Goal: Transaction & Acquisition: Purchase product/service

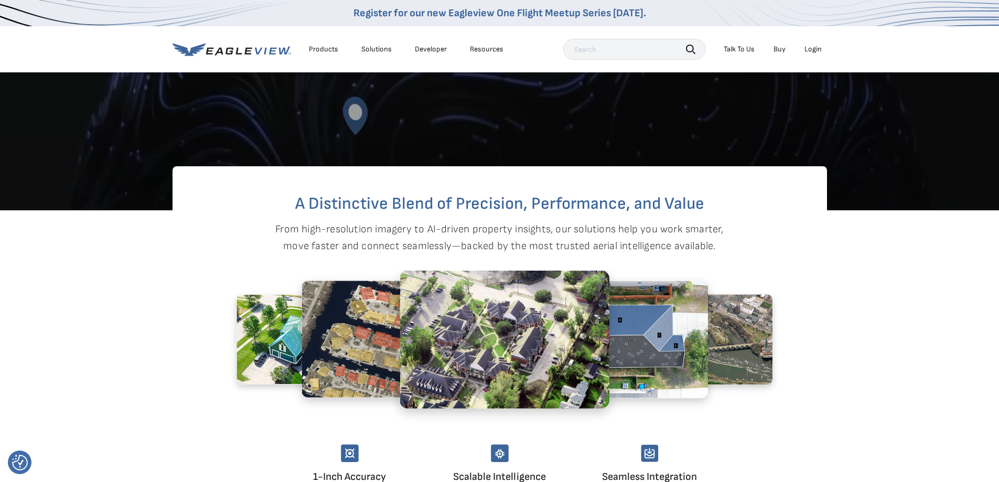
scroll to position [495, 0]
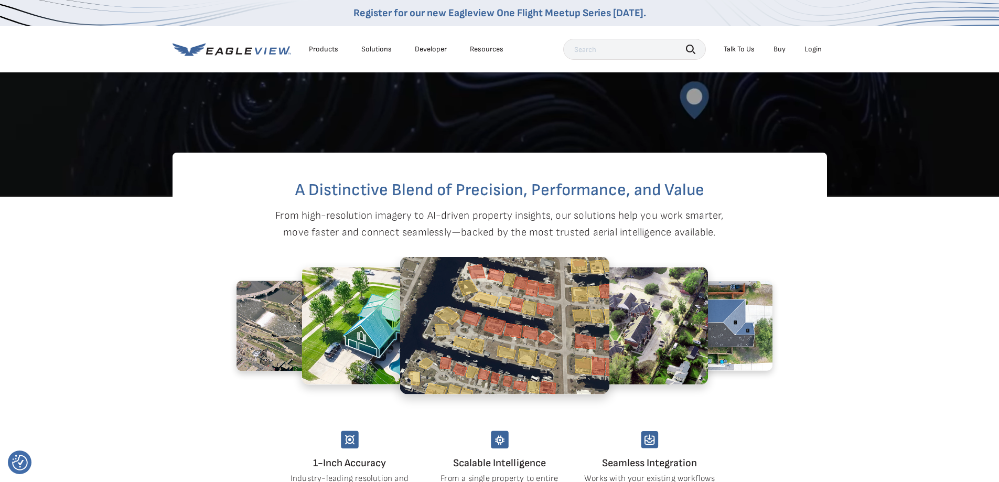
click at [176, 280] on div "A Distinctive Blend of Precision, Performance, and Value From high-resolution i…" at bounding box center [500, 322] width 655 height 339
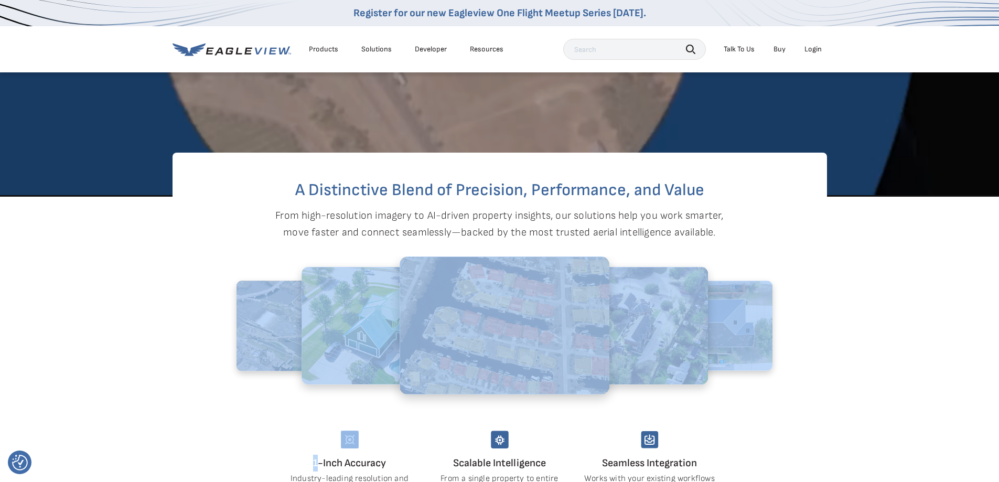
click at [175, 281] on div "A Distinctive Blend of Precision, Performance, and Value From high-resolution i…" at bounding box center [500, 322] width 655 height 339
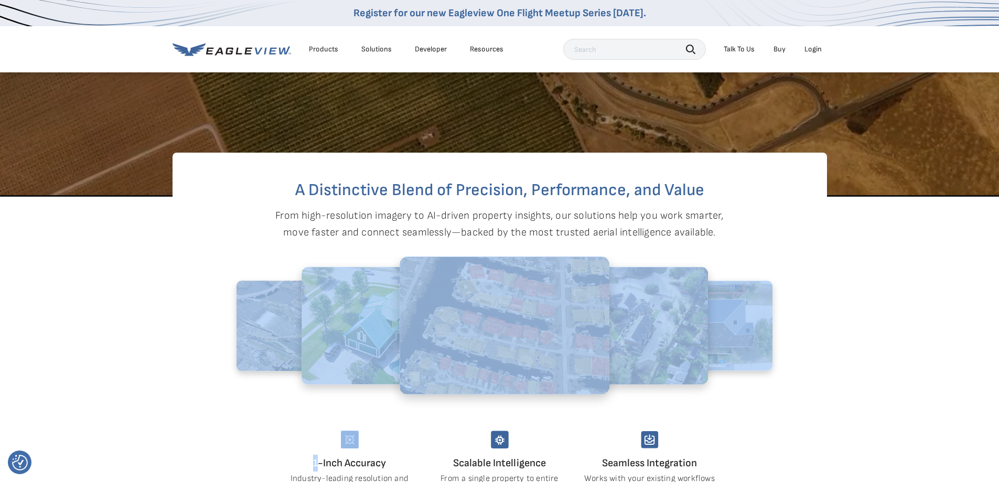
click at [173, 283] on div "A Distinctive Blend of Precision, Performance, and Value From high-resolution i…" at bounding box center [500, 322] width 655 height 339
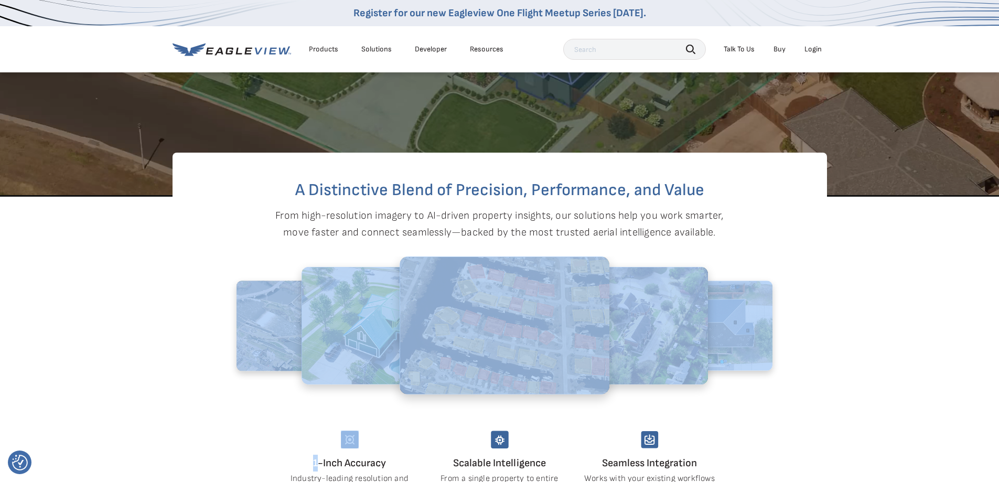
click at [142, 294] on section "A Distinctive Blend of Precision, Performance, and Value From high-resolution i…" at bounding box center [499, 366] width 999 height 339
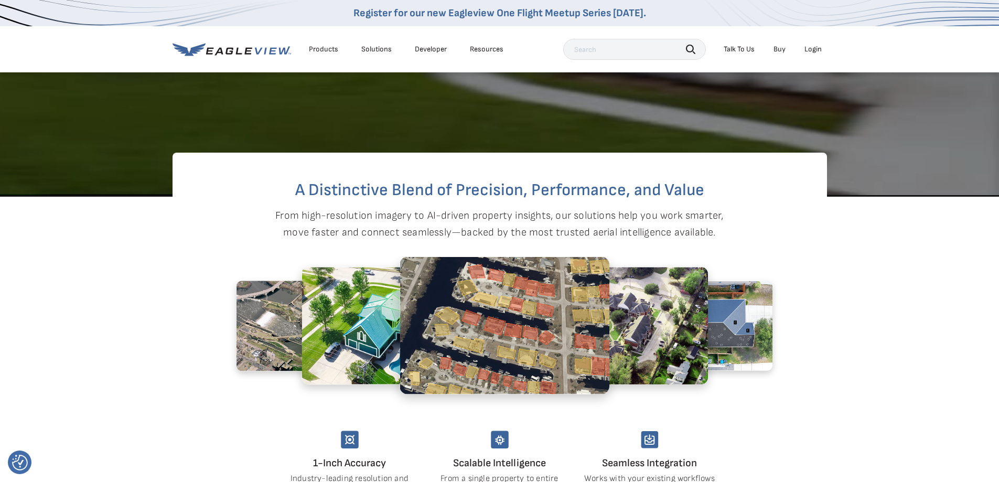
click at [112, 302] on section "A Distinctive Blend of Precision, Performance, and Value From high-resolution i…" at bounding box center [499, 366] width 999 height 339
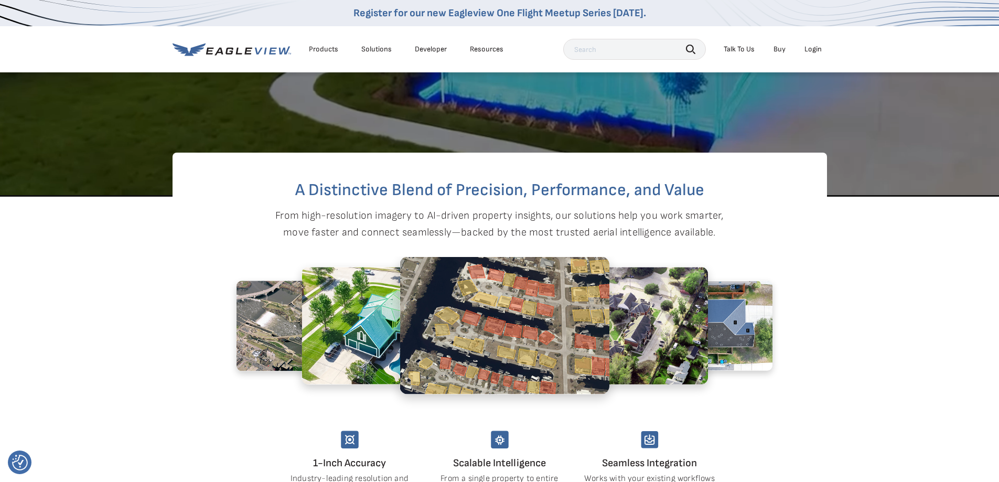
click at [66, 321] on section "A Distinctive Blend of Precision, Performance, and Value From high-resolution i…" at bounding box center [499, 366] width 999 height 339
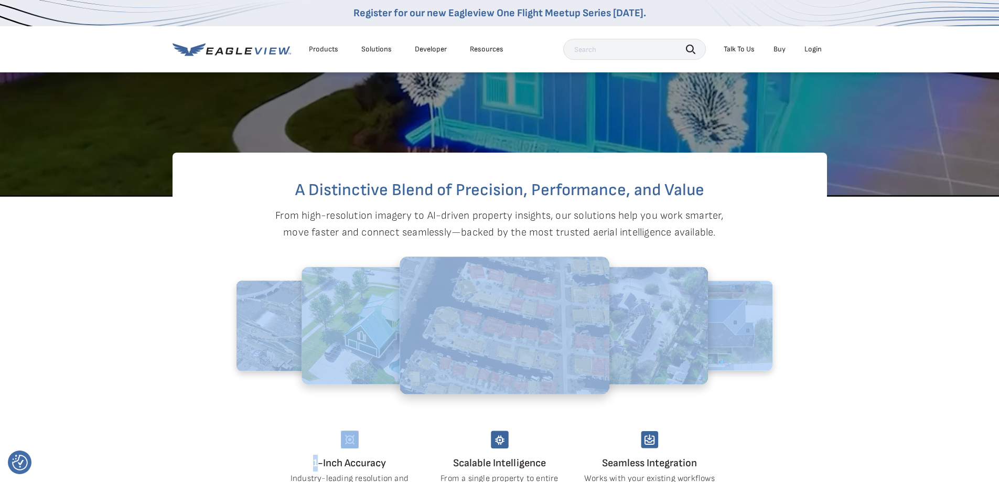
click at [66, 321] on section "A Distinctive Blend of Precision, Performance, and Value From high-resolution i…" at bounding box center [499, 366] width 999 height 339
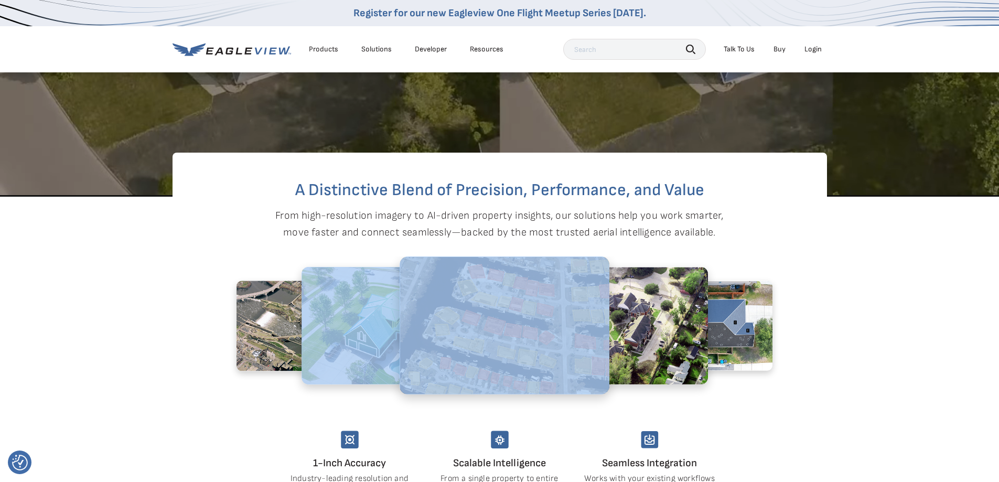
click at [66, 321] on section "A Distinctive Blend of Precision, Performance, and Value From high-resolution i…" at bounding box center [499, 366] width 999 height 339
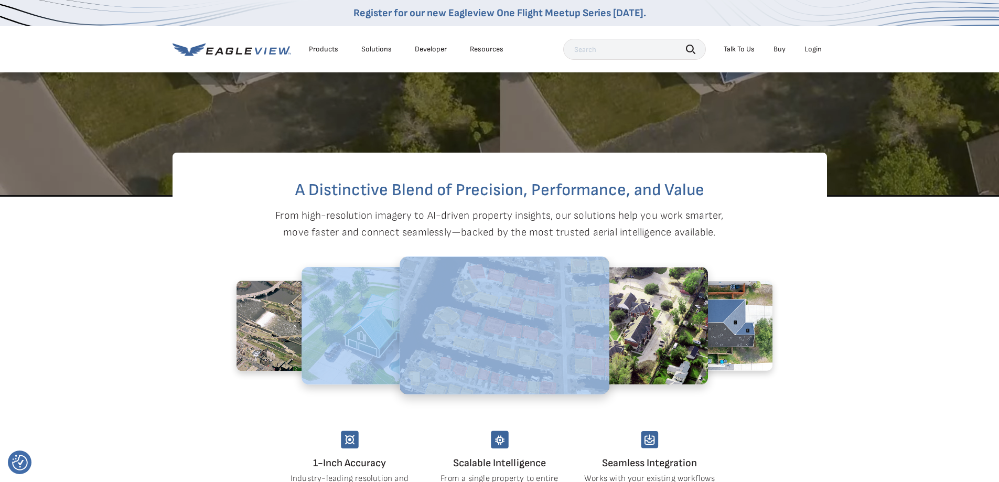
click at [66, 321] on section "A Distinctive Blend of Precision, Performance, and Value From high-resolution i…" at bounding box center [499, 366] width 999 height 339
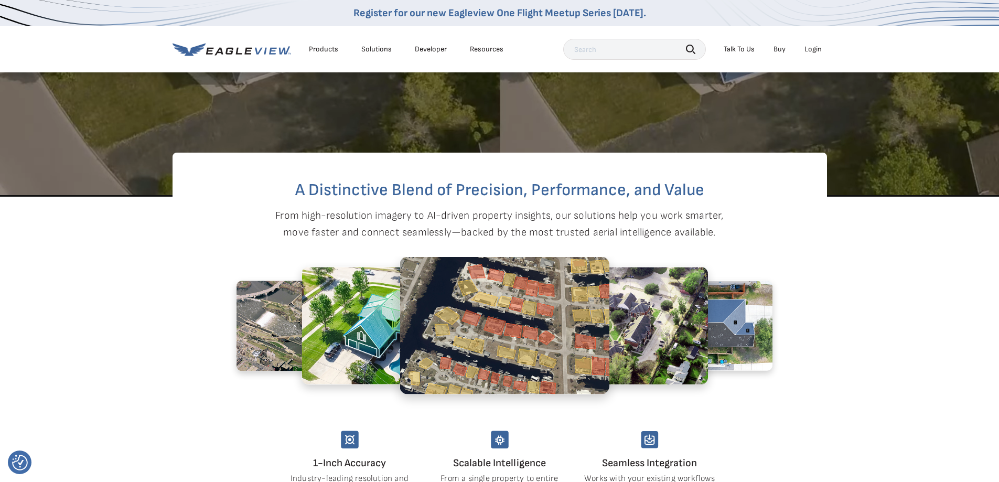
click at [63, 324] on section "A Distinctive Blend of Precision, Performance, and Value From high-resolution i…" at bounding box center [499, 366] width 999 height 339
click at [62, 328] on section "A Distinctive Blend of Precision, Performance, and Value From high-resolution i…" at bounding box center [499, 366] width 999 height 339
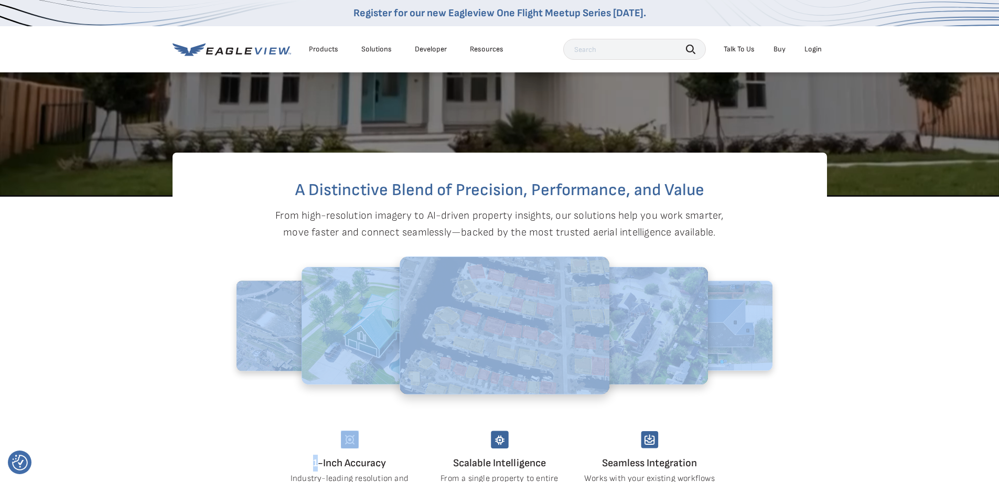
click at [61, 328] on section "A Distinctive Blend of Precision, Performance, and Value From high-resolution i…" at bounding box center [499, 366] width 999 height 339
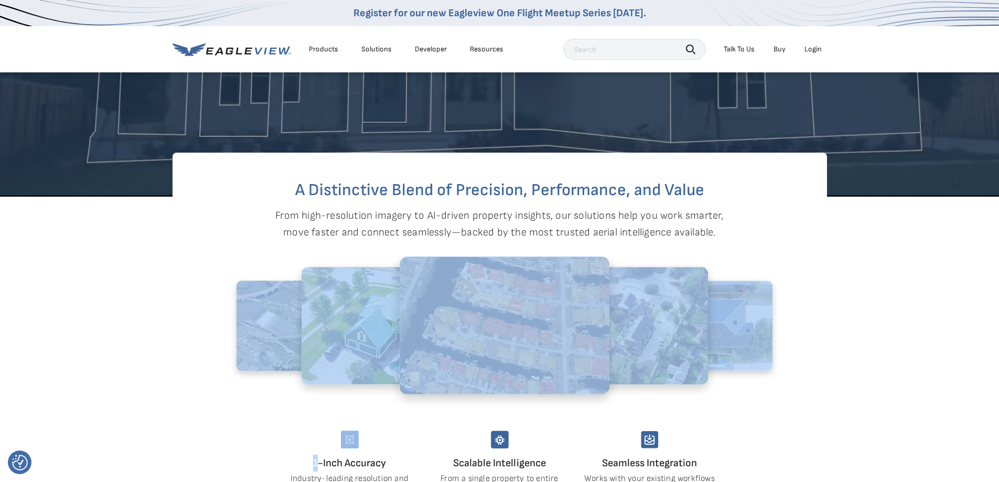
click at [61, 330] on section "A Distinctive Blend of Precision, Performance, and Value From high-resolution i…" at bounding box center [499, 366] width 999 height 339
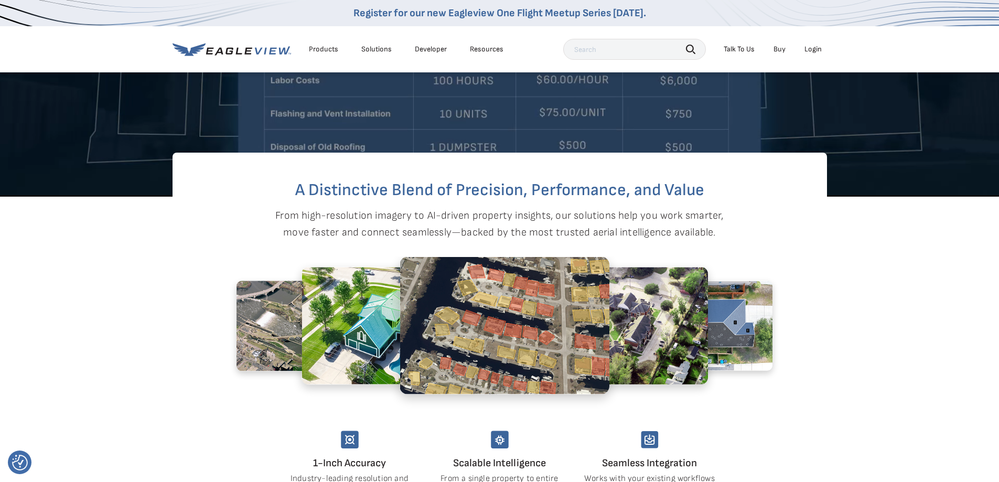
click at [62, 327] on section "A Distinctive Blend of Precision, Performance, and Value From high-resolution i…" at bounding box center [499, 366] width 999 height 339
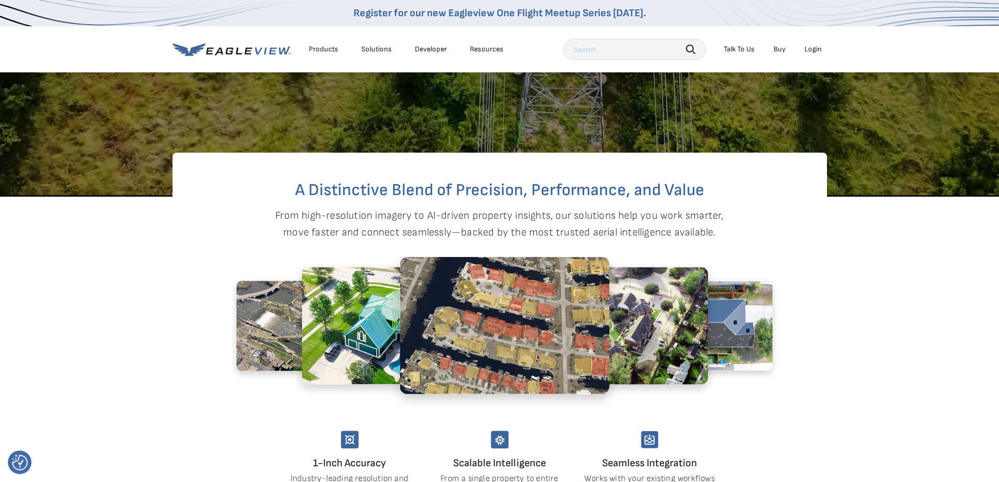
click at [62, 319] on section "A Distinctive Blend of Precision, Performance, and Value From high-resolution i…" at bounding box center [499, 366] width 999 height 339
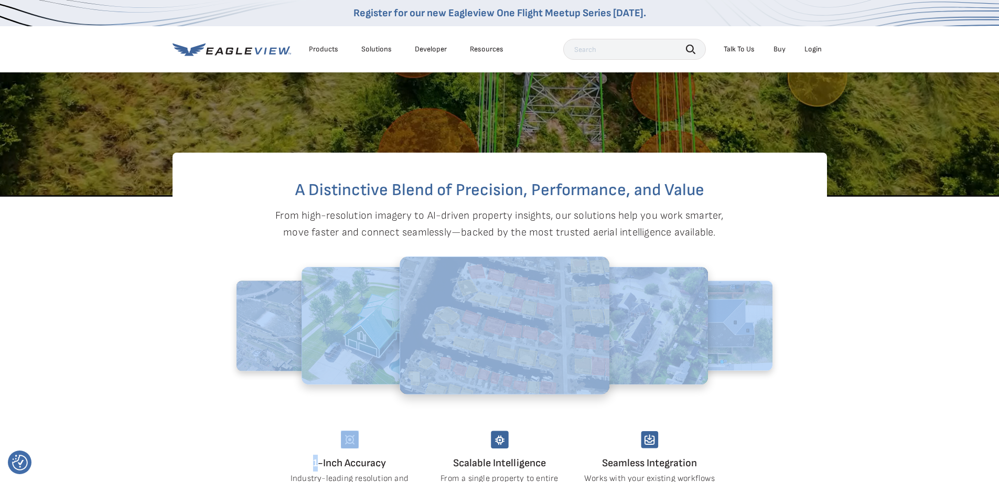
click at [62, 319] on section "A Distinctive Blend of Precision, Performance, and Value From high-resolution i…" at bounding box center [499, 366] width 999 height 339
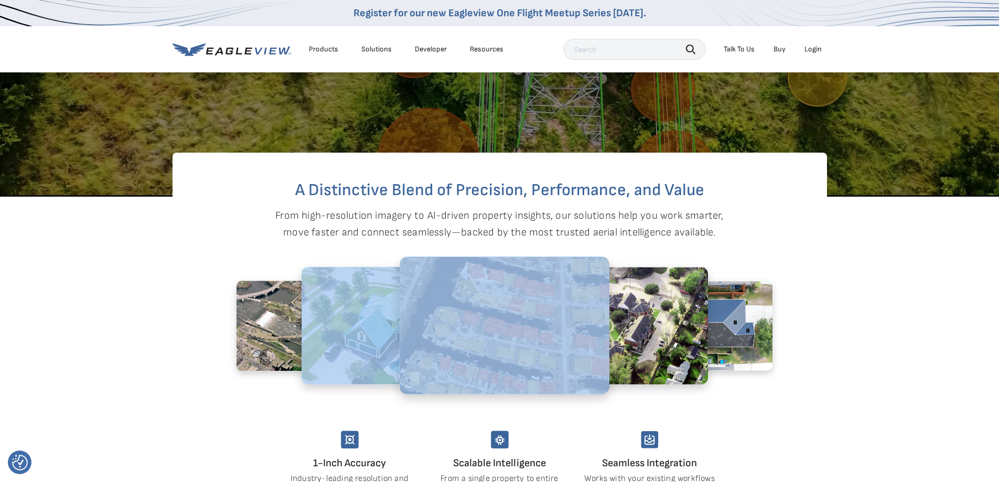
click at [62, 319] on section "A Distinctive Blend of Precision, Performance, and Value From high-resolution i…" at bounding box center [499, 366] width 999 height 339
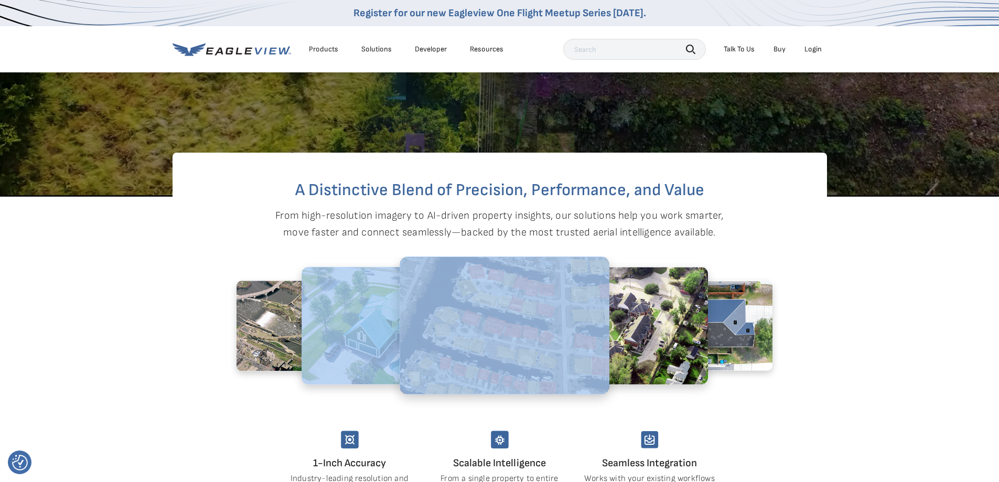
click at [62, 319] on section "A Distinctive Blend of Precision, Performance, and Value From high-resolution i…" at bounding box center [499, 366] width 999 height 339
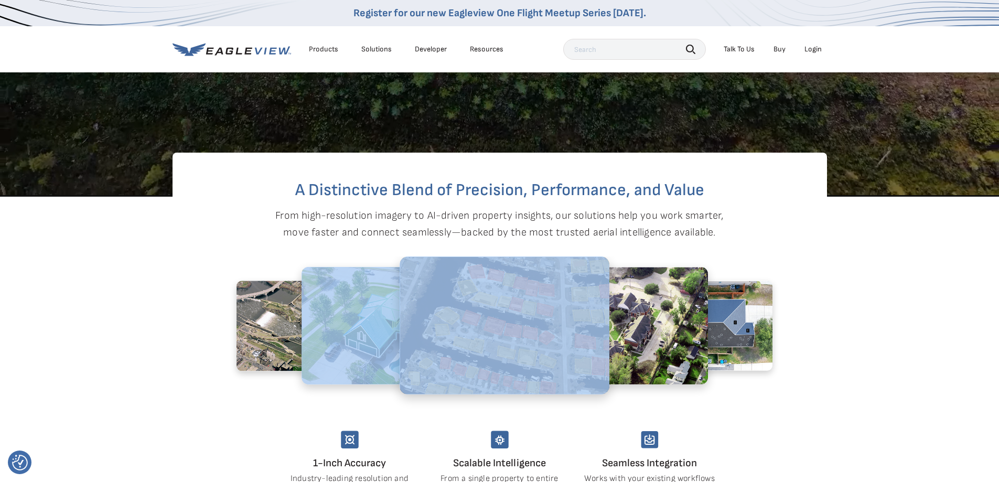
click at [62, 319] on section "A Distinctive Blend of Precision, Performance, and Value From high-resolution i…" at bounding box center [499, 366] width 999 height 339
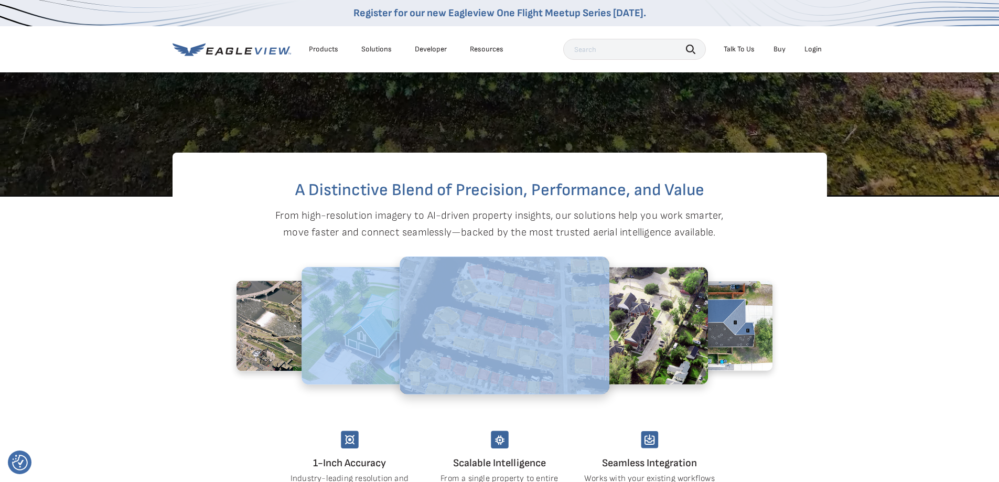
click at [62, 319] on section "A Distinctive Blend of Precision, Performance, and Value From high-resolution i…" at bounding box center [499, 366] width 999 height 339
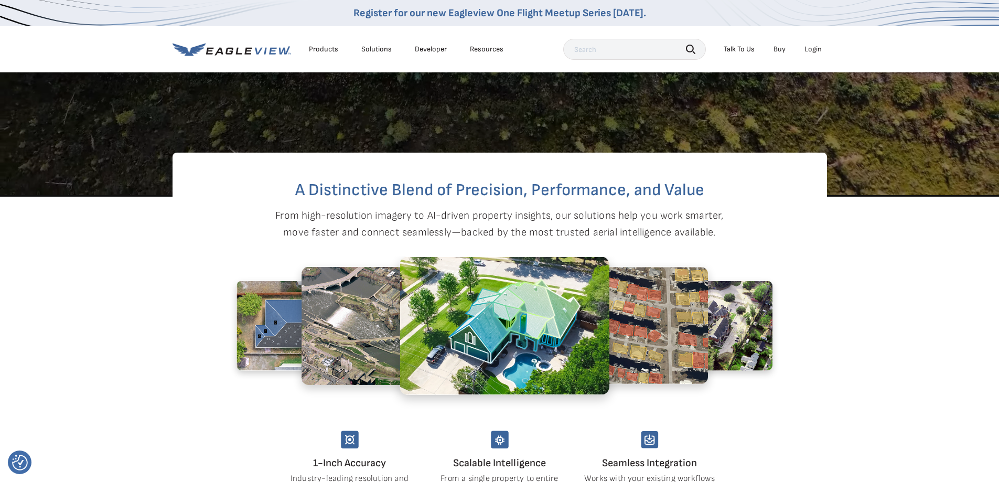
click at [65, 303] on section "A Distinctive Blend of Precision, Performance, and Value From high-resolution i…" at bounding box center [499, 366] width 999 height 339
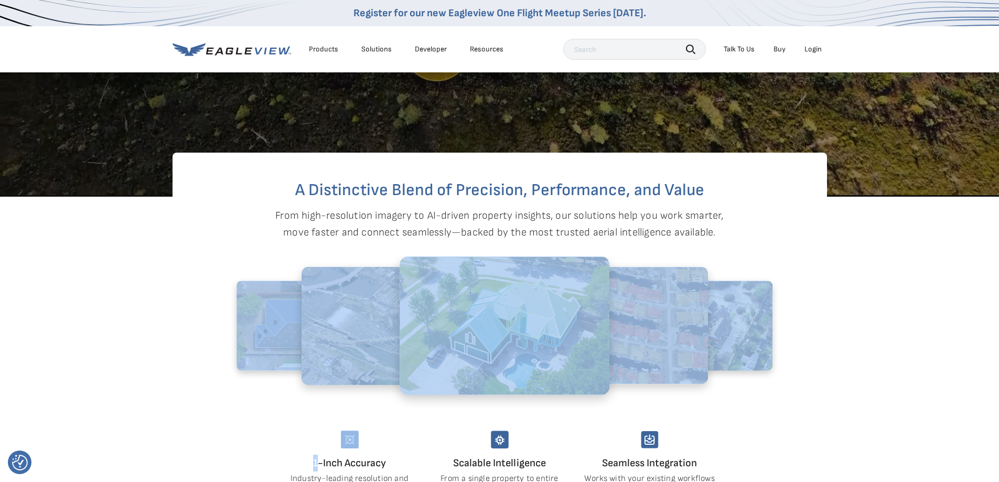
click at [65, 303] on section "A Distinctive Blend of Precision, Performance, and Value From high-resolution i…" at bounding box center [499, 366] width 999 height 339
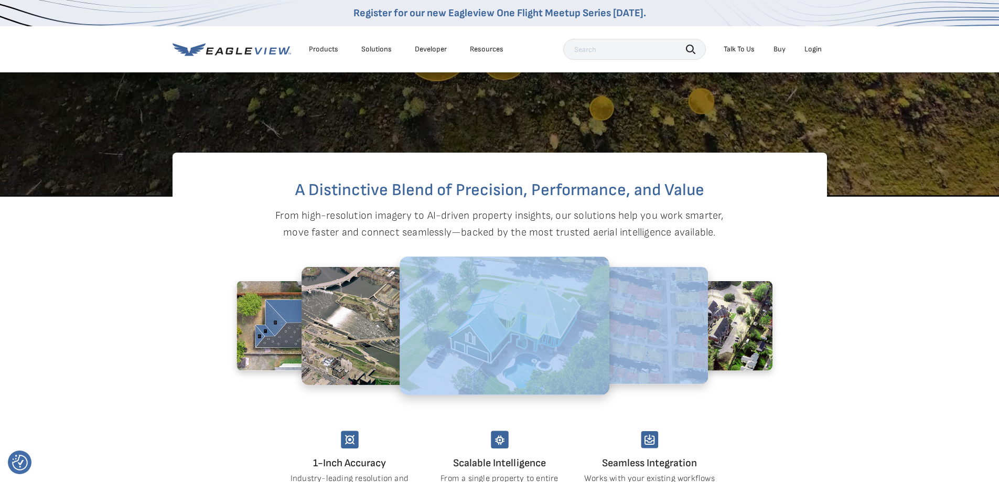
click at [65, 303] on section "A Distinctive Blend of Precision, Performance, and Value From high-resolution i…" at bounding box center [499, 366] width 999 height 339
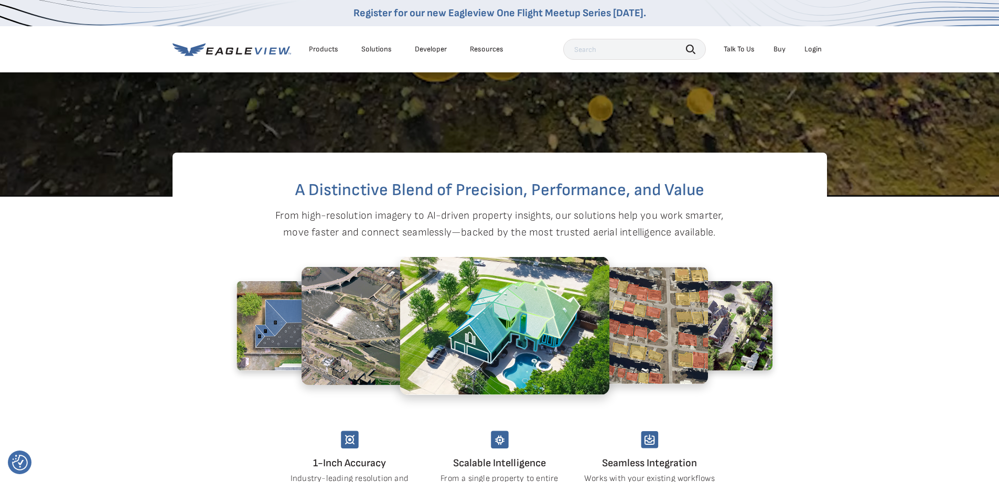
click at [73, 305] on section "A Distinctive Blend of Precision, Performance, and Value From high-resolution i…" at bounding box center [499, 366] width 999 height 339
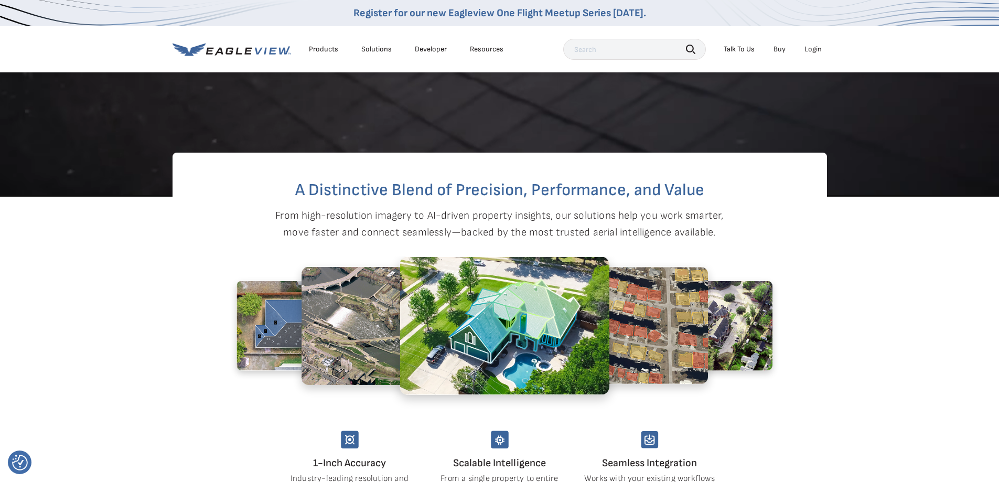
drag, startPoint x: 82, startPoint y: 306, endPoint x: 76, endPoint y: 308, distance: 6.6
click at [82, 307] on section "A Distinctive Blend of Precision, Performance, and Value From high-resolution i…" at bounding box center [499, 366] width 999 height 339
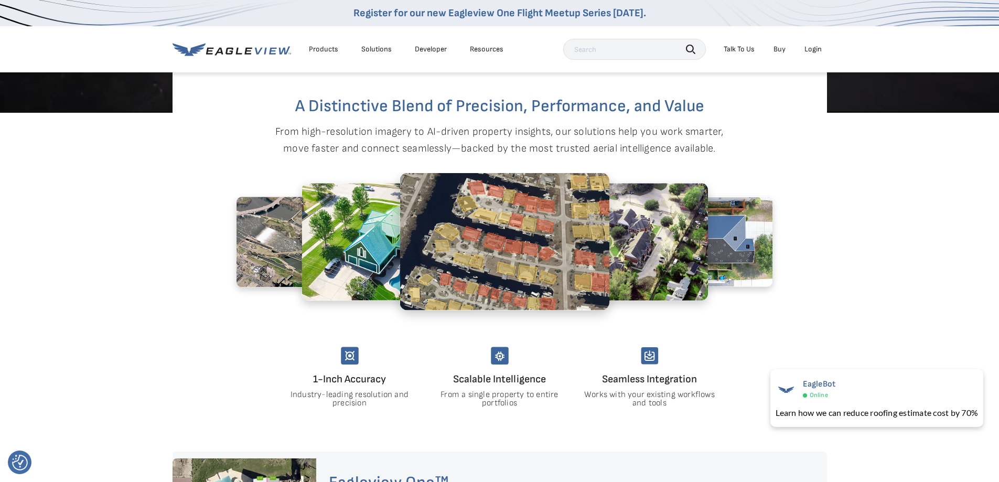
scroll to position [600, 0]
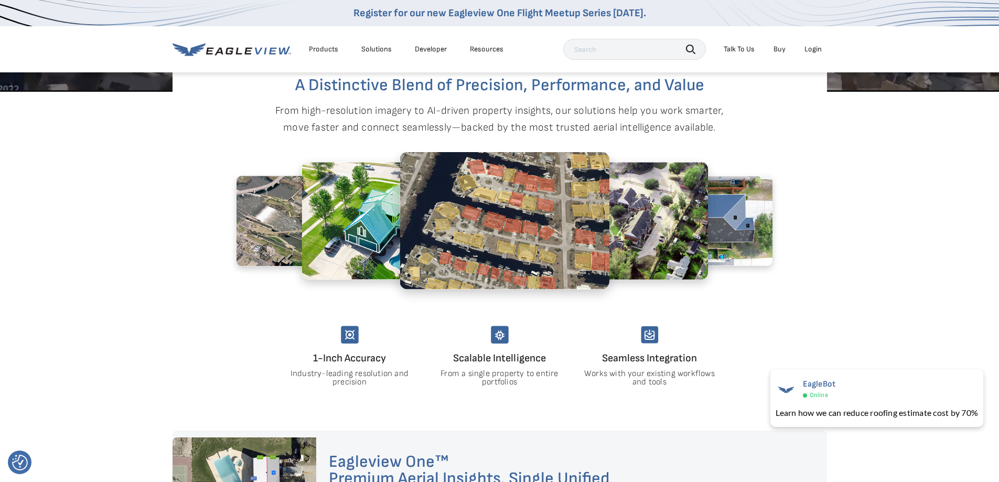
click at [82, 299] on section "A Distinctive Blend of Precision, Performance, and Value From high-resolution i…" at bounding box center [499, 261] width 999 height 339
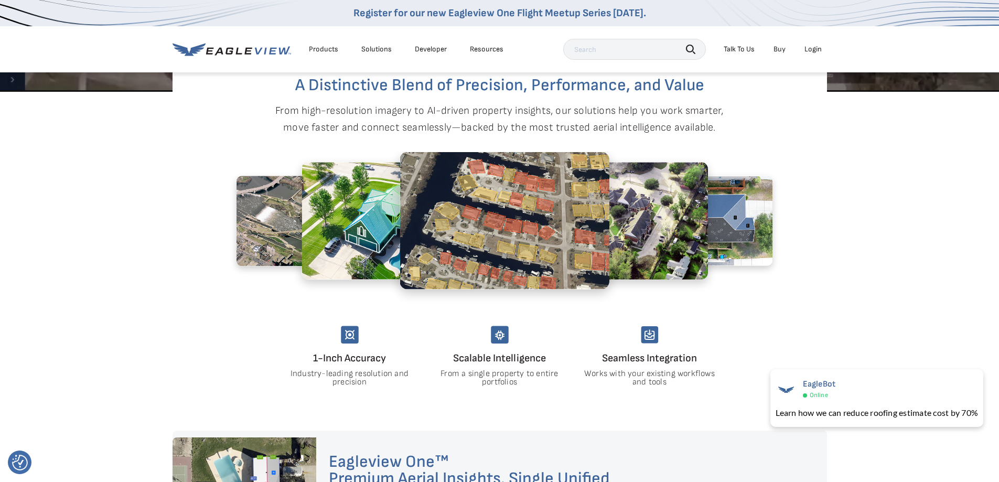
click at [80, 300] on section "A Distinctive Blend of Precision, Performance, and Value From high-resolution i…" at bounding box center [499, 261] width 999 height 339
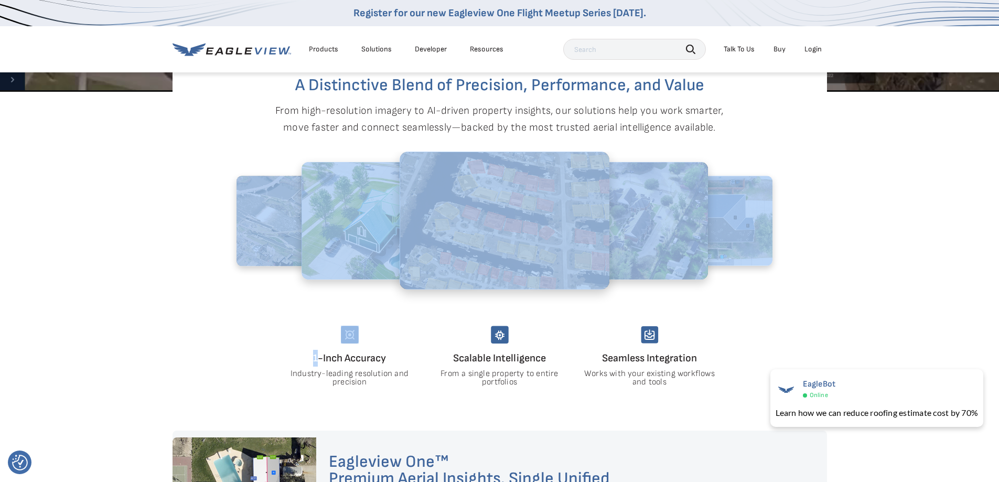
click at [80, 300] on section "A Distinctive Blend of Precision, Performance, and Value From high-resolution i…" at bounding box center [499, 261] width 999 height 339
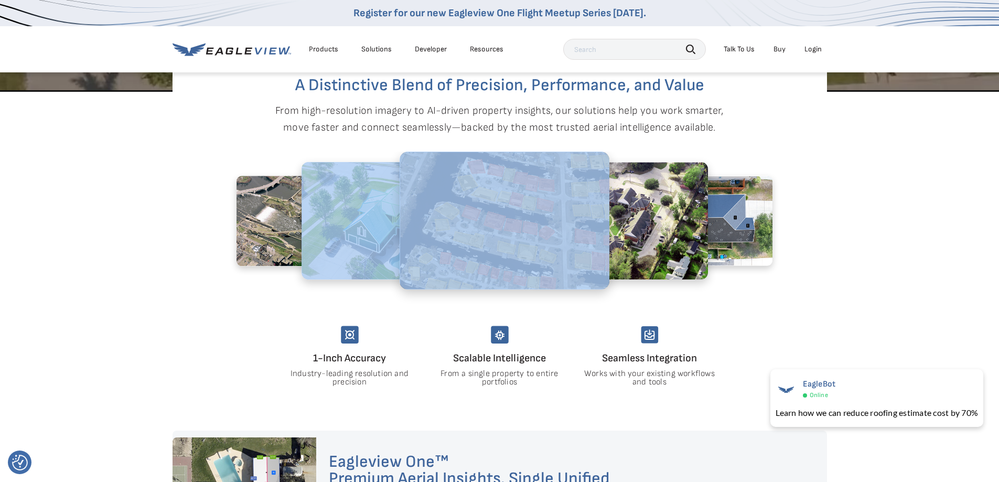
click at [80, 300] on section "A Distinctive Blend of Precision, Performance, and Value From high-resolution i…" at bounding box center [499, 261] width 999 height 339
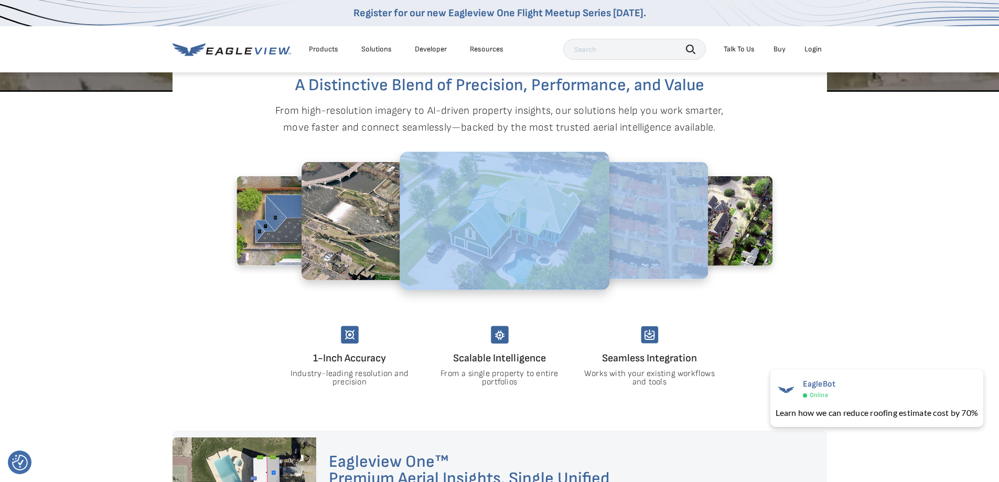
click at [80, 300] on section "A Distinctive Blend of Precision, Performance, and Value From high-resolution i…" at bounding box center [499, 261] width 999 height 339
click at [80, 299] on section "A Distinctive Blend of Precision, Performance, and Value From high-resolution i…" at bounding box center [499, 261] width 999 height 339
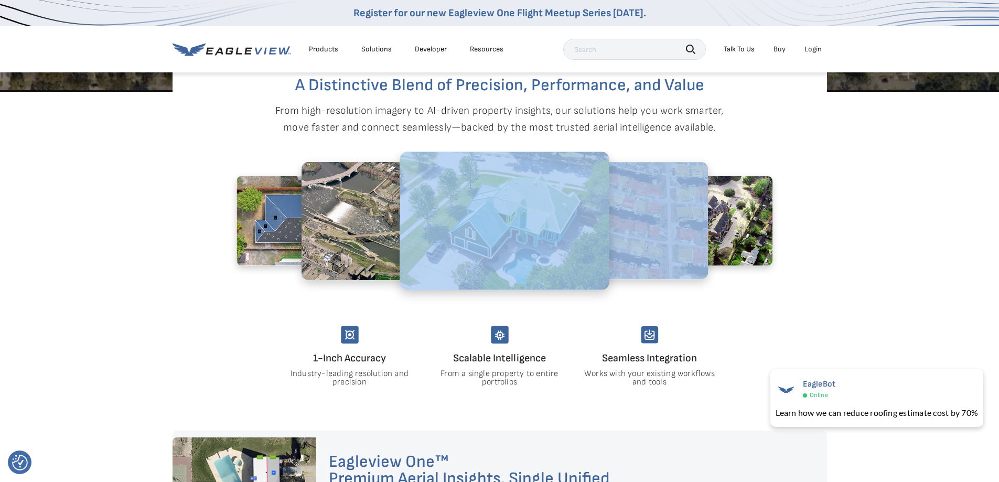
click at [80, 299] on section "A Distinctive Blend of Precision, Performance, and Value From high-resolution i…" at bounding box center [499, 261] width 999 height 339
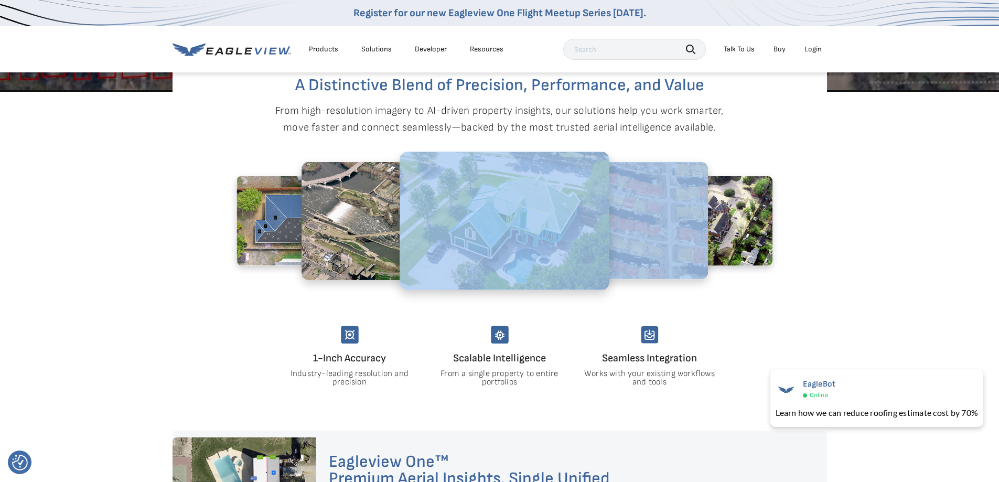
click at [80, 299] on section "A Distinctive Blend of Precision, Performance, and Value From high-resolution i…" at bounding box center [499, 261] width 999 height 339
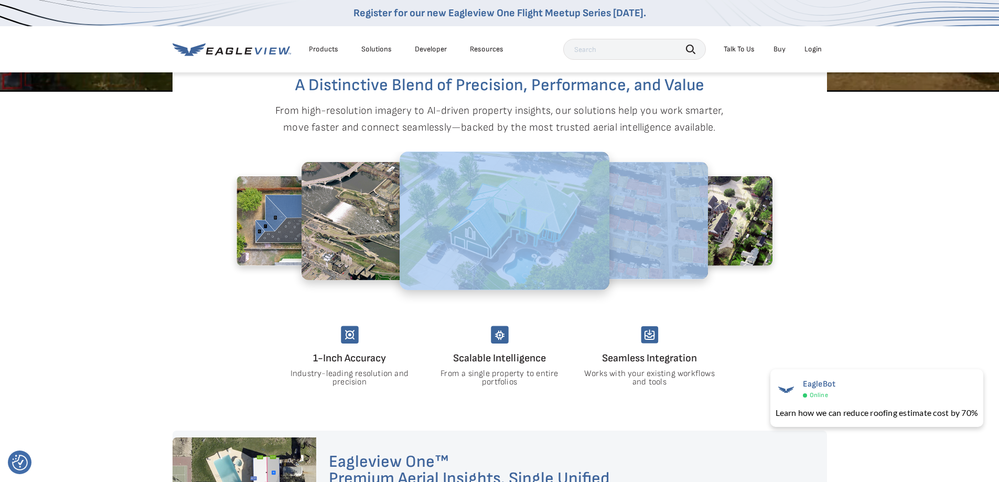
click at [80, 299] on section "A Distinctive Blend of Precision, Performance, and Value From high-resolution i…" at bounding box center [499, 261] width 999 height 339
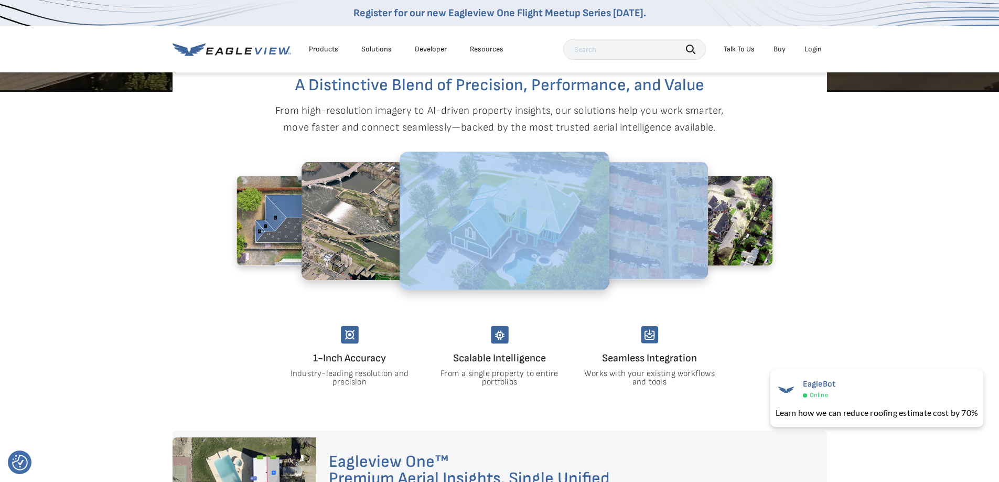
click at [80, 299] on section "A Distinctive Blend of Precision, Performance, and Value From high-resolution i…" at bounding box center [499, 261] width 999 height 339
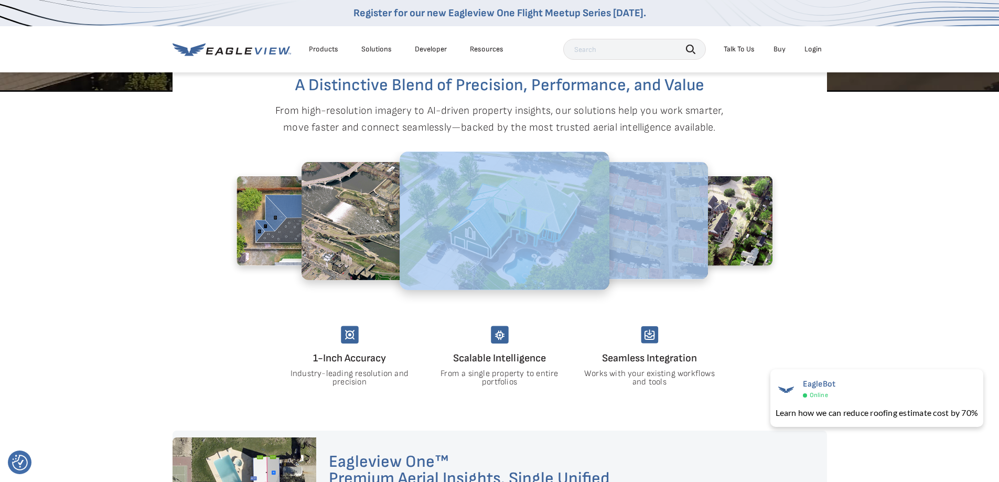
click at [80, 299] on section "A Distinctive Blend of Precision, Performance, and Value From high-resolution i…" at bounding box center [499, 261] width 999 height 339
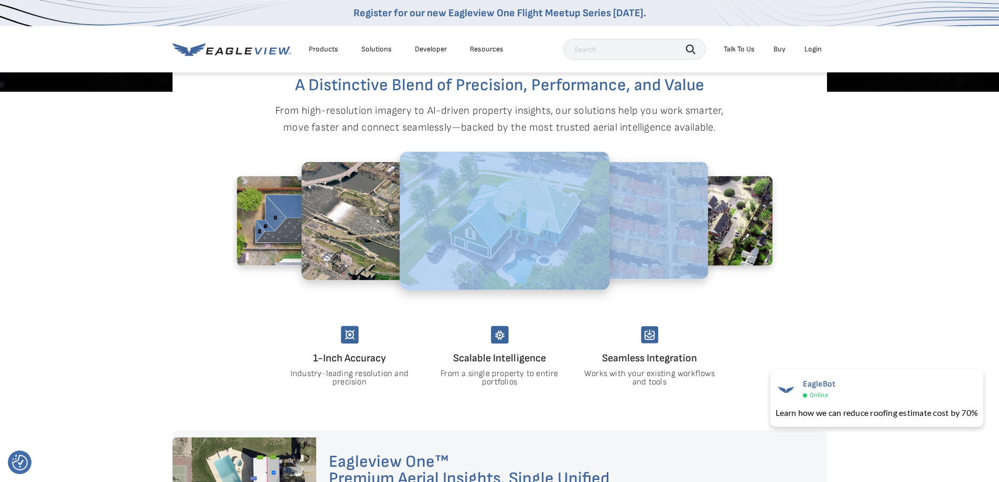
click at [82, 304] on section "A Distinctive Blend of Precision, Performance, and Value From high-resolution i…" at bounding box center [499, 261] width 999 height 339
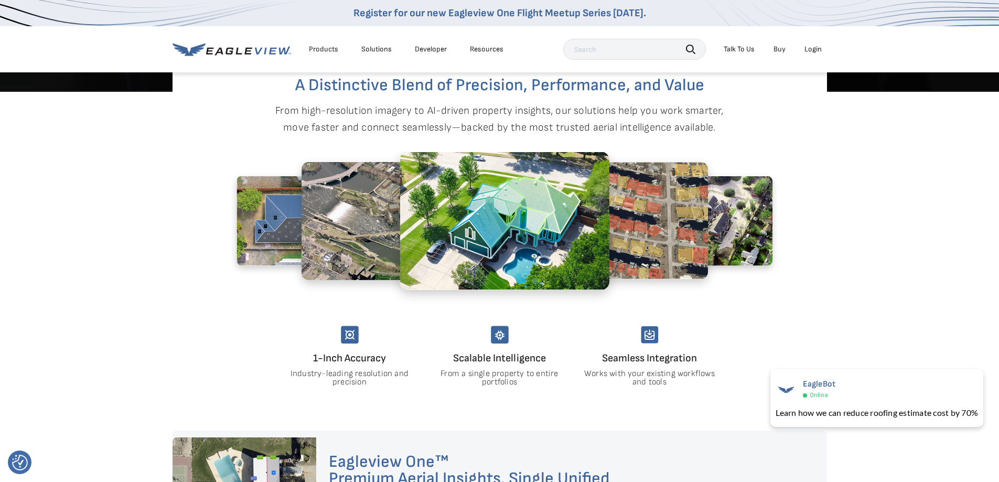
click at [86, 314] on section "A Distinctive Blend of Precision, Performance, and Value From high-resolution i…" at bounding box center [499, 261] width 999 height 339
drag, startPoint x: 89, startPoint y: 326, endPoint x: 93, endPoint y: 332, distance: 7.3
click at [93, 332] on section "A Distinctive Blend of Precision, Performance, and Value From high-resolution i…" at bounding box center [499, 261] width 999 height 339
click at [94, 335] on section "A Distinctive Blend of Precision, Performance, and Value From high-resolution i…" at bounding box center [499, 261] width 999 height 339
click at [95, 337] on section "A Distinctive Blend of Precision, Performance, and Value From high-resolution i…" at bounding box center [499, 261] width 999 height 339
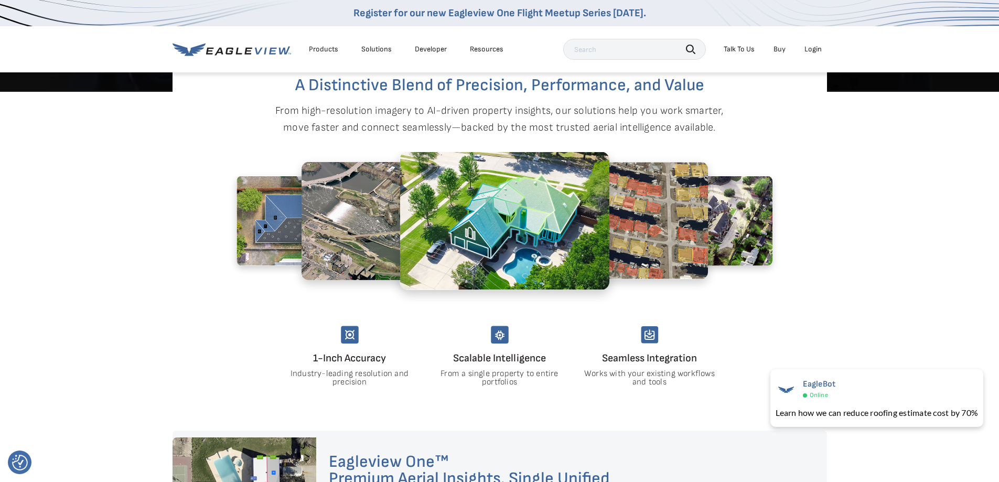
click at [95, 338] on section "A Distinctive Blend of Precision, Performance, and Value From high-resolution i…" at bounding box center [499, 261] width 999 height 339
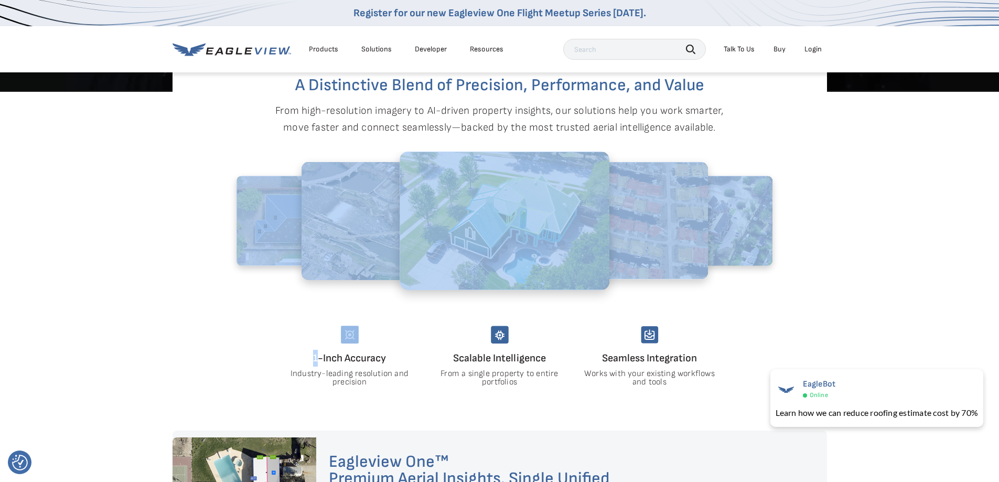
click at [95, 338] on section "A Distinctive Blend of Precision, Performance, and Value From high-resolution i…" at bounding box center [499, 261] width 999 height 339
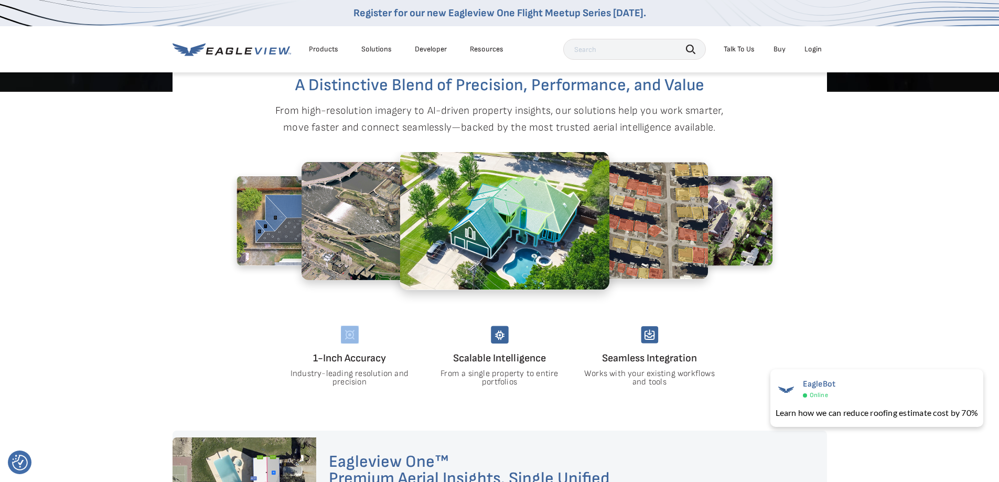
click at [95, 338] on section "A Distinctive Blend of Precision, Performance, and Value From high-resolution i…" at bounding box center [499, 261] width 999 height 339
click at [90, 272] on section "A Distinctive Blend of Precision, Performance, and Value From high-resolution i…" at bounding box center [499, 261] width 999 height 339
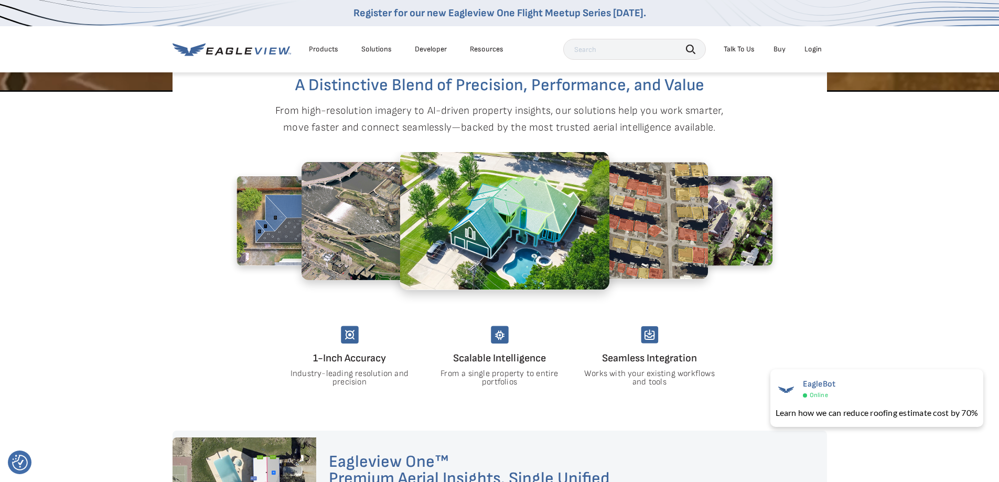
click at [86, 280] on section "A Distinctive Blend of Precision, Performance, and Value From high-resolution i…" at bounding box center [499, 261] width 999 height 339
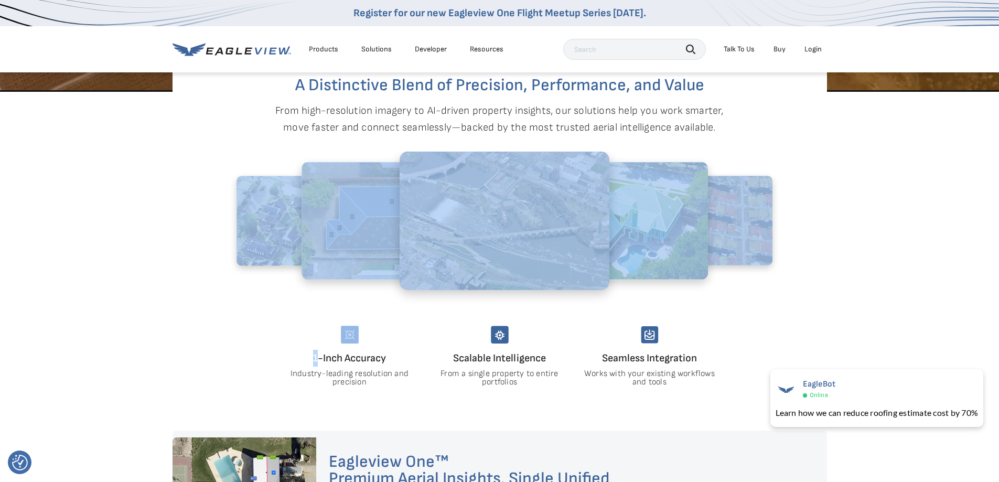
click at [86, 280] on section "A Distinctive Blend of Precision, Performance, and Value From high-resolution i…" at bounding box center [499, 261] width 999 height 339
click at [847, 295] on section "A Distinctive Blend of Precision, Performance, and Value From high-resolution i…" at bounding box center [499, 261] width 999 height 339
click at [846, 293] on section "A Distinctive Blend of Precision, Performance, and Value From high-resolution i…" at bounding box center [499, 261] width 999 height 339
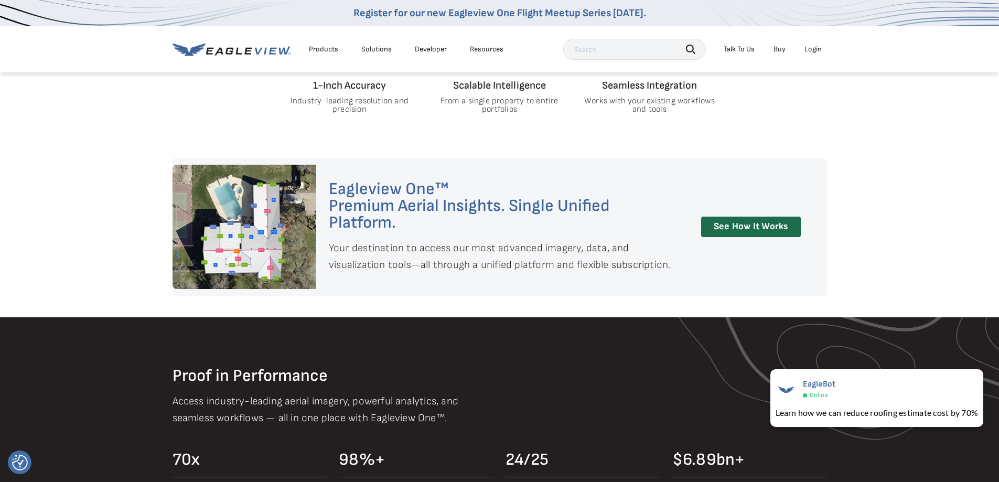
scroll to position [851, 0]
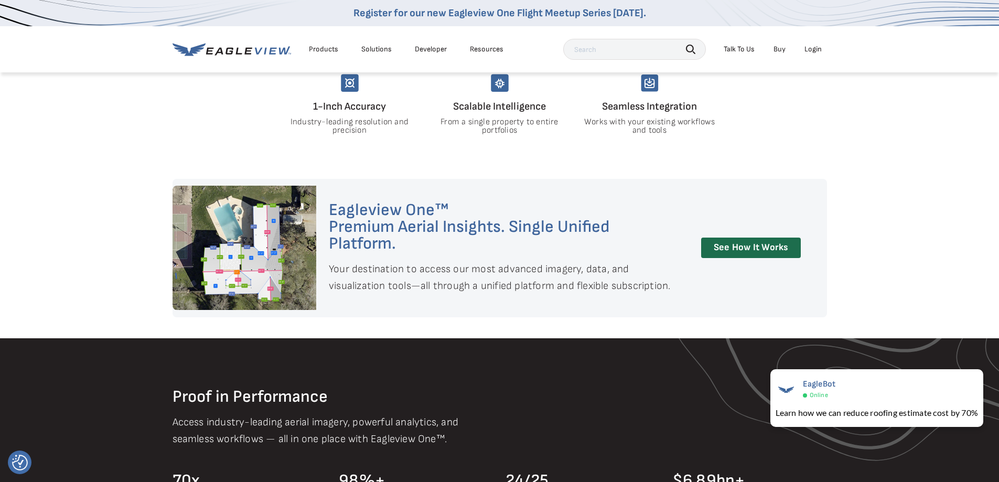
drag, startPoint x: 837, startPoint y: 271, endPoint x: 845, endPoint y: 268, distance: 8.5
click at [837, 271] on section "Eagleview One™ Premium Aerial Insights. Single Unified Platform. Your destinati…" at bounding box center [499, 248] width 999 height 138
drag, startPoint x: 845, startPoint y: 268, endPoint x: 851, endPoint y: 268, distance: 6.3
click at [846, 268] on section "Eagleview One™ Premium Aerial Insights. Single Unified Platform. Your destinati…" at bounding box center [499, 248] width 999 height 138
click at [857, 268] on section "Eagleview One™ Premium Aerial Insights. Single Unified Platform. Your destinati…" at bounding box center [499, 248] width 999 height 138
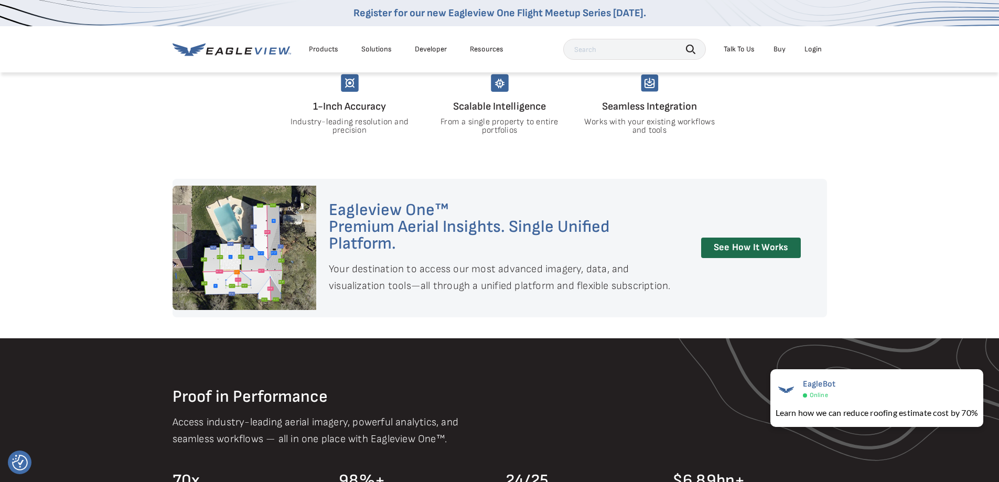
click at [871, 278] on section "Eagleview One™ Premium Aerial Insights. Single Unified Platform. Your destinati…" at bounding box center [499, 248] width 999 height 138
click at [883, 289] on section "Eagleview One™ Premium Aerial Insights. Single Unified Platform. Your destinati…" at bounding box center [499, 248] width 999 height 138
click at [884, 290] on section "Eagleview One™ Premium Aerial Insights. Single Unified Platform. Your destinati…" at bounding box center [499, 248] width 999 height 138
click at [888, 282] on section "Eagleview One™ Premium Aerial Insights. Single Unified Platform. Your destinati…" at bounding box center [499, 248] width 999 height 138
click at [890, 282] on section "Eagleview One™ Premium Aerial Insights. Single Unified Platform. Your destinati…" at bounding box center [499, 248] width 999 height 138
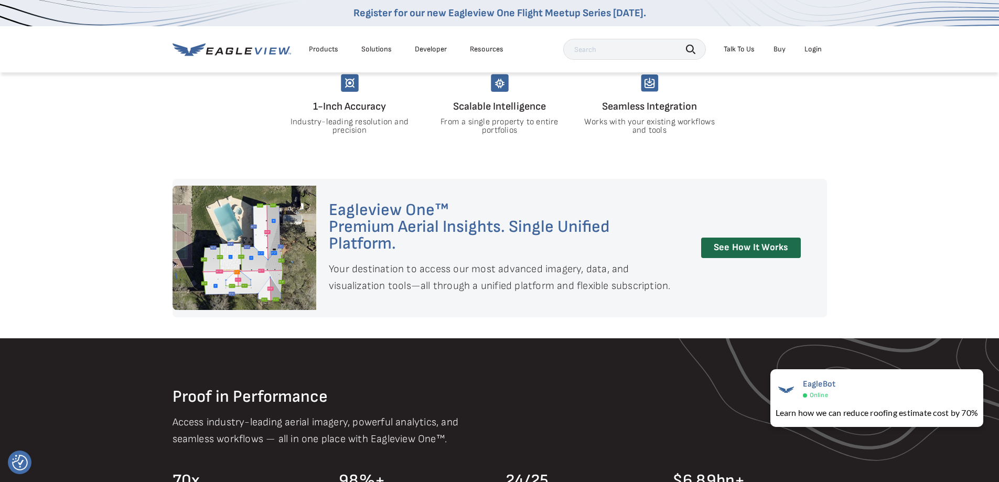
click at [890, 282] on section "Eagleview One™ Premium Aerial Insights. Single Unified Platform. Your destinati…" at bounding box center [499, 248] width 999 height 138
click at [903, 241] on section "Eagleview One™ Premium Aerial Insights. Single Unified Platform. Your destinati…" at bounding box center [499, 248] width 999 height 138
click at [908, 262] on section "Eagleview One™ Premium Aerial Insights. Single Unified Platform. Your destinati…" at bounding box center [499, 248] width 999 height 138
click at [907, 263] on section "Eagleview One™ Premium Aerial Insights. Single Unified Platform. Your destinati…" at bounding box center [499, 248] width 999 height 138
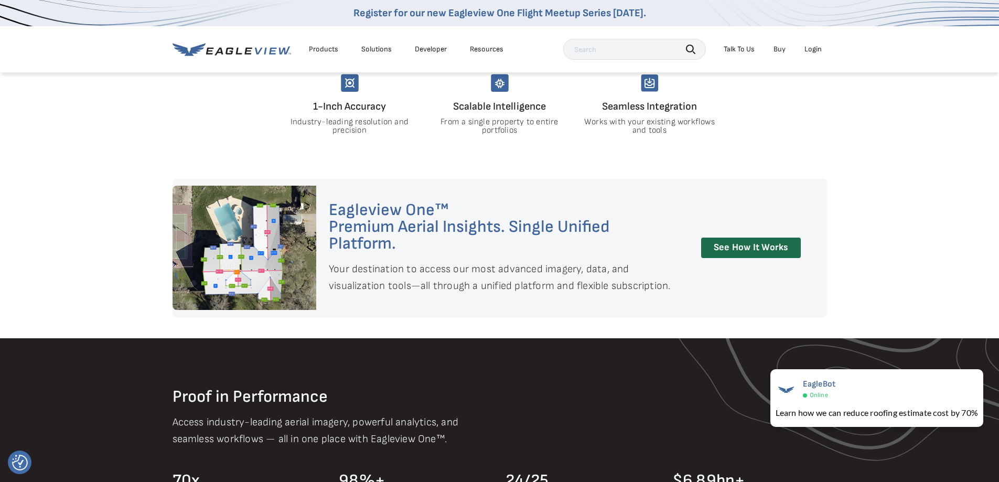
click at [904, 260] on section "Eagleview One™ Premium Aerial Insights. Single Unified Platform. Your destinati…" at bounding box center [499, 248] width 999 height 138
click at [890, 233] on section "Eagleview One™ Premium Aerial Insights. Single Unified Platform. Your destinati…" at bounding box center [499, 248] width 999 height 138
click at [892, 249] on section "Eagleview One™ Premium Aerial Insights. Single Unified Platform. Your destinati…" at bounding box center [499, 248] width 999 height 138
drag, startPoint x: 892, startPoint y: 249, endPoint x: 907, endPoint y: 298, distance: 51.1
click at [897, 248] on section "Eagleview One™ Premium Aerial Insights. Single Unified Platform. Your destinati…" at bounding box center [499, 248] width 999 height 138
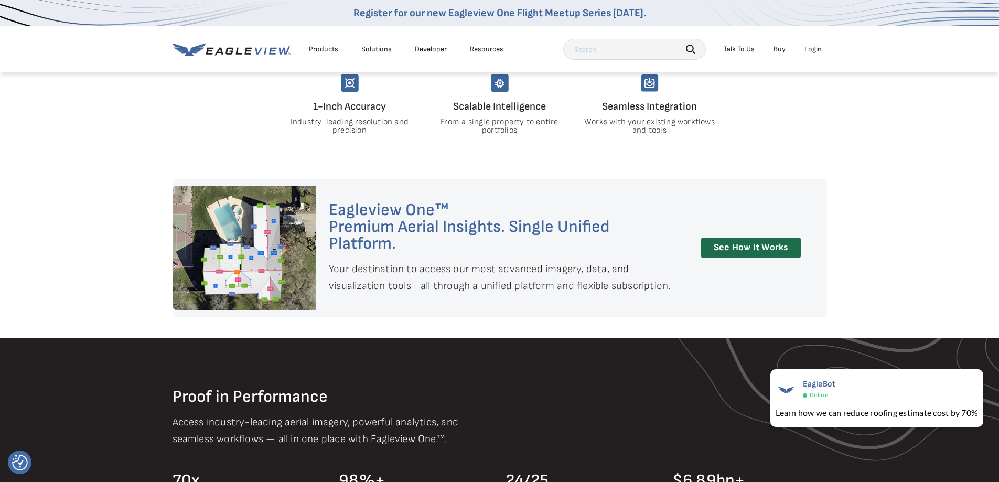
click at [907, 299] on section "Eagleview One™ Premium Aerial Insights. Single Unified Platform. Your destinati…" at bounding box center [499, 248] width 999 height 138
click at [906, 283] on section "Eagleview One™ Premium Aerial Insights. Single Unified Platform. Your destinati…" at bounding box center [499, 248] width 999 height 138
drag, startPoint x: 906, startPoint y: 283, endPoint x: 909, endPoint y: 276, distance: 7.8
click at [906, 283] on section "Eagleview One™ Premium Aerial Insights. Single Unified Platform. Your destinati…" at bounding box center [499, 248] width 999 height 138
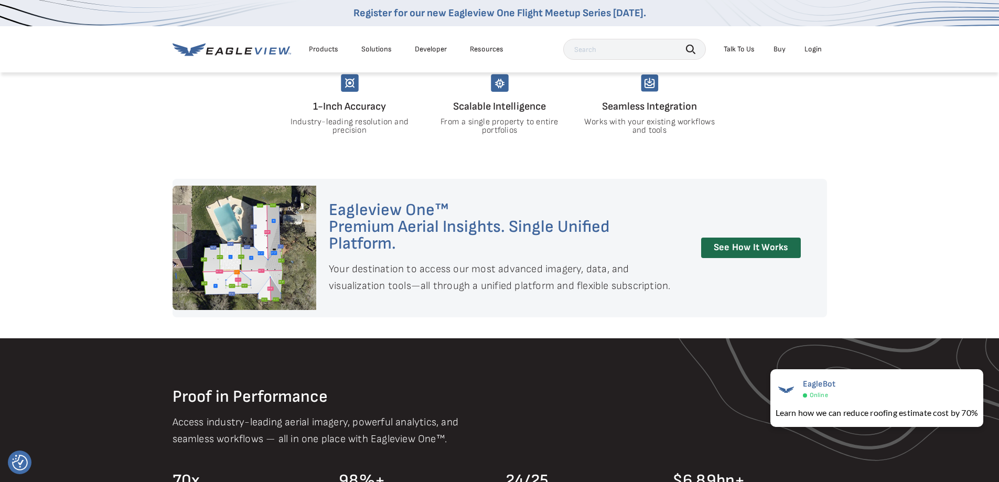
click at [911, 267] on section "Eagleview One™ Premium Aerial Insights. Single Unified Platform. Your destinati…" at bounding box center [499, 248] width 999 height 138
click at [916, 268] on section "Eagleview One™ Premium Aerial Insights. Single Unified Platform. Your destinati…" at bounding box center [499, 248] width 999 height 138
click at [914, 265] on section "Eagleview One™ Premium Aerial Insights. Single Unified Platform. Your destinati…" at bounding box center [499, 248] width 999 height 138
drag, startPoint x: 938, startPoint y: 317, endPoint x: 936, endPoint y: 311, distance: 7.1
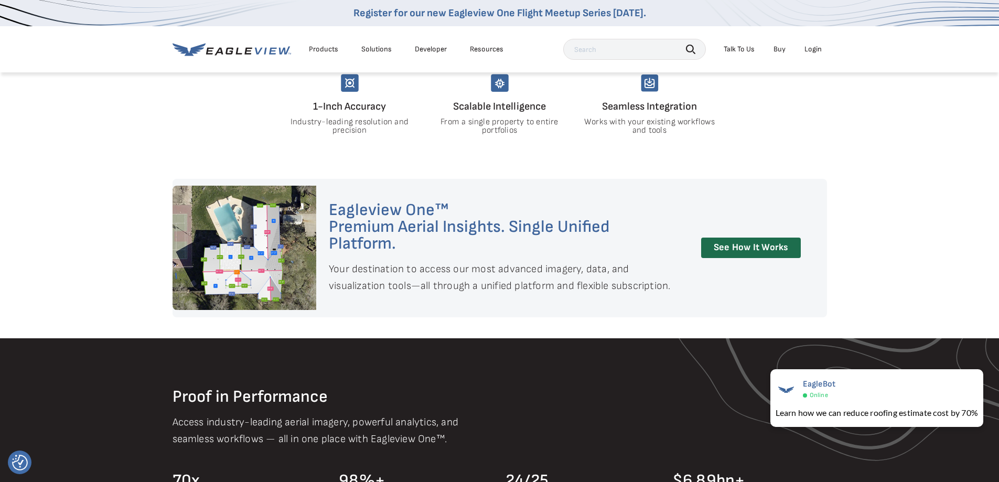
click at [934, 261] on section "Eagleview One™ Premium Aerial Insights. Single Unified Platform. Your destinati…" at bounding box center [499, 248] width 999 height 138
click at [931, 279] on section "Eagleview One™ Premium Aerial Insights. Single Unified Platform. Your destinati…" at bounding box center [499, 248] width 999 height 138
click at [930, 266] on section "Eagleview One™ Premium Aerial Insights. Single Unified Platform. Your destinati…" at bounding box center [499, 248] width 999 height 138
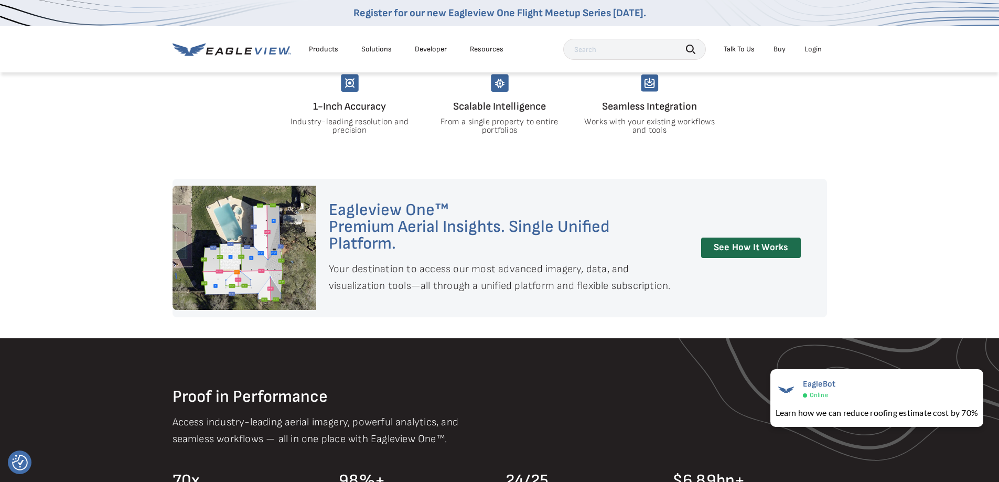
click at [930, 269] on section "Eagleview One™ Premium Aerial Insights. Single Unified Platform. Your destinati…" at bounding box center [499, 248] width 999 height 138
drag, startPoint x: 930, startPoint y: 269, endPoint x: 930, endPoint y: 253, distance: 15.7
click at [930, 265] on section "Eagleview One™ Premium Aerial Insights. Single Unified Platform. Your destinati…" at bounding box center [499, 248] width 999 height 138
click at [931, 245] on section "Eagleview One™ Premium Aerial Insights. Single Unified Platform. Your destinati…" at bounding box center [499, 248] width 999 height 138
click at [927, 263] on section "Eagleview One™ Premium Aerial Insights. Single Unified Platform. Your destinati…" at bounding box center [499, 248] width 999 height 138
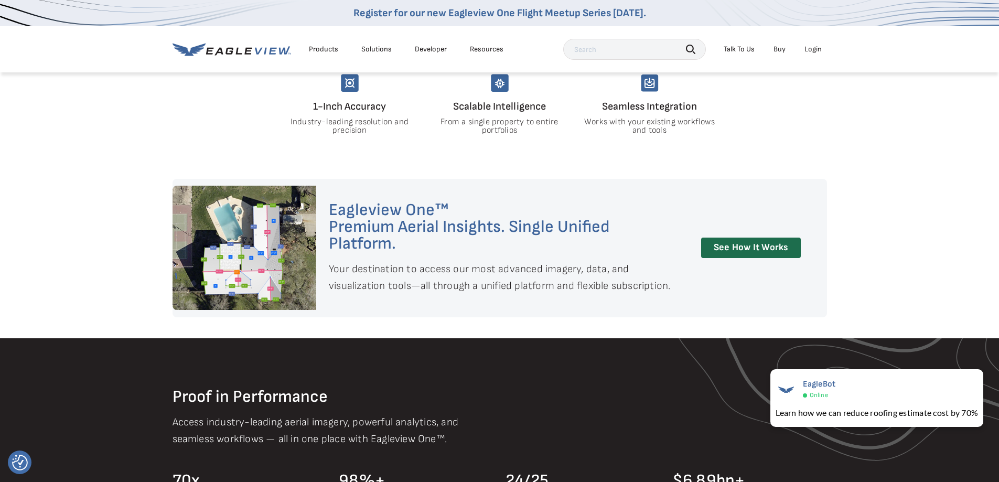
click at [931, 286] on section "Eagleview One™ Premium Aerial Insights. Single Unified Platform. Your destinati…" at bounding box center [499, 248] width 999 height 138
click at [926, 272] on section "Eagleview One™ Premium Aerial Insights. Single Unified Platform. Your destinati…" at bounding box center [499, 248] width 999 height 138
click at [925, 271] on section "Eagleview One™ Premium Aerial Insights. Single Unified Platform. Your destinati…" at bounding box center [499, 248] width 999 height 138
click at [924, 296] on section "Eagleview One™ Premium Aerial Insights. Single Unified Platform. Your destinati…" at bounding box center [499, 248] width 999 height 138
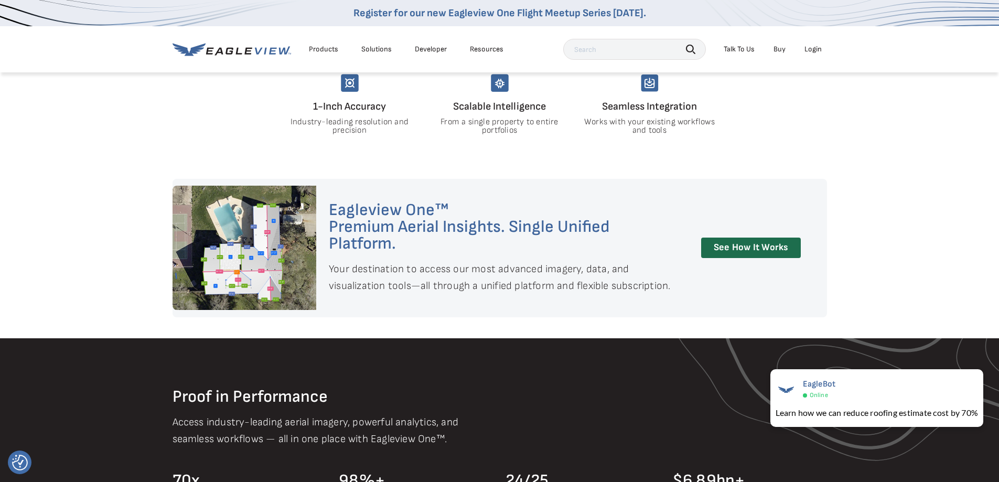
click at [924, 296] on section "Eagleview One™ Premium Aerial Insights. Single Unified Platform. Your destinati…" at bounding box center [499, 248] width 999 height 138
drag, startPoint x: 922, startPoint y: 292, endPoint x: 919, endPoint y: 284, distance: 8.7
click at [922, 291] on section "Eagleview One™ Premium Aerial Insights. Single Unified Platform. Your destinati…" at bounding box center [499, 248] width 999 height 138
click at [919, 284] on section "Eagleview One™ Premium Aerial Insights. Single Unified Platform. Your destinati…" at bounding box center [499, 248] width 999 height 138
click at [919, 281] on section "Eagleview One™ Premium Aerial Insights. Single Unified Platform. Your destinati…" at bounding box center [499, 248] width 999 height 138
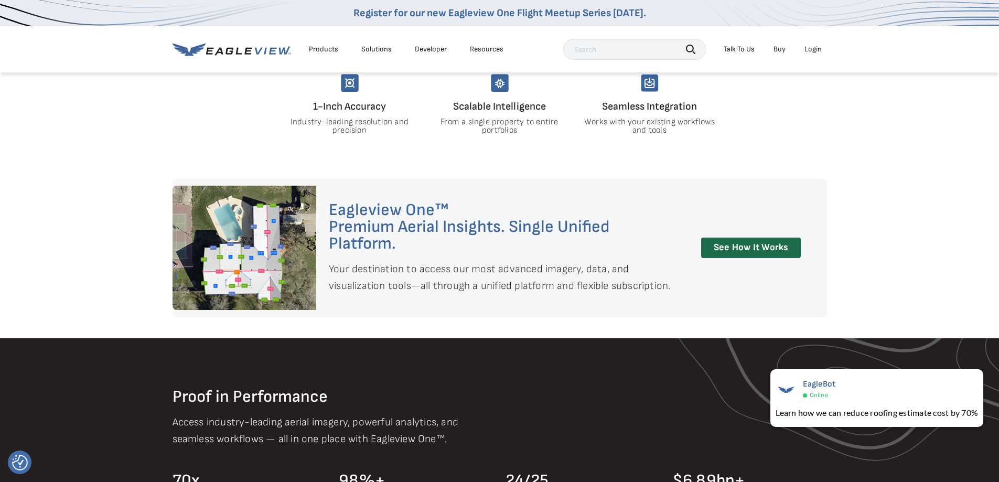
click at [919, 281] on section "Eagleview One™ Premium Aerial Insights. Single Unified Platform. Your destinati…" at bounding box center [499, 248] width 999 height 138
click at [916, 284] on section "Eagleview One™ Premium Aerial Insights. Single Unified Platform. Your destinati…" at bounding box center [499, 248] width 999 height 138
click at [916, 286] on section "Eagleview One™ Premium Aerial Insights. Single Unified Platform. Your destinati…" at bounding box center [499, 248] width 999 height 138
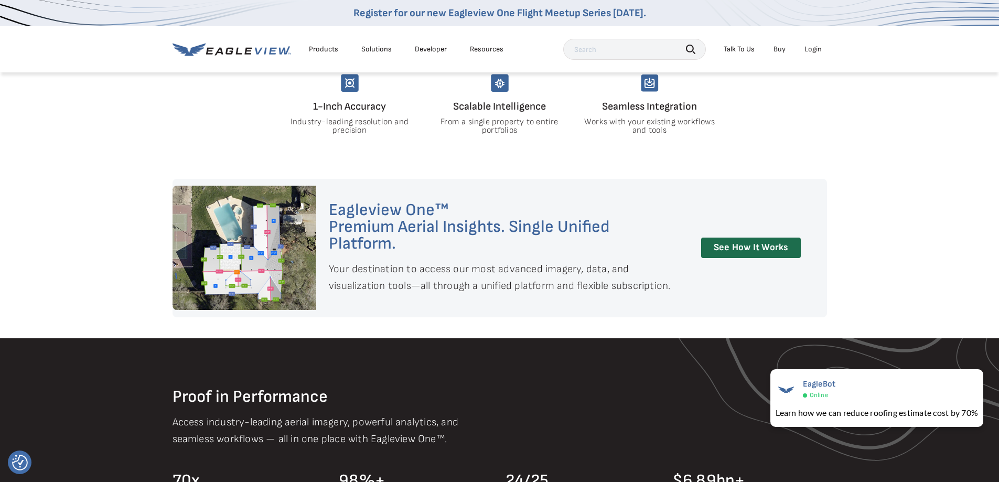
click at [916, 286] on section "Eagleview One™ Premium Aerial Insights. Single Unified Platform. Your destinati…" at bounding box center [499, 248] width 999 height 138
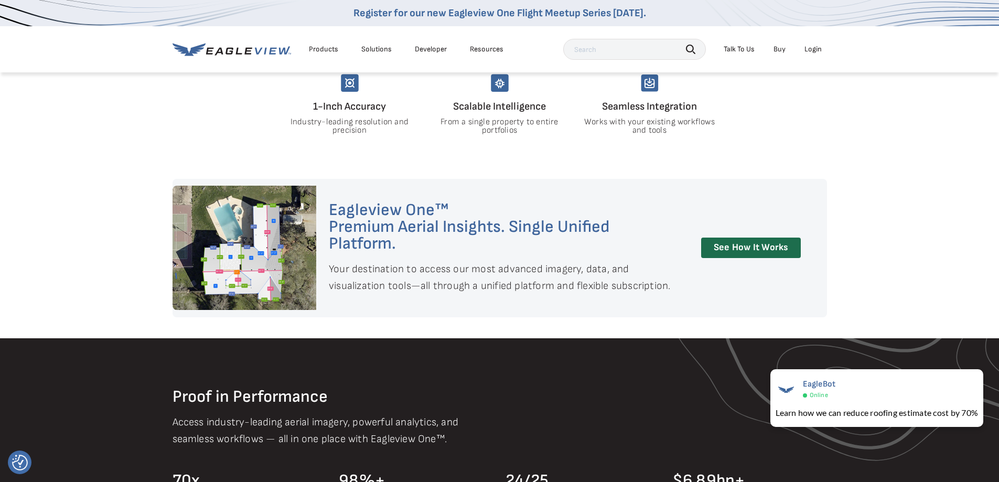
click at [916, 285] on section "Eagleview One™ Premium Aerial Insights. Single Unified Platform. Your destinati…" at bounding box center [499, 248] width 999 height 138
click at [922, 291] on section "Eagleview One™ Premium Aerial Insights. Single Unified Platform. Your destinati…" at bounding box center [499, 248] width 999 height 138
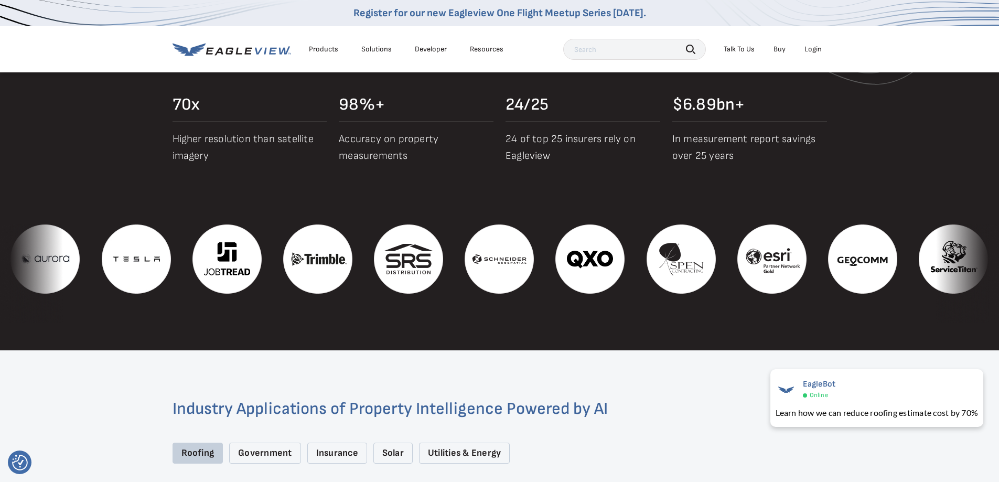
scroll to position [1271, 0]
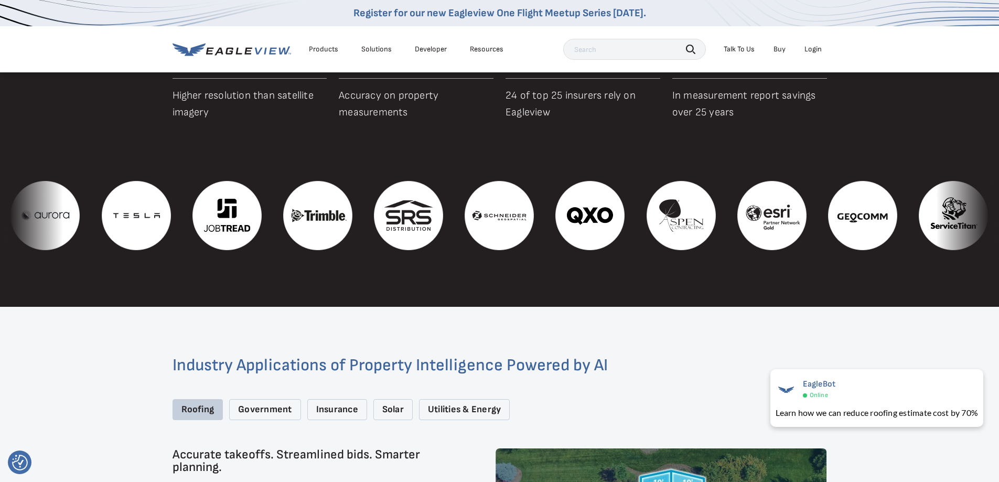
drag, startPoint x: 648, startPoint y: 336, endPoint x: 667, endPoint y: 377, distance: 45.1
drag, startPoint x: 667, startPoint y: 378, endPoint x: 670, endPoint y: 396, distance: 18.6
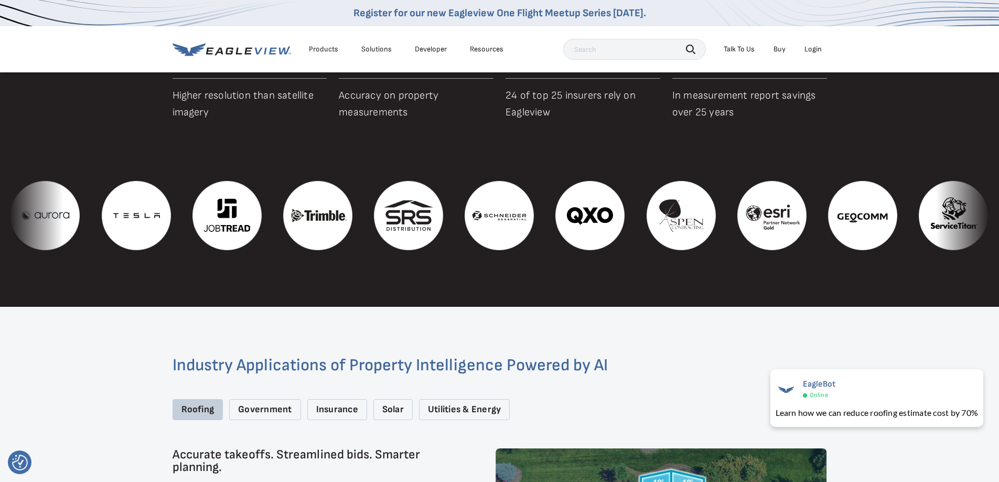
drag, startPoint x: 671, startPoint y: 396, endPoint x: 675, endPoint y: 365, distance: 31.1
click at [673, 365] on h2 "Industry Applications of Property Intelligence Powered by AI" at bounding box center [500, 365] width 655 height 17
drag, startPoint x: 693, startPoint y: 359, endPoint x: 661, endPoint y: 359, distance: 32.0
click at [663, 363] on h2 "Industry Applications of Property Intelligence Powered by AI" at bounding box center [500, 365] width 655 height 17
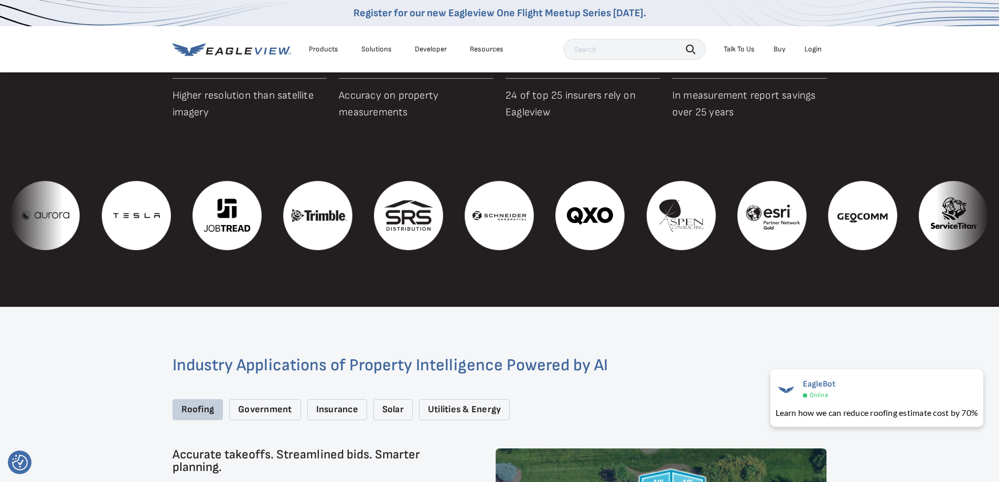
drag, startPoint x: 659, startPoint y: 358, endPoint x: 651, endPoint y: 334, distance: 24.9
drag, startPoint x: 656, startPoint y: 320, endPoint x: 656, endPoint y: 312, distance: 7.9
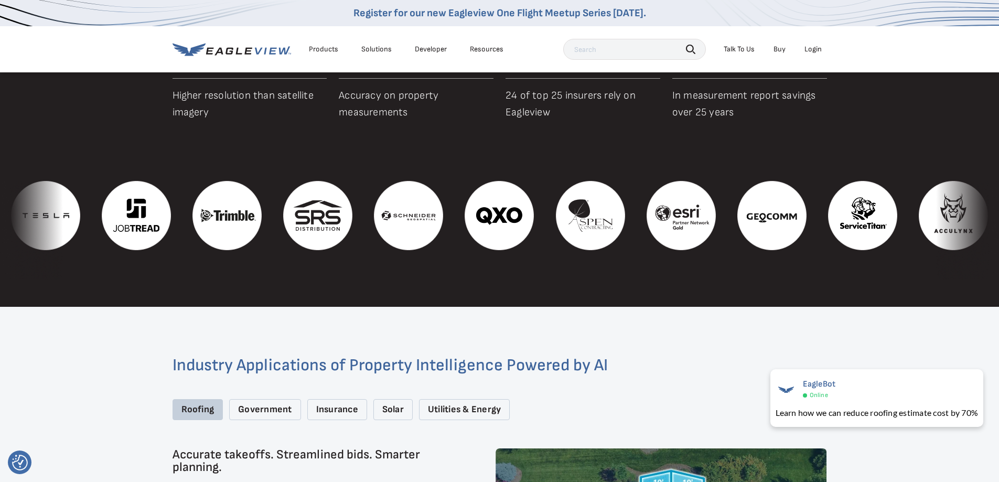
click at [674, 286] on section "Proof in Performance Access industry-leading aerial imagery, powerful analytics…" at bounding box center [499, 113] width 999 height 388
click at [721, 360] on h2 "Industry Applications of Property Intelligence Powered by AI" at bounding box center [500, 365] width 655 height 17
drag, startPoint x: 718, startPoint y: 364, endPoint x: 712, endPoint y: 365, distance: 6.3
click at [718, 365] on h2 "Industry Applications of Property Intelligence Powered by AI" at bounding box center [500, 365] width 655 height 17
click at [712, 365] on h2 "Industry Applications of Property Intelligence Powered by AI" at bounding box center [500, 365] width 655 height 17
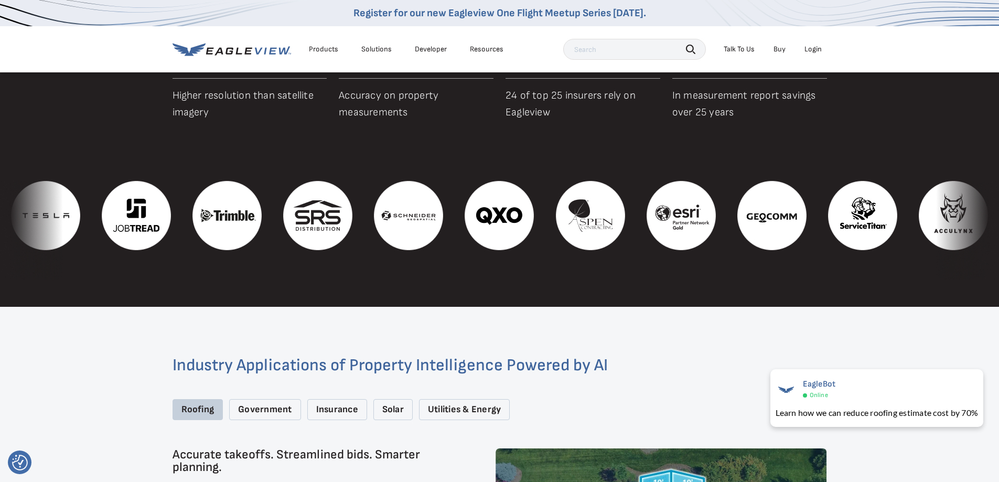
click at [712, 365] on h2 "Industry Applications of Property Intelligence Powered by AI" at bounding box center [500, 365] width 655 height 17
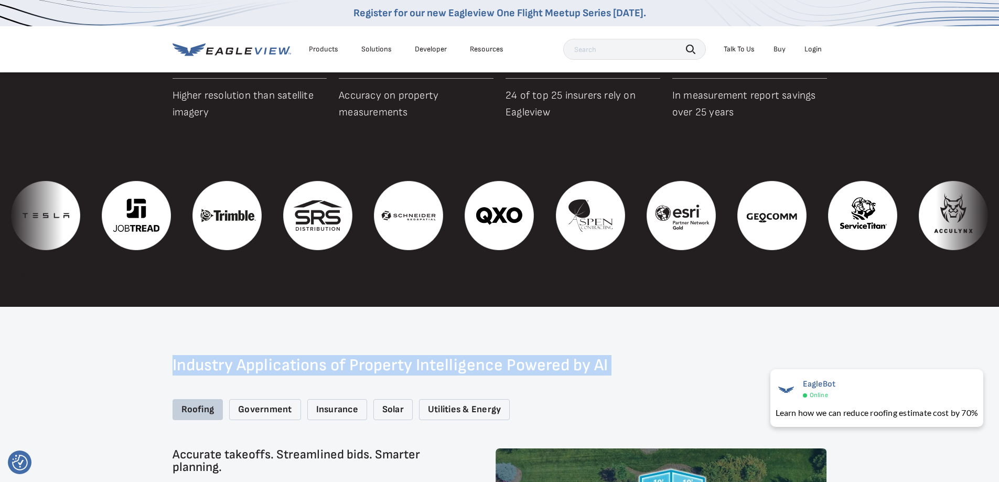
click at [711, 365] on h2 "Industry Applications of Property Intelligence Powered by AI" at bounding box center [500, 365] width 655 height 17
click at [712, 361] on h2 "Industry Applications of Property Intelligence Powered by AI" at bounding box center [500, 365] width 655 height 17
click at [712, 360] on h2 "Industry Applications of Property Intelligence Powered by AI" at bounding box center [500, 365] width 655 height 17
click at [713, 360] on h2 "Industry Applications of Property Intelligence Powered by AI" at bounding box center [500, 365] width 655 height 17
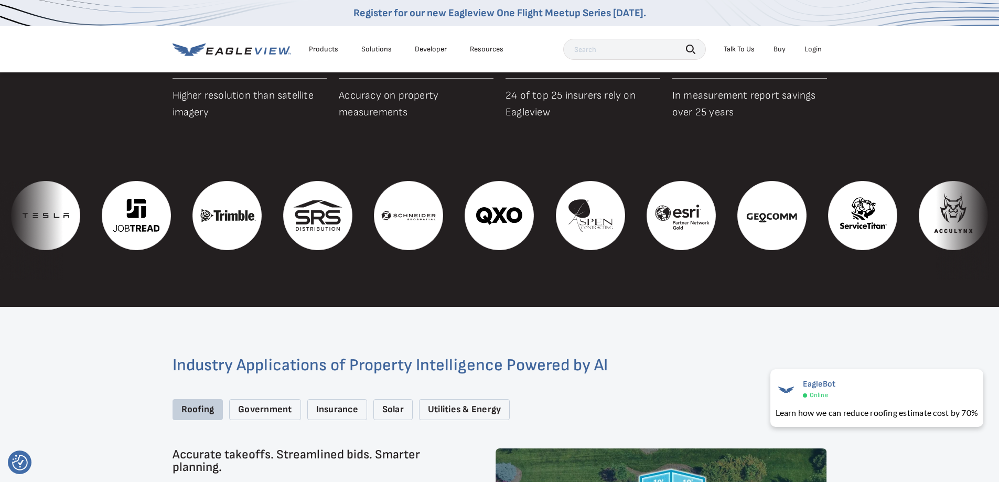
click at [713, 360] on h2 "Industry Applications of Property Intelligence Powered by AI" at bounding box center [500, 365] width 655 height 17
drag, startPoint x: 712, startPoint y: 355, endPoint x: 684, endPoint y: 353, distance: 27.9
click at [711, 357] on h2 "Industry Applications of Property Intelligence Powered by AI" at bounding box center [500, 365] width 655 height 17
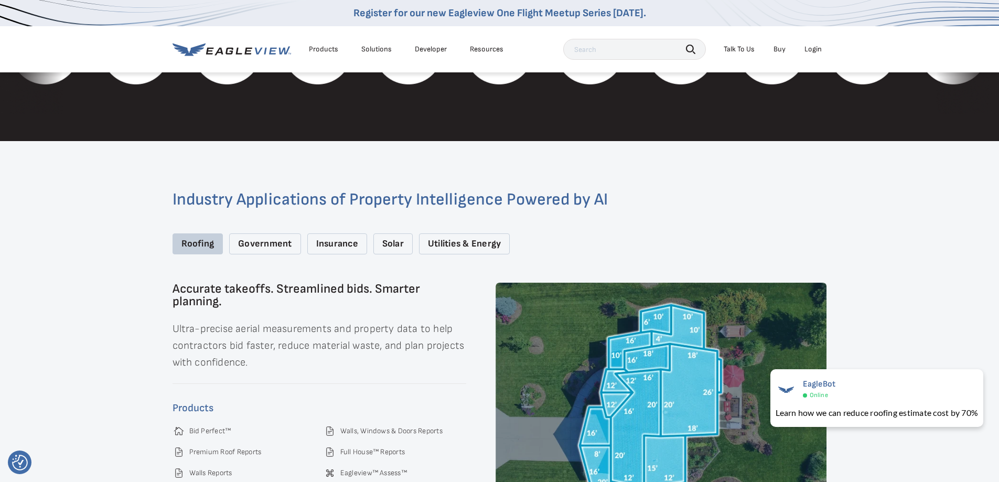
scroll to position [1439, 0]
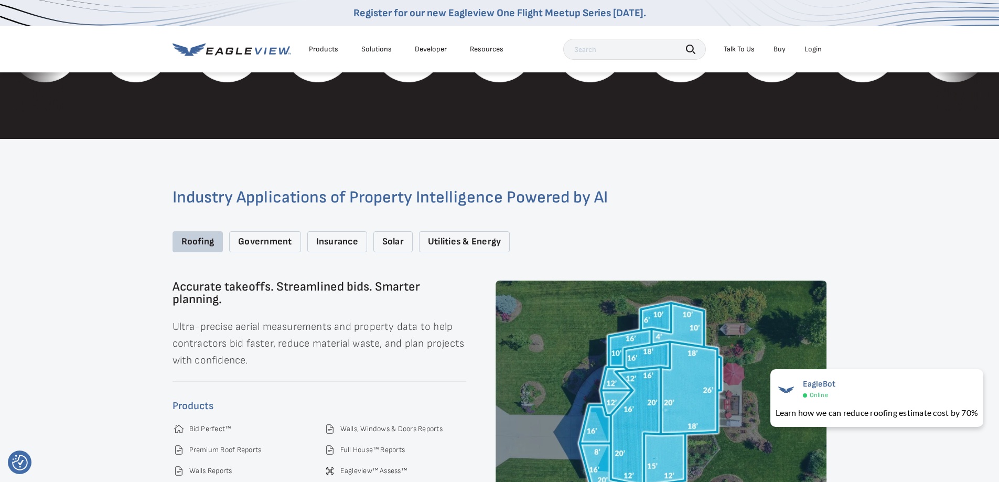
drag, startPoint x: 700, startPoint y: 229, endPoint x: 705, endPoint y: 224, distance: 7.1
click at [700, 231] on div "Roofing Government Insurance Solar Utilities & Energy" at bounding box center [500, 242] width 655 height 22
click at [791, 200] on div "Industry Applications of Property Intelligence Powered by AI Roofing Government…" at bounding box center [500, 353] width 655 height 329
drag, startPoint x: 798, startPoint y: 193, endPoint x: 814, endPoint y: 189, distance: 16.3
click at [800, 193] on h2 "Industry Applications of Property Intelligence Powered by AI" at bounding box center [500, 197] width 655 height 17
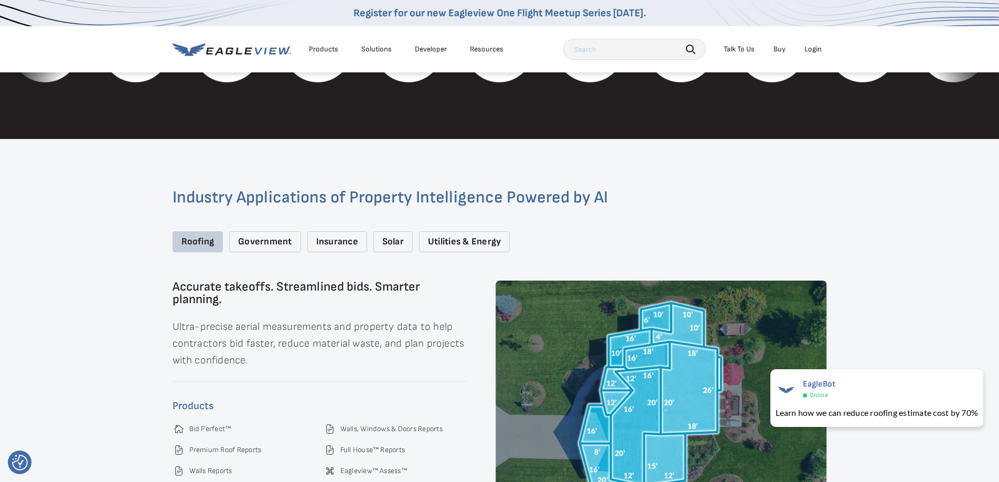
click at [826, 189] on h2 "Industry Applications of Property Intelligence Powered by AI" at bounding box center [500, 197] width 655 height 17
click at [834, 189] on div "Industry Applications of Property Intelligence Powered by AI Roofing Government…" at bounding box center [499, 354] width 999 height 430
click at [868, 195] on div "Industry Applications of Property Intelligence Powered by AI Roofing Government…" at bounding box center [499, 354] width 999 height 430
drag, startPoint x: 879, startPoint y: 200, endPoint x: 886, endPoint y: 205, distance: 8.3
click at [880, 201] on div "Industry Applications of Property Intelligence Powered by AI Roofing Government…" at bounding box center [499, 354] width 999 height 430
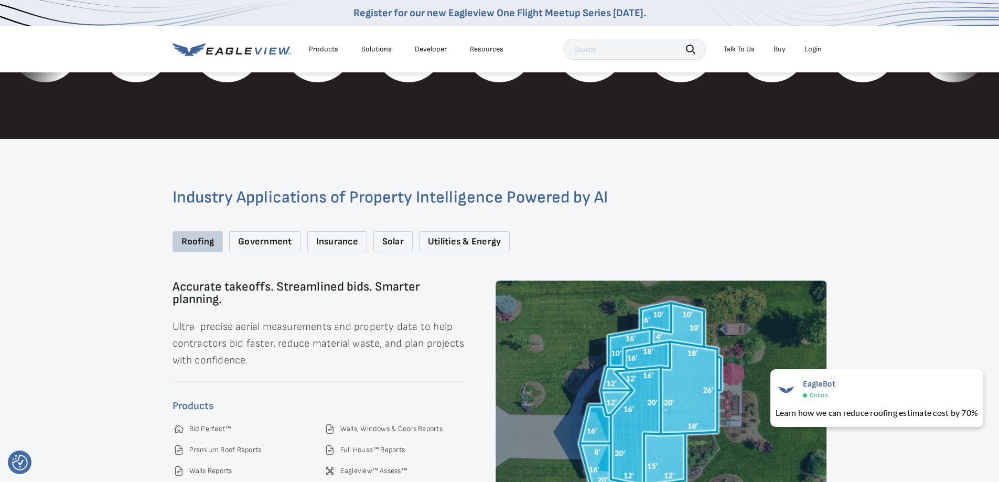
click at [886, 205] on div "Industry Applications of Property Intelligence Powered by AI Roofing Government…" at bounding box center [499, 354] width 999 height 430
click at [888, 208] on div "Industry Applications of Property Intelligence Powered by AI Roofing Government…" at bounding box center [499, 354] width 999 height 430
click at [891, 213] on div "Industry Applications of Property Intelligence Powered by AI Roofing Government…" at bounding box center [499, 354] width 999 height 430
click at [892, 214] on div "Industry Applications of Property Intelligence Powered by AI Roofing Government…" at bounding box center [499, 354] width 999 height 430
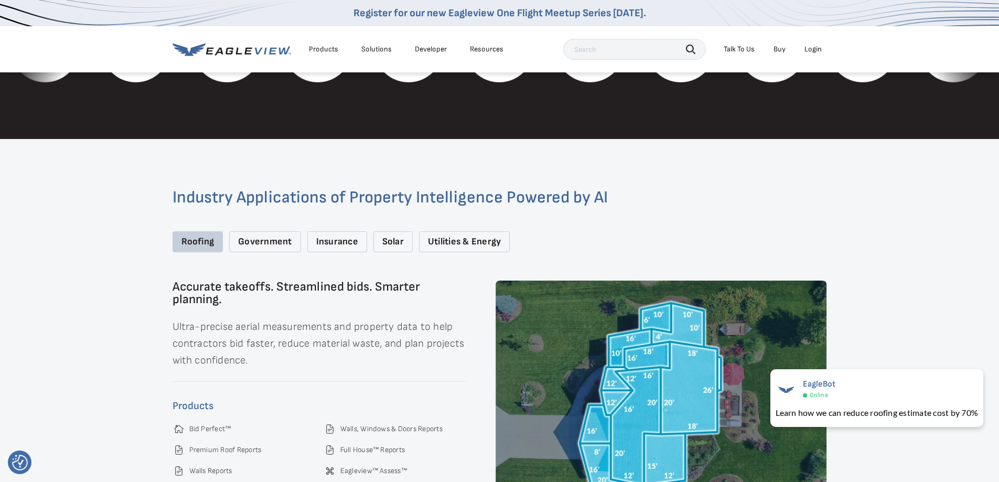
click at [892, 214] on div "Industry Applications of Property Intelligence Powered by AI Roofing Government…" at bounding box center [499, 354] width 999 height 430
click at [893, 210] on div "Industry Applications of Property Intelligence Powered by AI Roofing Government…" at bounding box center [499, 354] width 999 height 430
click at [896, 209] on div "Industry Applications of Property Intelligence Powered by AI Roofing Government…" at bounding box center [499, 354] width 999 height 430
click at [906, 225] on div "Industry Applications of Property Intelligence Powered by AI Roofing Government…" at bounding box center [499, 354] width 999 height 430
click at [906, 223] on div "Industry Applications of Property Intelligence Powered by AI Roofing Government…" at bounding box center [499, 354] width 999 height 430
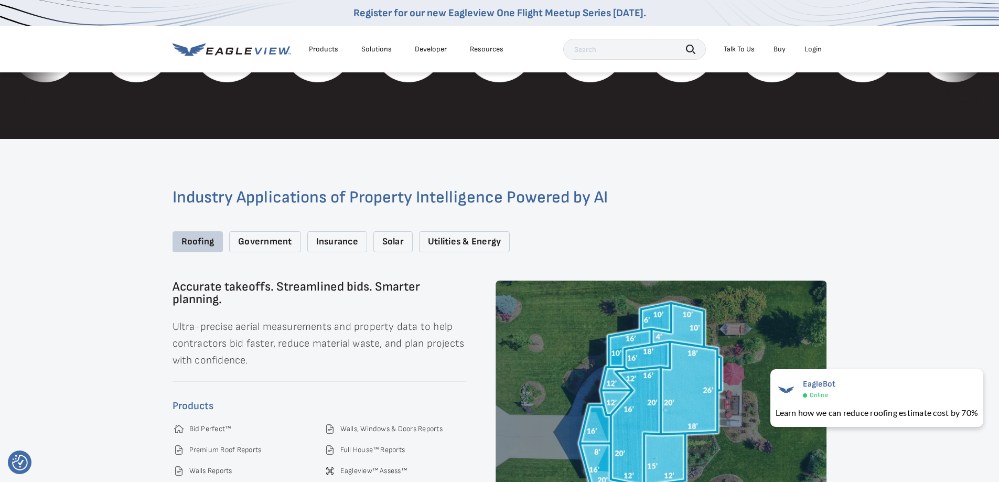
drag, startPoint x: 906, startPoint y: 206, endPoint x: 917, endPoint y: 222, distance: 19.6
click at [907, 206] on div "Industry Applications of Property Intelligence Powered by AI Roofing Government…" at bounding box center [499, 354] width 999 height 430
click at [917, 222] on div "Industry Applications of Property Intelligence Powered by AI Roofing Government…" at bounding box center [499, 354] width 999 height 430
click at [918, 226] on div "Industry Applications of Property Intelligence Powered by AI Roofing Government…" at bounding box center [499, 354] width 999 height 430
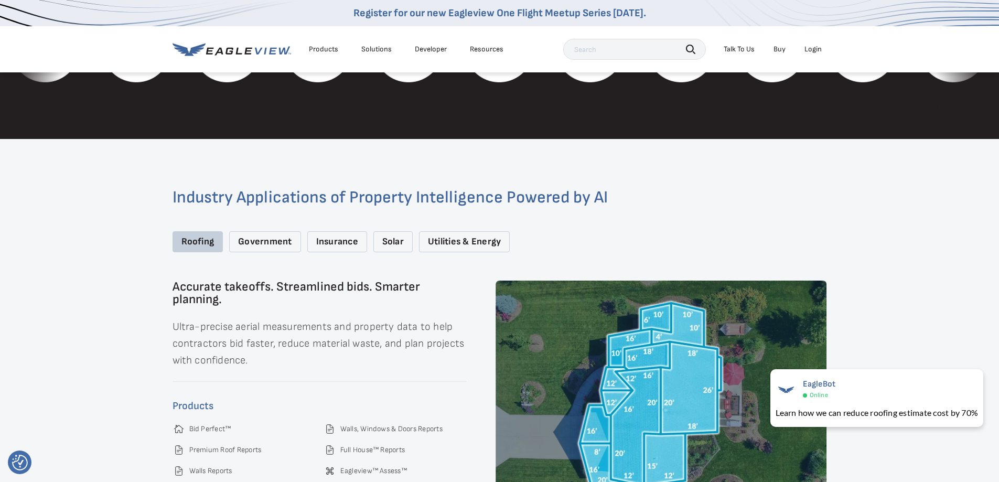
click at [918, 228] on div "Industry Applications of Property Intelligence Powered by AI Roofing Government…" at bounding box center [499, 354] width 999 height 430
click at [916, 229] on div "Industry Applications of Property Intelligence Powered by AI Roofing Government…" at bounding box center [499, 354] width 999 height 430
click at [897, 196] on div "Industry Applications of Property Intelligence Powered by AI Roofing Government…" at bounding box center [499, 354] width 999 height 430
click at [906, 225] on div "Industry Applications of Property Intelligence Powered by AI Roofing Government…" at bounding box center [499, 354] width 999 height 430
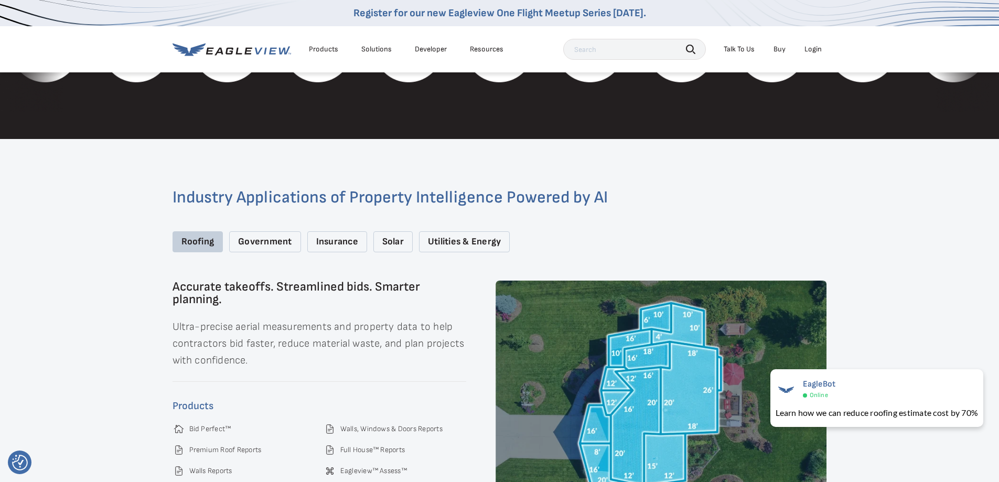
drag, startPoint x: 888, startPoint y: 193, endPoint x: 905, endPoint y: 221, distance: 33.9
click at [888, 192] on div "Industry Applications of Property Intelligence Powered by AI Roofing Government…" at bounding box center [499, 354] width 999 height 430
click at [905, 222] on div "Industry Applications of Property Intelligence Powered by AI Roofing Government…" at bounding box center [499, 354] width 999 height 430
click at [903, 218] on div "Industry Applications of Property Intelligence Powered by AI Roofing Government…" at bounding box center [499, 354] width 999 height 430
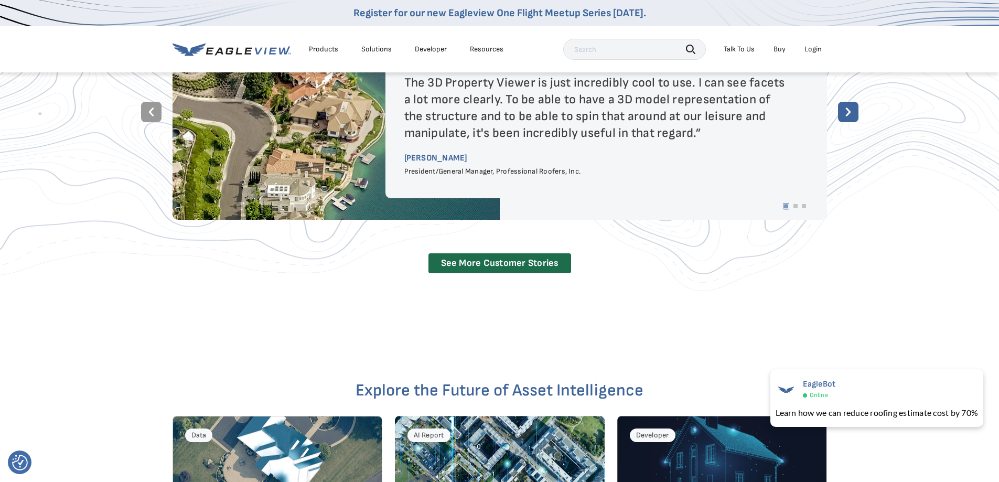
scroll to position [2148, 0]
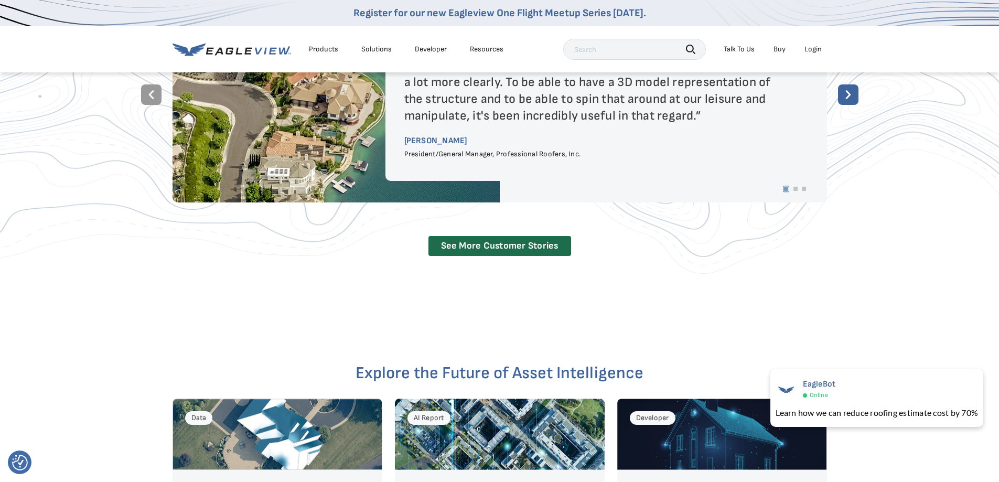
click at [877, 214] on div "Trusted by Leaders in Every Industry The 3D Property Viewer is just incredibly …" at bounding box center [499, 106] width 999 height 352
click at [882, 225] on div "Trusted by Leaders in Every Industry The 3D Property Viewer is just incredibly …" at bounding box center [499, 106] width 999 height 352
click at [886, 240] on div "Trusted by Leaders in Every Industry The 3D Property Viewer is just incredibly …" at bounding box center [499, 106] width 999 height 352
click at [886, 247] on div "Trusted by Leaders in Every Industry The 3D Property Viewer is just incredibly …" at bounding box center [499, 106] width 999 height 352
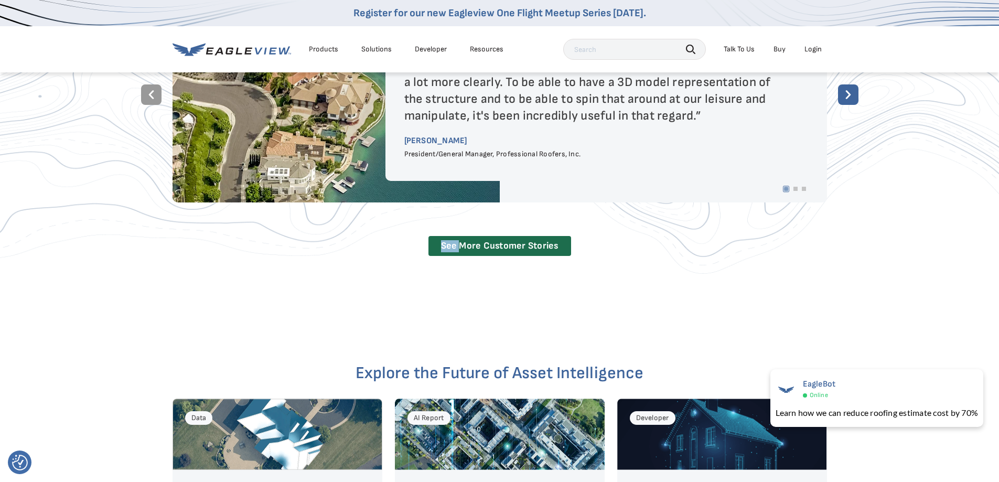
click at [886, 247] on div "Trusted by Leaders in Every Industry The 3D Property Viewer is just incredibly …" at bounding box center [499, 106] width 999 height 352
click at [887, 247] on div "Trusted by Leaders in Every Industry The 3D Property Viewer is just incredibly …" at bounding box center [499, 106] width 999 height 352
click at [889, 246] on div "Trusted by Leaders in Every Industry The 3D Property Viewer is just incredibly …" at bounding box center [499, 106] width 999 height 352
click at [891, 245] on div "Trusted by Leaders in Every Industry The 3D Property Viewer is just incredibly …" at bounding box center [499, 106] width 999 height 352
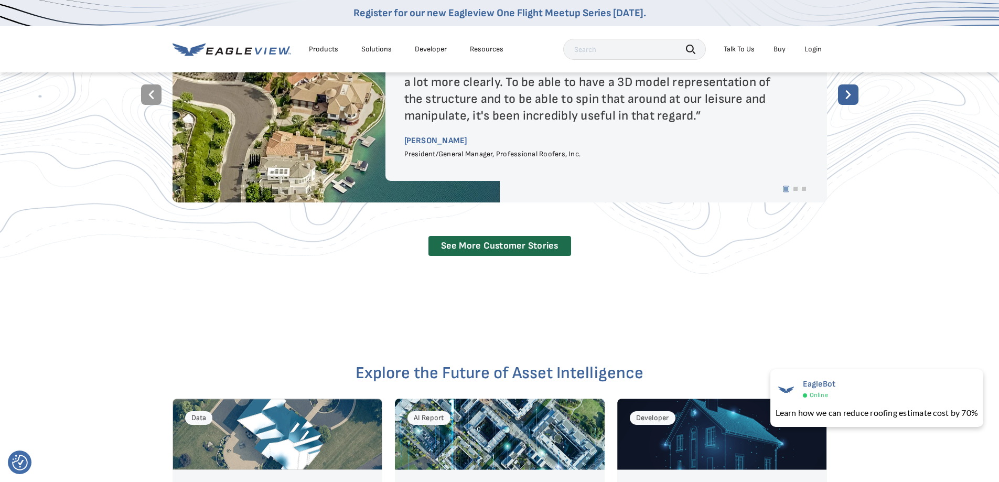
click at [894, 241] on div "Trusted by Leaders in Every Industry The 3D Property Viewer is just incredibly …" at bounding box center [499, 106] width 999 height 352
click at [900, 238] on div "Trusted by Leaders in Every Industry The 3D Property Viewer is just incredibly …" at bounding box center [499, 106] width 999 height 352
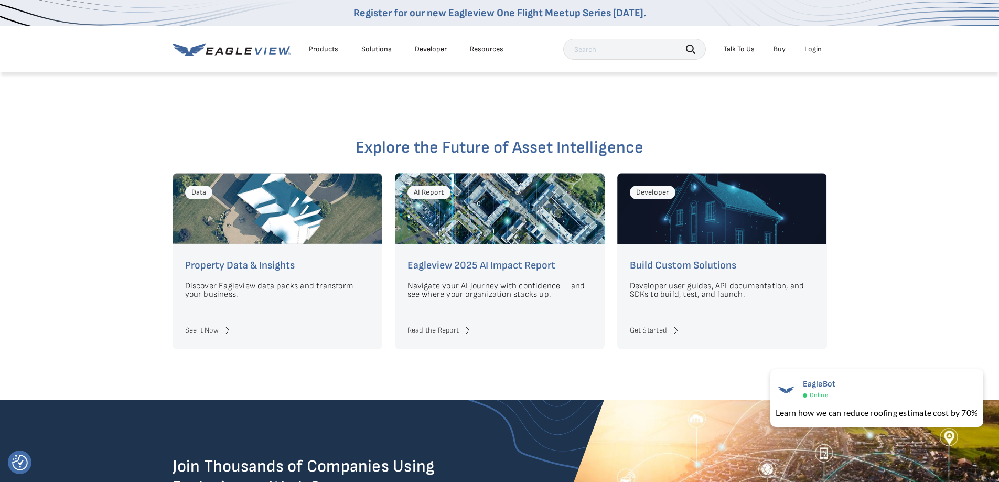
scroll to position [2379, 0]
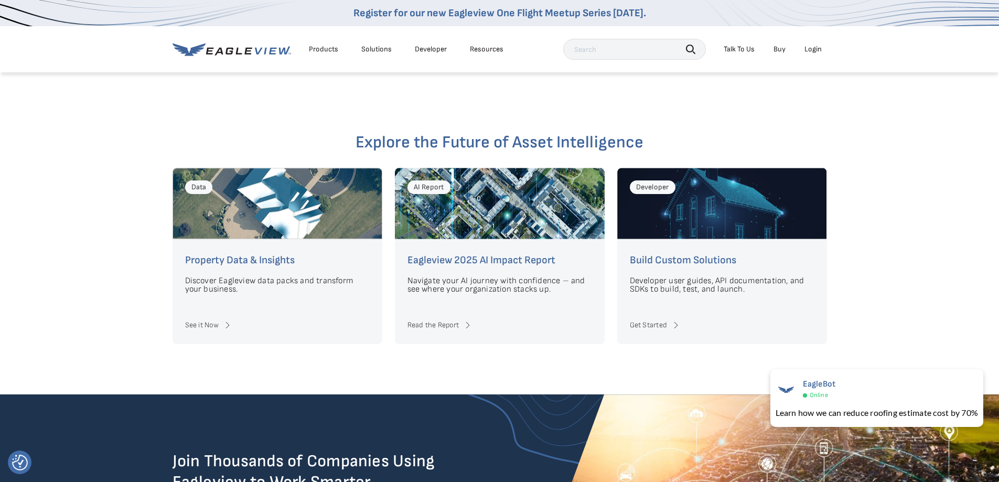
drag, startPoint x: 905, startPoint y: 225, endPoint x: 897, endPoint y: 218, distance: 10.5
click at [897, 218] on div "Explore the Future of Asset Intelligence Data Property Data & Insights Discover…" at bounding box center [499, 248] width 999 height 294
click at [897, 219] on div "Explore the Future of Asset Intelligence Data Property Data & Insights Discover…" at bounding box center [499, 248] width 999 height 294
click at [896, 240] on div "Explore the Future of Asset Intelligence Data Property Data & Insights Discover…" at bounding box center [499, 248] width 999 height 294
click at [898, 261] on div "Explore the Future of Asset Intelligence Data Property Data & Insights Discover…" at bounding box center [499, 248] width 999 height 294
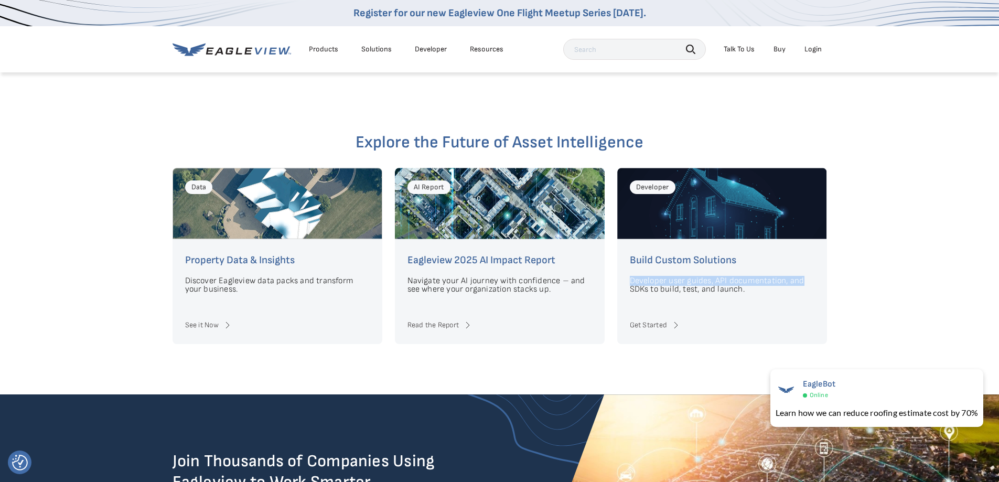
click at [915, 280] on div "Explore the Future of Asset Intelligence Data Property Data & Insights Discover…" at bounding box center [499, 248] width 999 height 294
click at [920, 273] on div "Explore the Future of Asset Intelligence Data Property Data & Insights Discover…" at bounding box center [499, 248] width 999 height 294
click at [921, 255] on div "Explore the Future of Asset Intelligence Data Property Data & Insights Discover…" at bounding box center [499, 248] width 999 height 294
click at [922, 262] on div "Explore the Future of Asset Intelligence Data Property Data & Insights Discover…" at bounding box center [499, 248] width 999 height 294
click at [932, 270] on div "Explore the Future of Asset Intelligence Data Property Data & Insights Discover…" at bounding box center [499, 248] width 999 height 294
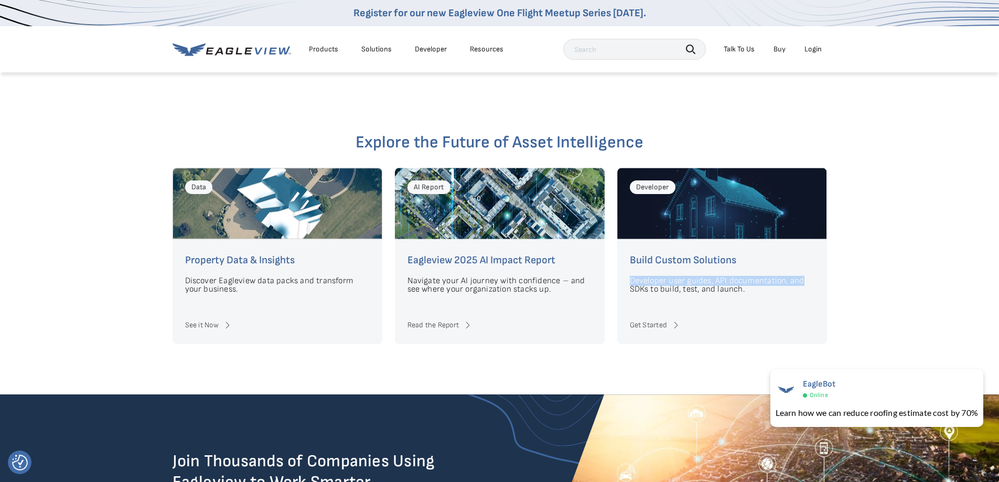
click at [935, 231] on div "Explore the Future of Asset Intelligence Data Property Data & Insights Discover…" at bounding box center [499, 248] width 999 height 294
click at [935, 232] on div "Explore the Future of Asset Intelligence Data Property Data & Insights Discover…" at bounding box center [499, 248] width 999 height 294
click at [933, 252] on div "Explore the Future of Asset Intelligence Data Property Data & Insights Discover…" at bounding box center [499, 248] width 999 height 294
click at [938, 263] on div "Explore the Future of Asset Intelligence Data Property Data & Insights Discover…" at bounding box center [499, 248] width 999 height 294
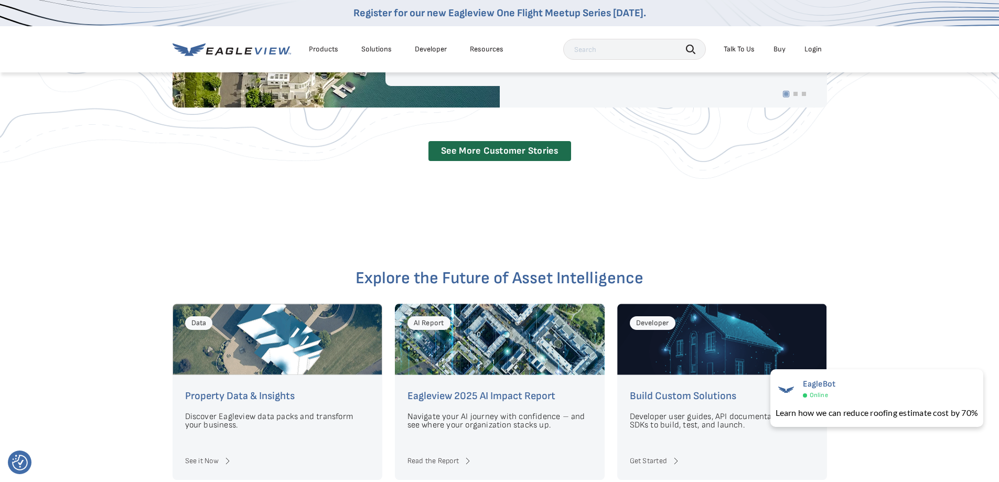
scroll to position [2220, 0]
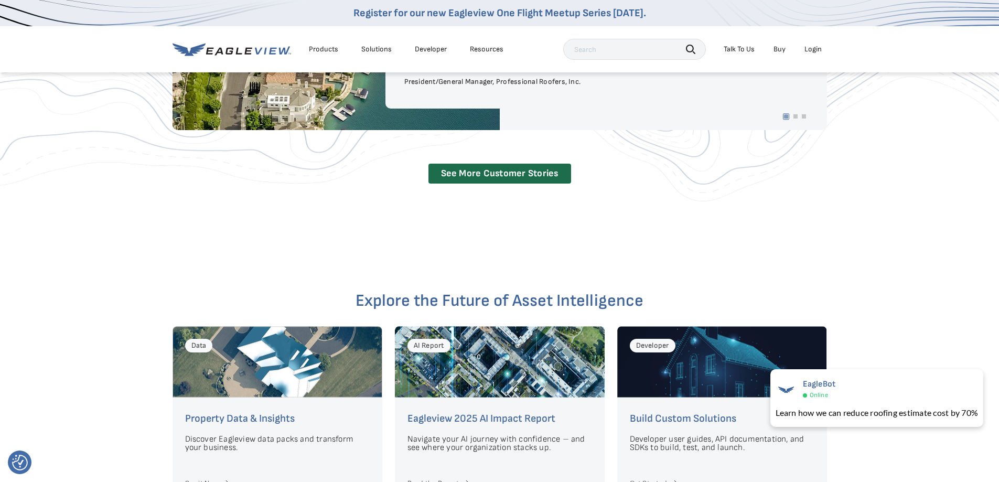
click at [245, 213] on div "Trusted by Leaders in Every Industry The 3D Property Viewer is just incredibly …" at bounding box center [499, 33] width 999 height 453
click at [243, 212] on div "Trusted by Leaders in Every Industry The 3D Property Viewer is just incredibly …" at bounding box center [499, 33] width 999 height 453
click at [243, 211] on div "Trusted by Leaders in Every Industry The 3D Property Viewer is just incredibly …" at bounding box center [499, 33] width 999 height 453
click at [227, 205] on div "Trusted by Leaders in Every Industry The 3D Property Viewer is just incredibly …" at bounding box center [499, 33] width 999 height 453
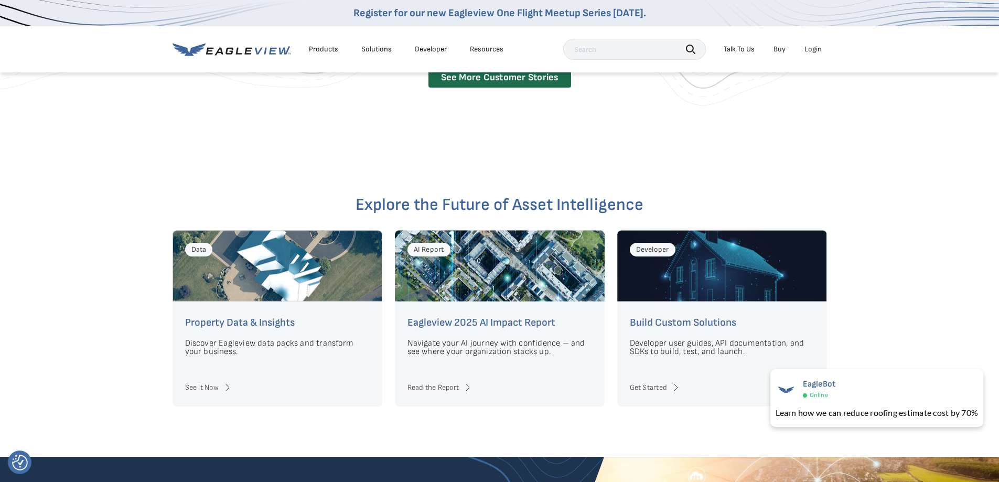
scroll to position [2325, 0]
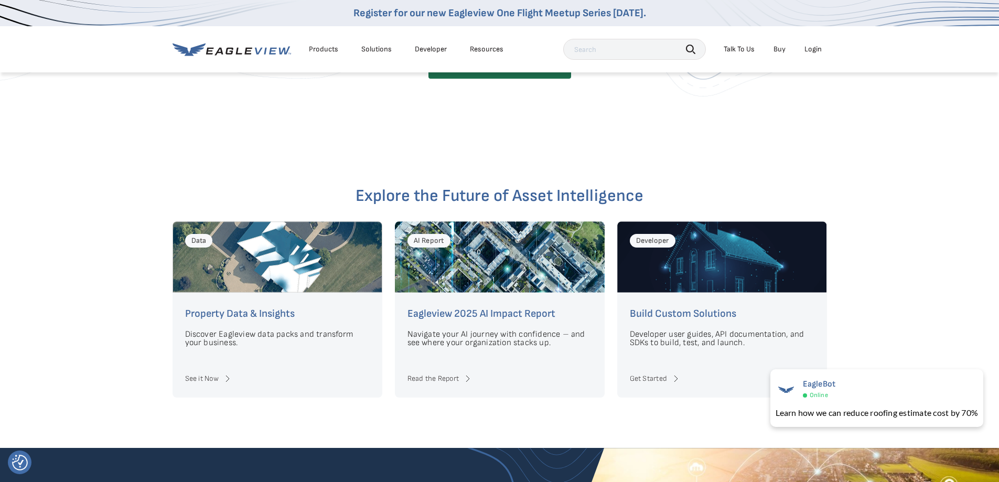
drag, startPoint x: 452, startPoint y: 104, endPoint x: 239, endPoint y: 100, distance: 213.0
click at [103, 172] on div "Explore the Future of Asset Intelligence Data Property Data & Insights Discover…" at bounding box center [499, 301] width 999 height 294
click at [121, 197] on div "Explore the Future of Asset Intelligence Data Property Data & Insights Discover…" at bounding box center [499, 301] width 999 height 294
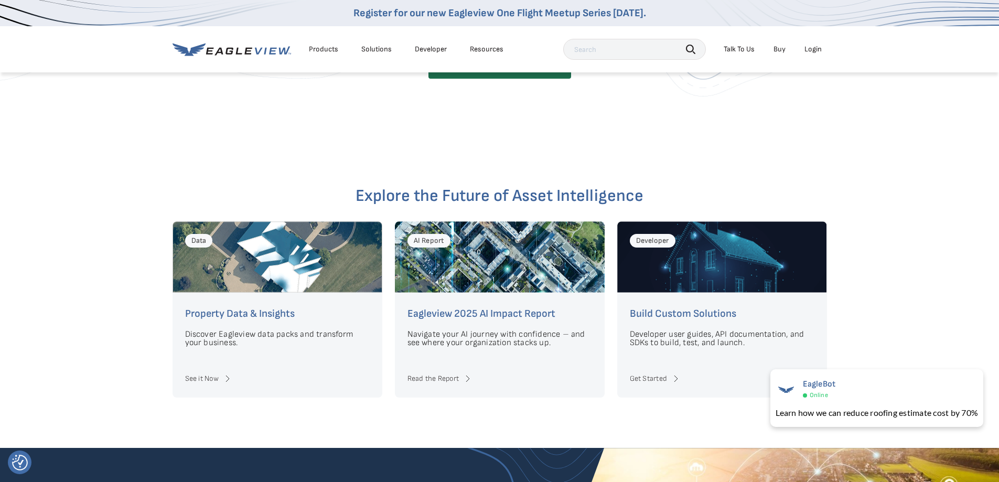
click at [94, 198] on div "Explore the Future of Asset Intelligence Data Property Data & Insights Discover…" at bounding box center [499, 301] width 999 height 294
click at [82, 190] on div "Explore the Future of Asset Intelligence Data Property Data & Insights Discover…" at bounding box center [499, 301] width 999 height 294
click at [86, 188] on div "Explore the Future of Asset Intelligence Data Property Data & Insights Discover…" at bounding box center [499, 301] width 999 height 294
click at [87, 188] on div "Explore the Future of Asset Intelligence Data Property Data & Insights Discover…" at bounding box center [499, 301] width 999 height 294
click at [89, 188] on div "Explore the Future of Asset Intelligence Data Property Data & Insights Discover…" at bounding box center [499, 301] width 999 height 294
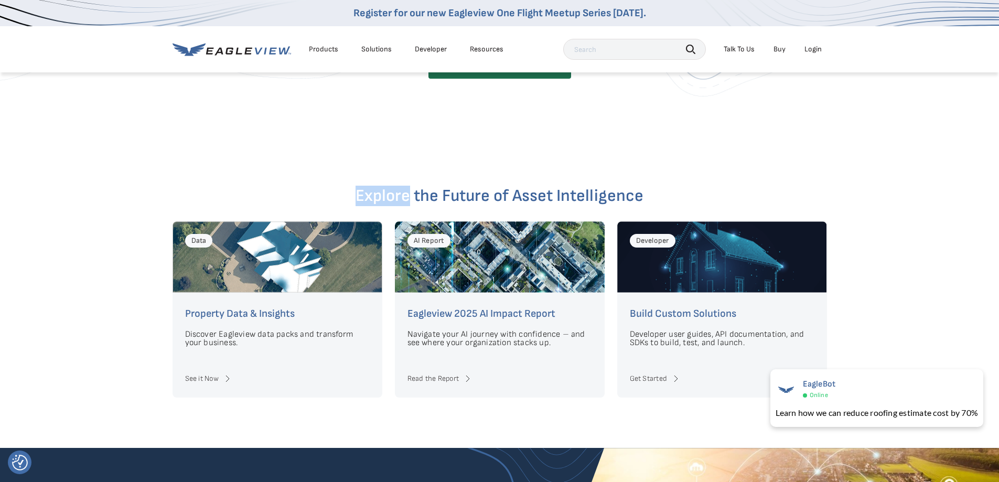
click at [89, 188] on div "Explore the Future of Asset Intelligence Data Property Data & Insights Discover…" at bounding box center [499, 301] width 999 height 294
click at [74, 161] on div "Explore the Future of Asset Intelligence Data Property Data & Insights Discover…" at bounding box center [499, 301] width 999 height 294
click at [94, 190] on div "Explore the Future of Asset Intelligence Data Property Data & Insights Discover…" at bounding box center [499, 301] width 999 height 294
click at [79, 183] on div "Explore the Future of Asset Intelligence Data Property Data & Insights Discover…" at bounding box center [499, 301] width 999 height 294
click at [70, 171] on div "Explore the Future of Asset Intelligence Data Property Data & Insights Discover…" at bounding box center [499, 301] width 999 height 294
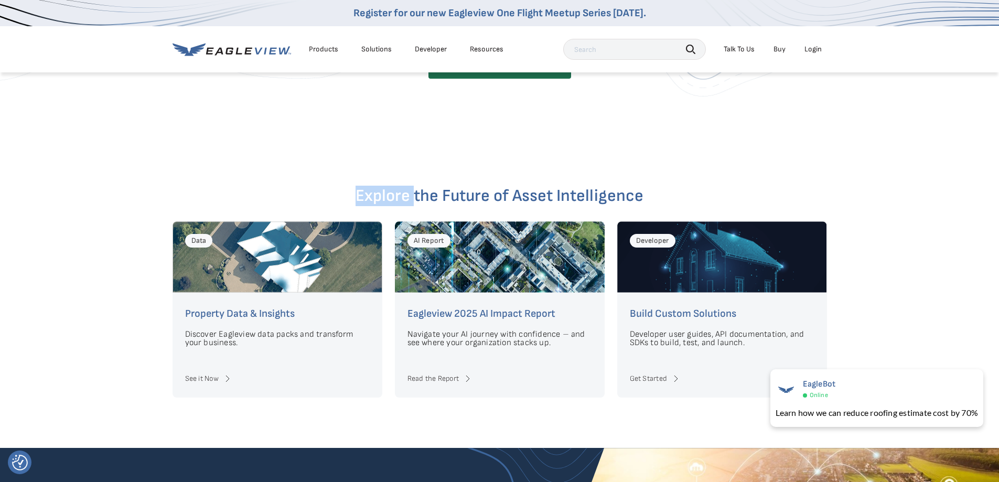
click at [70, 171] on div "Explore the Future of Asset Intelligence Data Property Data & Insights Discover…" at bounding box center [499, 301] width 999 height 294
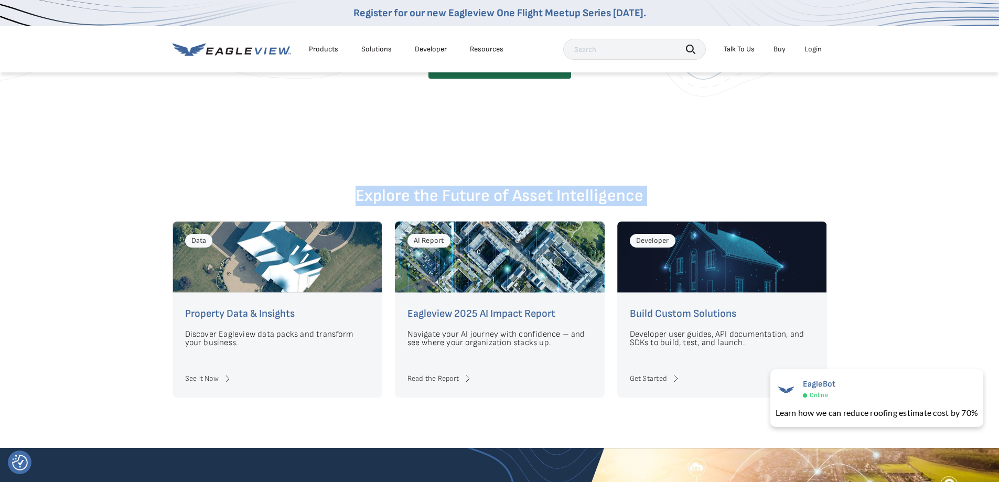
click at [70, 171] on div "Explore the Future of Asset Intelligence Data Property Data & Insights Discover…" at bounding box center [499, 301] width 999 height 294
click at [67, 188] on div "Explore the Future of Asset Intelligence Data Property Data & Insights Discover…" at bounding box center [499, 301] width 999 height 294
drag, startPoint x: 67, startPoint y: 188, endPoint x: 57, endPoint y: 206, distance: 20.4
click at [69, 188] on div "Explore the Future of Asset Intelligence Data Property Data & Insights Discover…" at bounding box center [499, 301] width 999 height 294
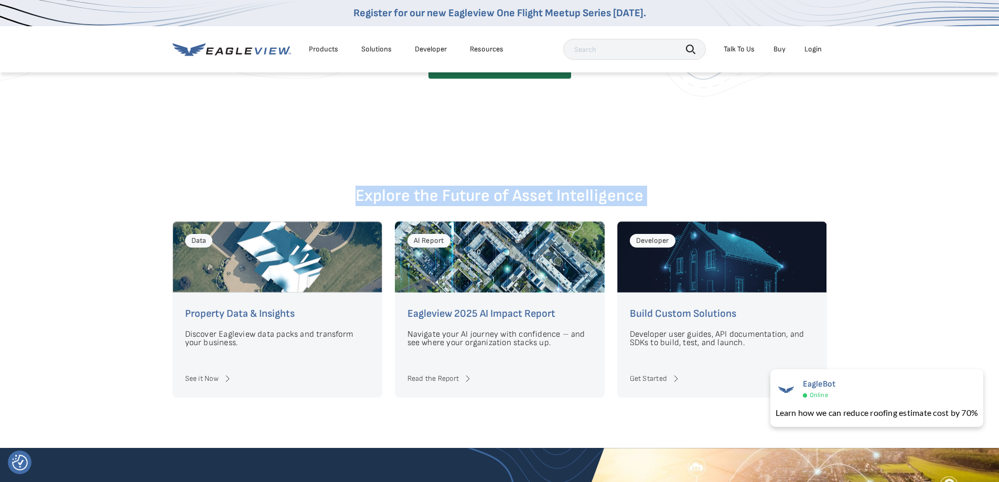
click at [72, 246] on div "Explore the Future of Asset Intelligence Data Property Data & Insights Discover…" at bounding box center [499, 301] width 999 height 294
click at [259, 188] on h2 "Explore the Future of Asset Intelligence" at bounding box center [500, 196] width 655 height 17
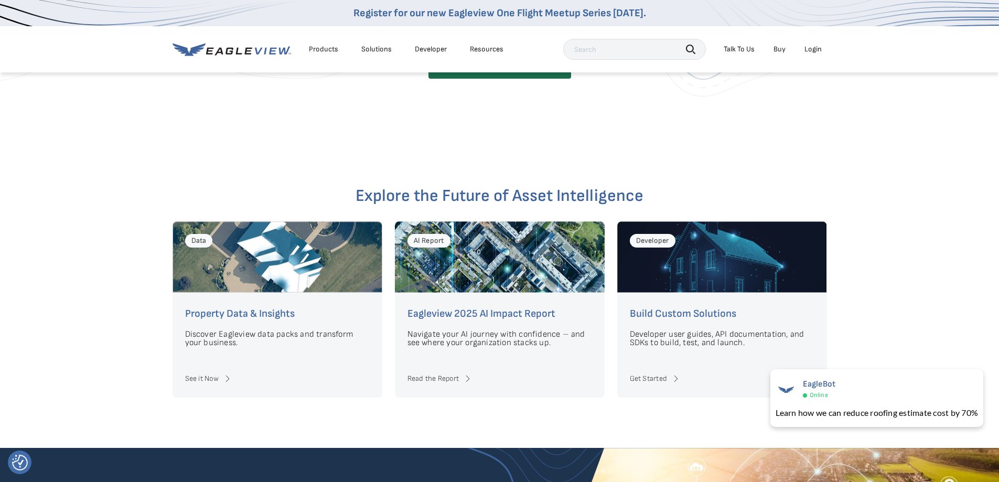
drag, startPoint x: 462, startPoint y: 230, endPoint x: 474, endPoint y: 227, distance: 13.1
click at [463, 230] on div "AI Report" at bounding box center [500, 256] width 210 height 71
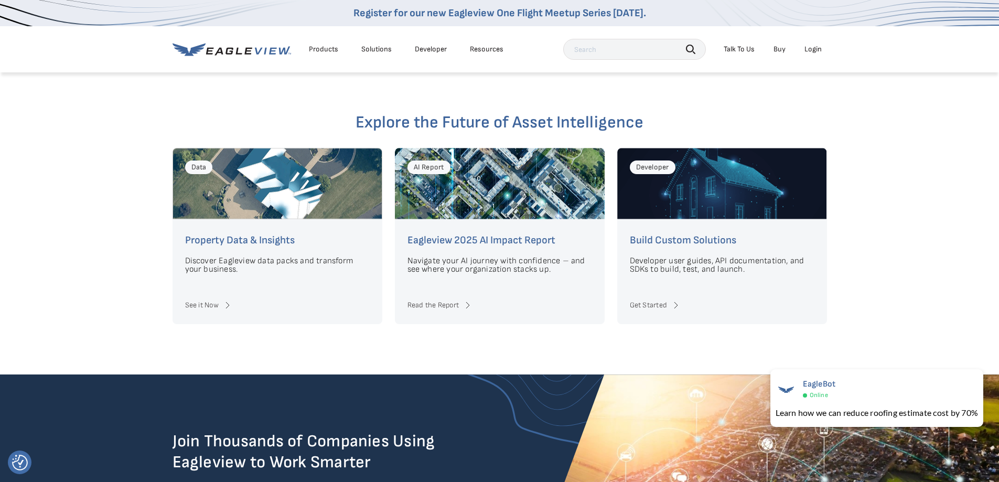
scroll to position [2189, 0]
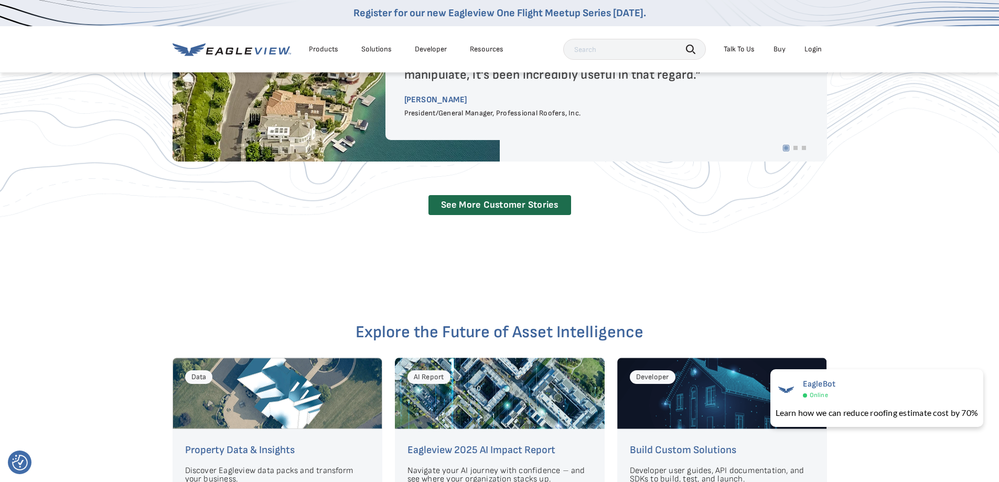
click at [847, 127] on div "Trusted by Leaders in Every Industry The 3D Property Viewer is just incredibly …" at bounding box center [499, 65] width 999 height 352
click at [919, 170] on div "Trusted by Leaders in Every Industry The 3D Property Viewer is just incredibly …" at bounding box center [499, 65] width 999 height 352
click at [920, 188] on div "Trusted by Leaders in Every Industry The 3D Property Viewer is just incredibly …" at bounding box center [499, 65] width 999 height 352
click at [910, 197] on div "Trusted by Leaders in Every Industry The 3D Property Viewer is just incredibly …" at bounding box center [499, 65] width 999 height 352
click at [825, 226] on div "Trusted by Leaders in Every Industry The 3D Property Viewer is just incredibly …" at bounding box center [500, 65] width 655 height 352
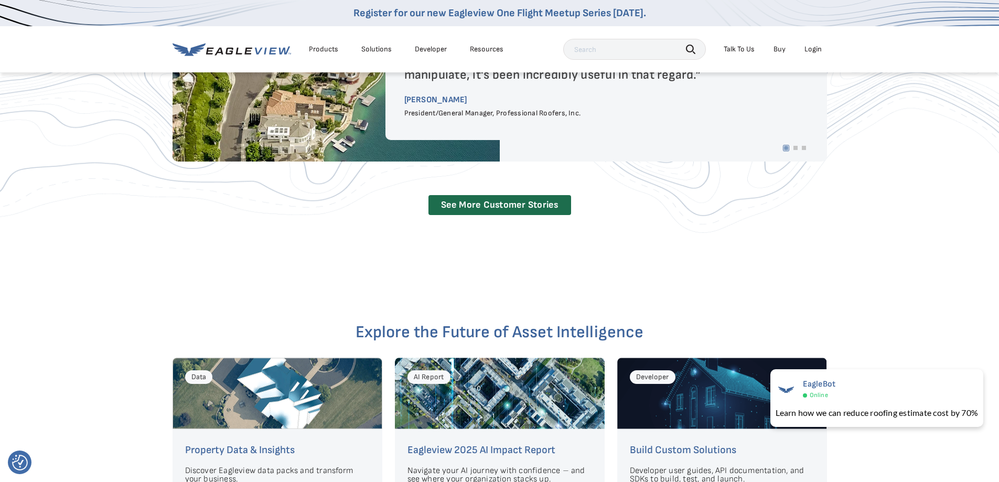
click at [824, 226] on div "Trusted by Leaders in Every Industry The 3D Property Viewer is just incredibly …" at bounding box center [500, 65] width 655 height 352
click at [865, 201] on div "Trusted by Leaders in Every Industry The 3D Property Viewer is just incredibly …" at bounding box center [499, 65] width 999 height 352
click at [832, 206] on div "Trusted by Leaders in Every Industry The 3D Property Viewer is just incredibly …" at bounding box center [499, 65] width 999 height 352
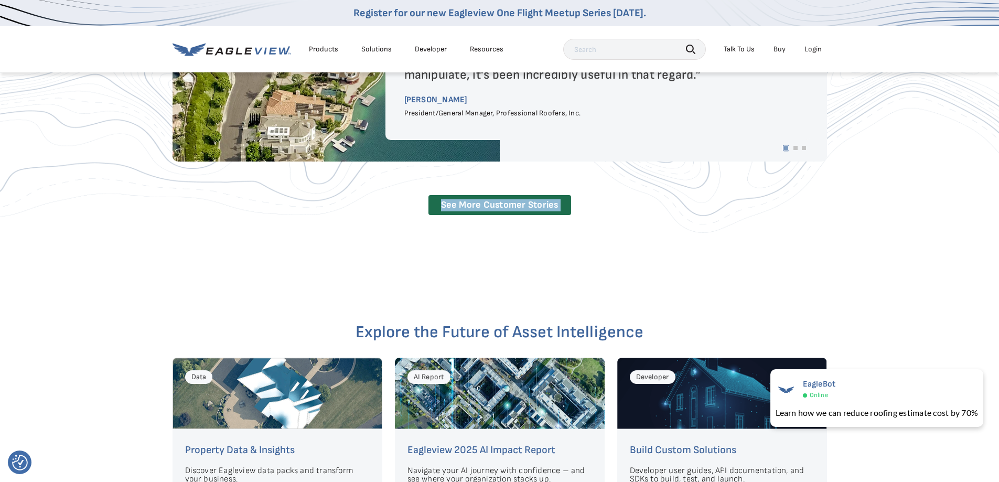
click at [832, 206] on div "Trusted by Leaders in Every Industry The 3D Property Viewer is just incredibly …" at bounding box center [499, 65] width 999 height 352
click at [852, 199] on div "Trusted by Leaders in Every Industry The 3D Property Viewer is just incredibly …" at bounding box center [499, 65] width 999 height 352
click at [797, 226] on div "Trusted by Leaders in Every Industry The 3D Property Viewer is just incredibly …" at bounding box center [500, 65] width 655 height 352
drag, startPoint x: 810, startPoint y: 223, endPoint x: 810, endPoint y: 213, distance: 10.0
click at [809, 218] on div "Trusted by Leaders in Every Industry The 3D Property Viewer is just incredibly …" at bounding box center [500, 65] width 655 height 352
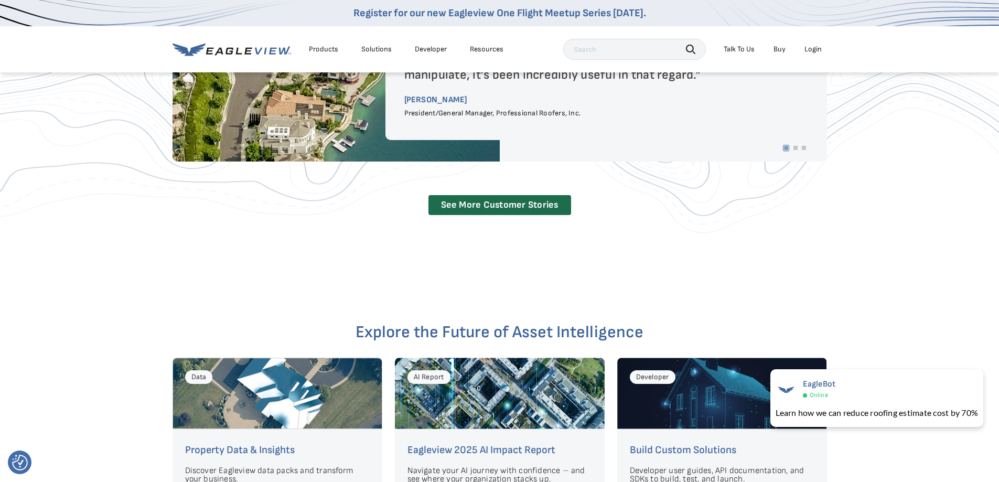
click at [810, 213] on div "Trusted by Leaders in Every Industry The 3D Property Viewer is just incredibly …" at bounding box center [500, 65] width 655 height 352
click at [871, 188] on div "Trusted by Leaders in Every Industry The 3D Property Viewer is just incredibly …" at bounding box center [499, 65] width 999 height 352
click at [857, 200] on div "Trusted by Leaders in Every Industry The 3D Property Viewer is just incredibly …" at bounding box center [499, 65] width 999 height 352
click at [835, 233] on div "Trusted by Leaders in Every Industry The 3D Property Viewer is just incredibly …" at bounding box center [499, 64] width 999 height 453
click at [839, 208] on div "Trusted by Leaders in Every Industry The 3D Property Viewer is just incredibly …" at bounding box center [499, 65] width 999 height 352
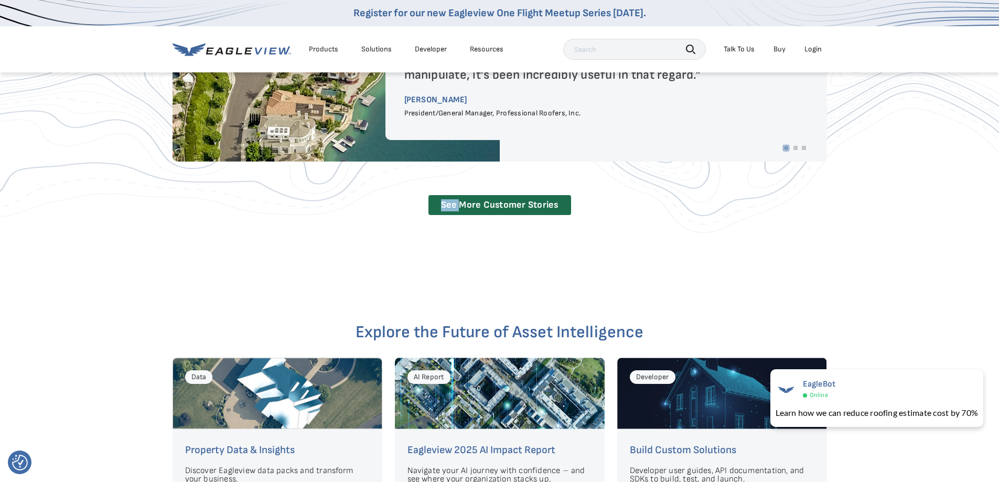
click at [839, 208] on div "Trusted by Leaders in Every Industry The 3D Property Viewer is just incredibly …" at bounding box center [499, 65] width 999 height 352
click at [840, 219] on div "Trusted by Leaders in Every Industry The 3D Property Viewer is just incredibly …" at bounding box center [499, 65] width 999 height 352
click at [840, 220] on div "Trusted by Leaders in Every Industry The 3D Property Viewer is just incredibly …" at bounding box center [499, 65] width 999 height 352
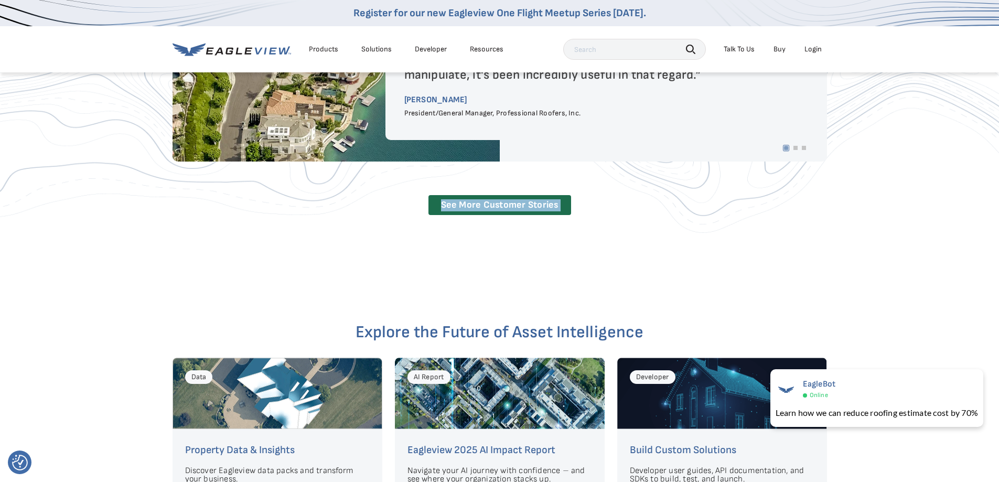
click at [845, 216] on div "Trusted by Leaders in Every Industry The 3D Property Viewer is just incredibly …" at bounding box center [499, 65] width 999 height 352
click at [850, 223] on div "Trusted by Leaders in Every Industry The 3D Property Viewer is just incredibly …" at bounding box center [499, 65] width 999 height 352
click at [849, 231] on div "Trusted by Leaders in Every Industry The 3D Property Viewer is just incredibly …" at bounding box center [499, 65] width 999 height 352
click at [848, 231] on div "Trusted by Leaders in Every Industry The 3D Property Viewer is just incredibly …" at bounding box center [499, 65] width 999 height 352
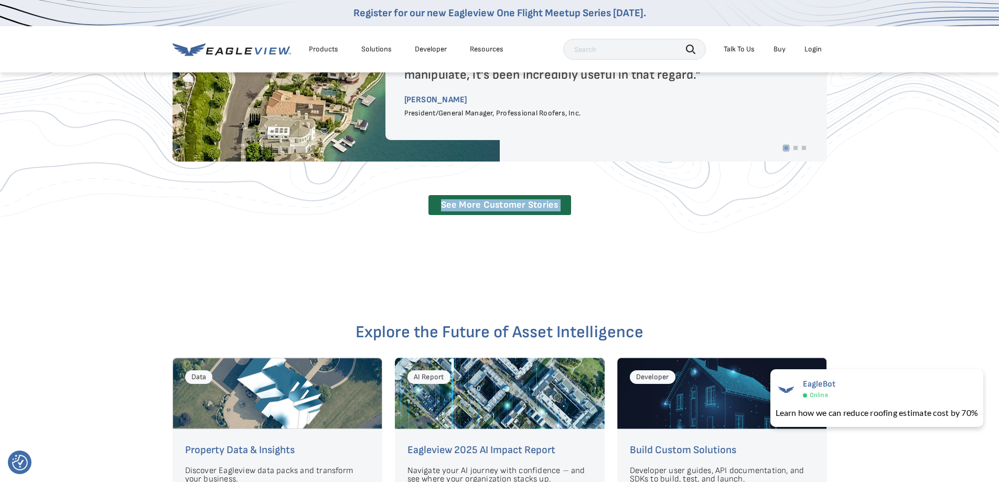
click at [848, 229] on div "Trusted by Leaders in Every Industry The 3D Property Viewer is just incredibly …" at bounding box center [499, 65] width 999 height 352
click at [849, 225] on div "Trusted by Leaders in Every Industry The 3D Property Viewer is just incredibly …" at bounding box center [499, 65] width 999 height 352
click at [848, 224] on div "Trusted by Leaders in Every Industry The 3D Property Viewer is just incredibly …" at bounding box center [499, 65] width 999 height 352
click at [698, 238] on div "Trusted by Leaders in Every Industry The 3D Property Viewer is just incredibly …" at bounding box center [499, 64] width 999 height 453
click at [748, 260] on div "Trusted by Leaders in Every Industry The 3D Property Viewer is just incredibly …" at bounding box center [499, 64] width 999 height 453
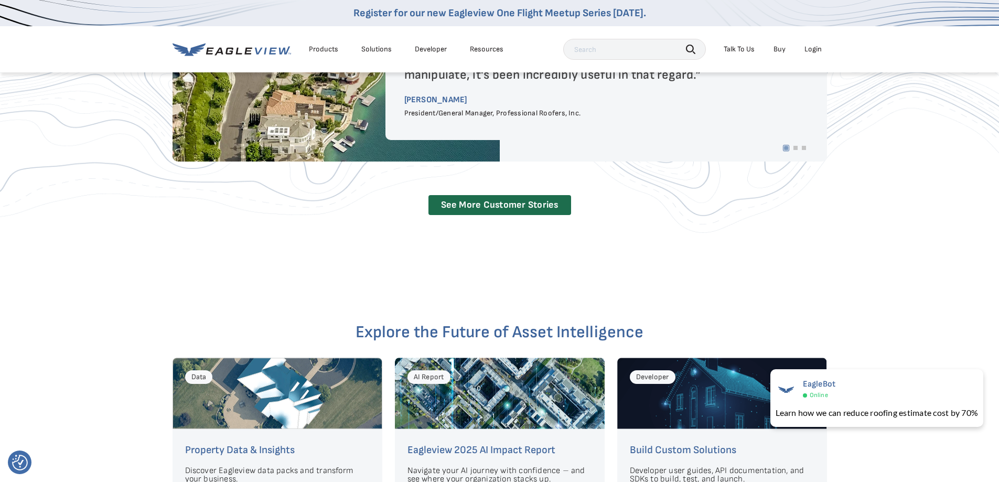
click at [774, 258] on div "Trusted by Leaders in Every Industry The 3D Property Viewer is just incredibly …" at bounding box center [499, 64] width 999 height 453
click at [935, 216] on div "Trusted by Leaders in Every Industry The 3D Property Viewer is just incredibly …" at bounding box center [499, 65] width 999 height 352
click at [918, 229] on div "Trusted by Leaders in Every Industry The 3D Property Viewer is just incredibly …" at bounding box center [499, 65] width 999 height 352
drag, startPoint x: 916, startPoint y: 231, endPoint x: 877, endPoint y: 217, distance: 41.6
click at [915, 231] on div "Trusted by Leaders in Every Industry The 3D Property Viewer is just incredibly …" at bounding box center [499, 65] width 999 height 352
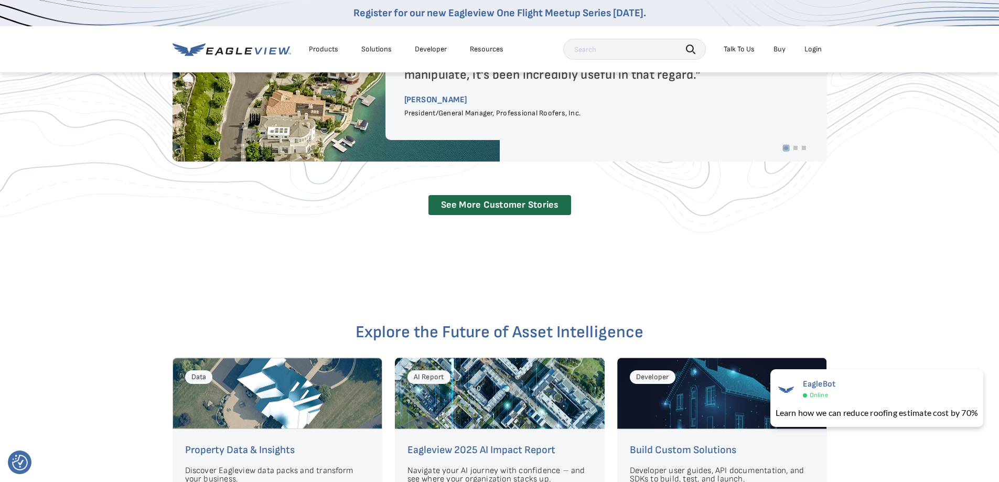
drag, startPoint x: 877, startPoint y: 217, endPoint x: 865, endPoint y: 214, distance: 12.6
click at [875, 217] on div "Trusted by Leaders in Every Industry The 3D Property Viewer is just incredibly …" at bounding box center [499, 65] width 999 height 352
click at [865, 214] on div "Trusted by Leaders in Every Industry The 3D Property Viewer is just incredibly …" at bounding box center [499, 65] width 999 height 352
click at [864, 213] on div "Trusted by Leaders in Every Industry The 3D Property Viewer is just incredibly …" at bounding box center [499, 65] width 999 height 352
click at [861, 211] on div "Trusted by Leaders in Every Industry The 3D Property Viewer is just incredibly …" at bounding box center [499, 65] width 999 height 352
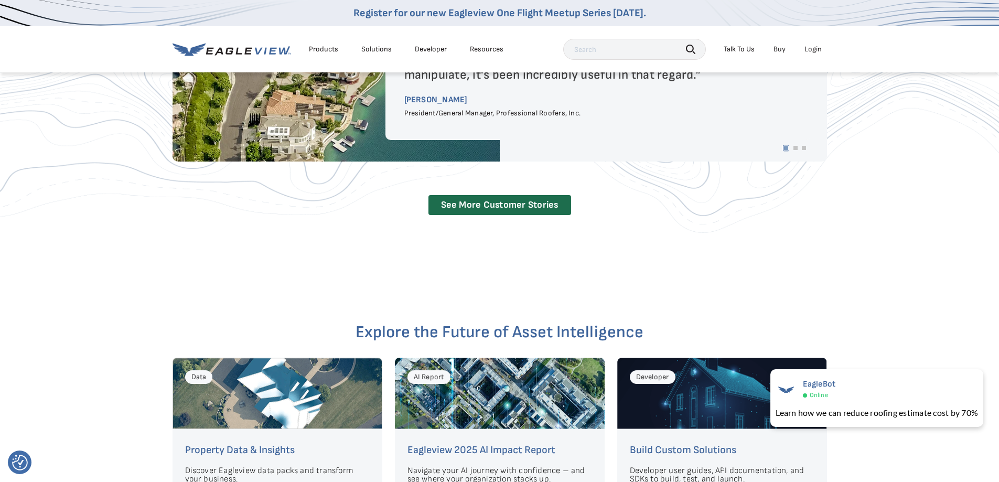
click at [844, 244] on div "Trusted by Leaders in Every Industry The 3D Property Viewer is just incredibly …" at bounding box center [499, 64] width 999 height 453
click at [842, 241] on div "Trusted by Leaders in Every Industry The 3D Property Viewer is just incredibly …" at bounding box center [499, 64] width 999 height 453
click at [845, 225] on div "Trusted by Leaders in Every Industry The 3D Property Viewer is just incredibly …" at bounding box center [499, 65] width 999 height 352
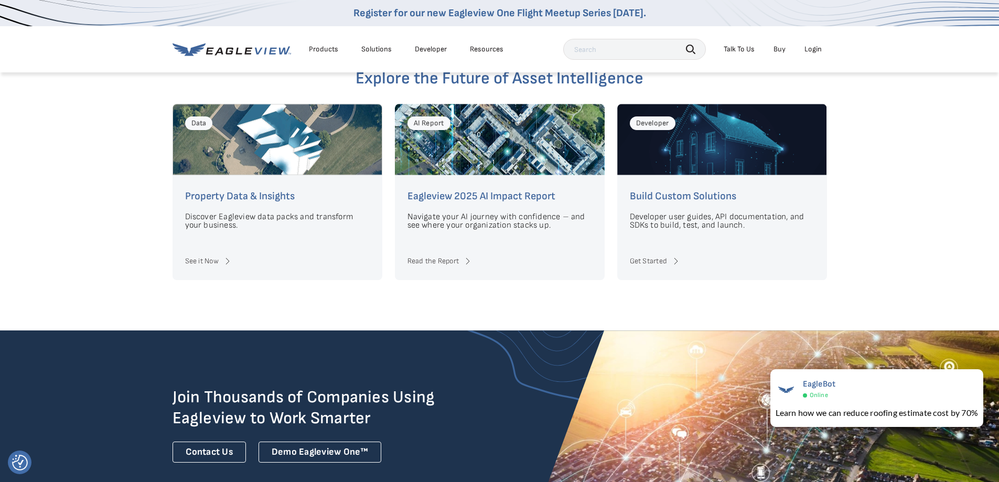
scroll to position [2419, 0]
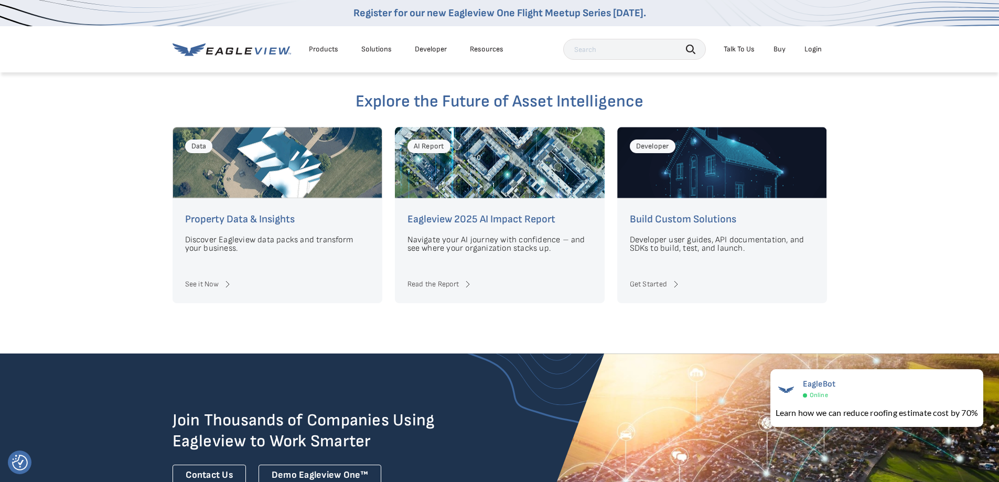
click at [866, 210] on div "Explore the Future of Asset Intelligence Data Property Data & Insights Discover…" at bounding box center [499, 207] width 999 height 294
click at [871, 218] on div "Explore the Future of Asset Intelligence Data Property Data & Insights Discover…" at bounding box center [499, 207] width 999 height 294
click at [879, 222] on div "Explore the Future of Asset Intelligence Data Property Data & Insights Discover…" at bounding box center [499, 207] width 999 height 294
click at [883, 208] on div "Explore the Future of Asset Intelligence Data Property Data & Insights Discover…" at bounding box center [499, 207] width 999 height 294
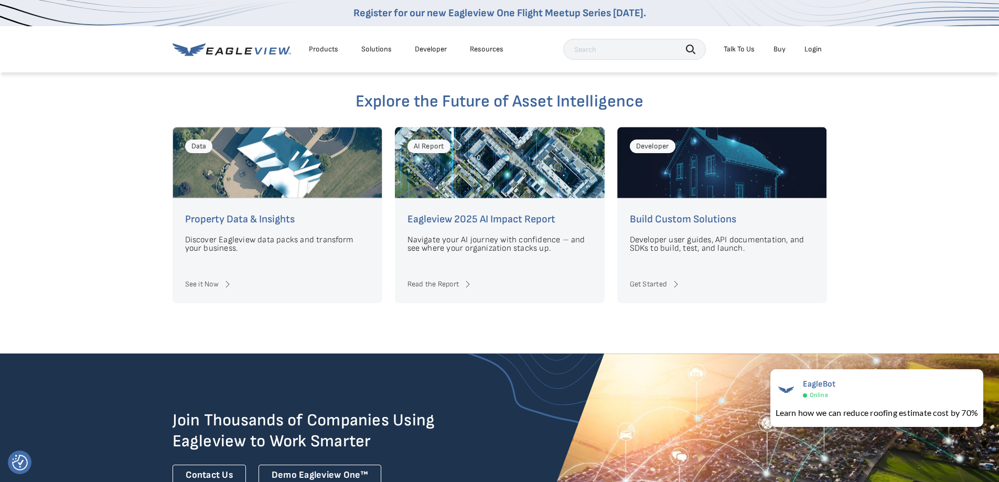
click at [907, 242] on div "Explore the Future of Asset Intelligence Data Property Data & Insights Discover…" at bounding box center [499, 207] width 999 height 294
click at [904, 232] on div "Explore the Future of Asset Intelligence Data Property Data & Insights Discover…" at bounding box center [499, 207] width 999 height 294
click at [904, 215] on div "Explore the Future of Asset Intelligence Data Property Data & Insights Discover…" at bounding box center [499, 207] width 999 height 294
click at [904, 216] on div "Explore the Future of Asset Intelligence Data Property Data & Insights Discover…" at bounding box center [499, 207] width 999 height 294
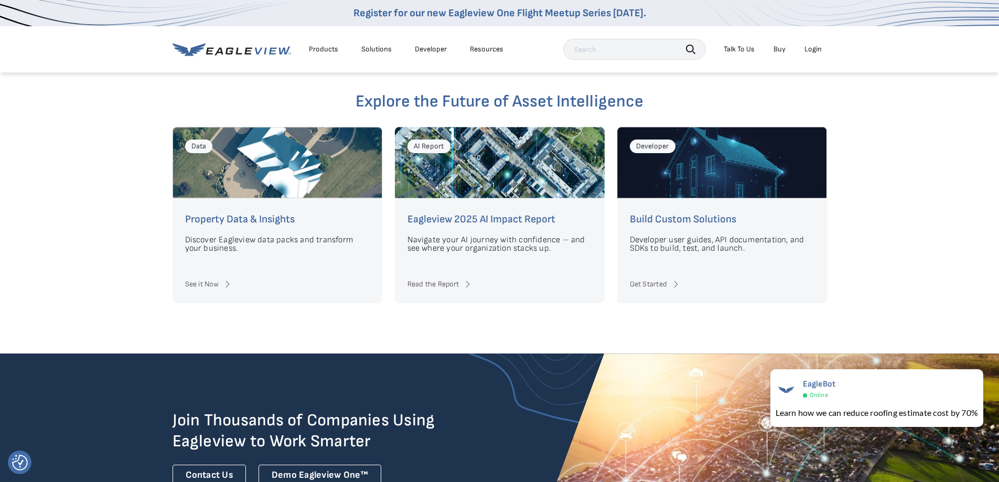
click at [904, 216] on div "Explore the Future of Asset Intelligence Data Property Data & Insights Discover…" at bounding box center [499, 207] width 999 height 294
click at [906, 211] on div "Explore the Future of Asset Intelligence Data Property Data & Insights Discover…" at bounding box center [499, 207] width 999 height 294
drag, startPoint x: 909, startPoint y: 218, endPoint x: 912, endPoint y: 231, distance: 13.6
click at [909, 218] on div "Explore the Future of Asset Intelligence Data Property Data & Insights Discover…" at bounding box center [499, 207] width 999 height 294
click at [912, 235] on div "Explore the Future of Asset Intelligence Data Property Data & Insights Discover…" at bounding box center [499, 207] width 999 height 294
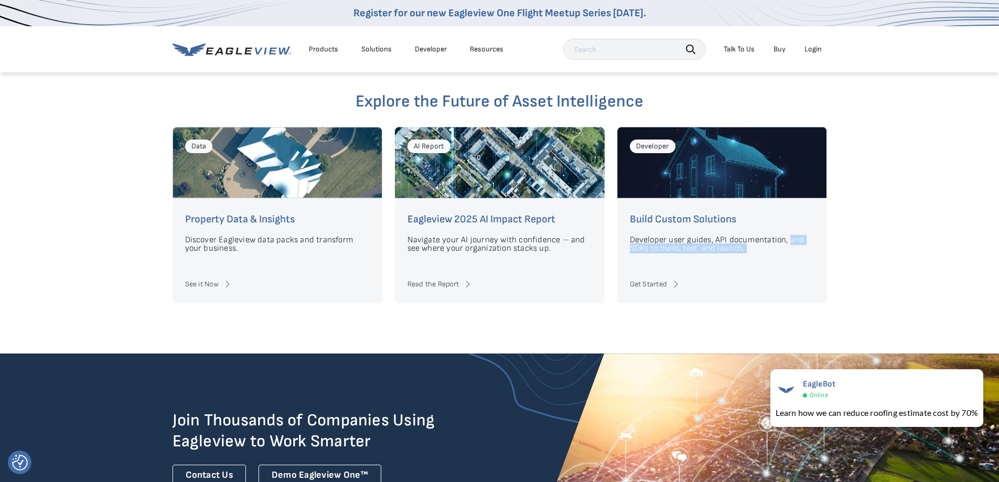
drag, startPoint x: 912, startPoint y: 236, endPoint x: 912, endPoint y: 247, distance: 11.0
click at [912, 236] on div "Explore the Future of Asset Intelligence Data Property Data & Insights Discover…" at bounding box center [499, 207] width 999 height 294
drag, startPoint x: 912, startPoint y: 247, endPoint x: 910, endPoint y: 238, distance: 8.5
click at [912, 247] on div "Explore the Future of Asset Intelligence Data Property Data & Insights Discover…" at bounding box center [499, 207] width 999 height 294
click at [906, 220] on div "Explore the Future of Asset Intelligence Data Property Data & Insights Discover…" at bounding box center [499, 207] width 999 height 294
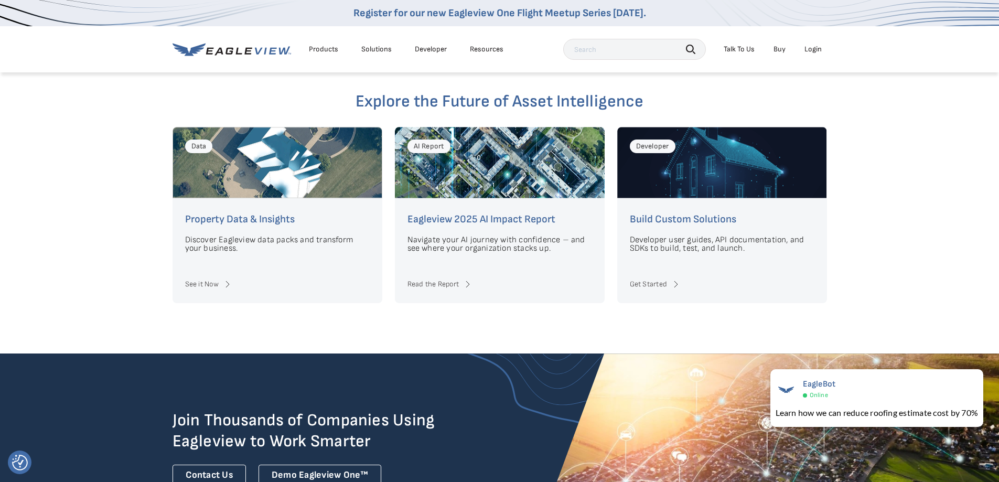
click at [909, 228] on div "Explore the Future of Asset Intelligence Data Property Data & Insights Discover…" at bounding box center [499, 207] width 999 height 294
click at [919, 183] on div "Explore the Future of Asset Intelligence Data Property Data & Insights Discover…" at bounding box center [499, 207] width 999 height 294
click at [919, 191] on div "Explore the Future of Asset Intelligence Data Property Data & Insights Discover…" at bounding box center [499, 207] width 999 height 294
click at [908, 210] on div "Explore the Future of Asset Intelligence Data Property Data & Insights Discover…" at bounding box center [499, 207] width 999 height 294
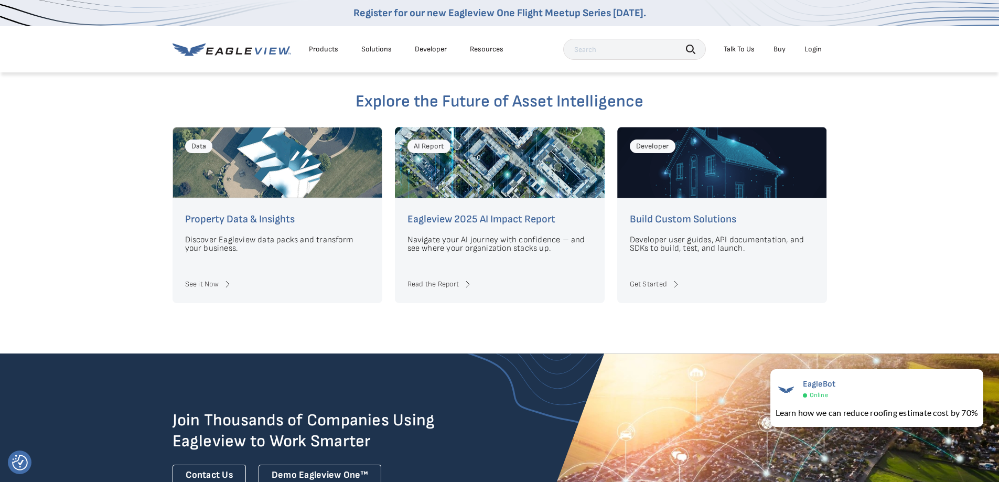
click at [910, 209] on div "Explore the Future of Asset Intelligence Data Property Data & Insights Discover…" at bounding box center [499, 207] width 999 height 294
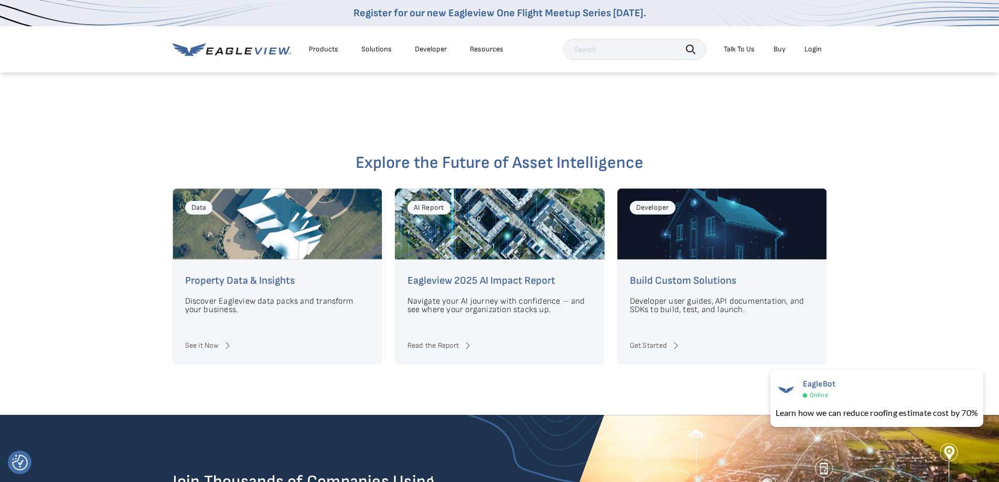
scroll to position [2357, 0]
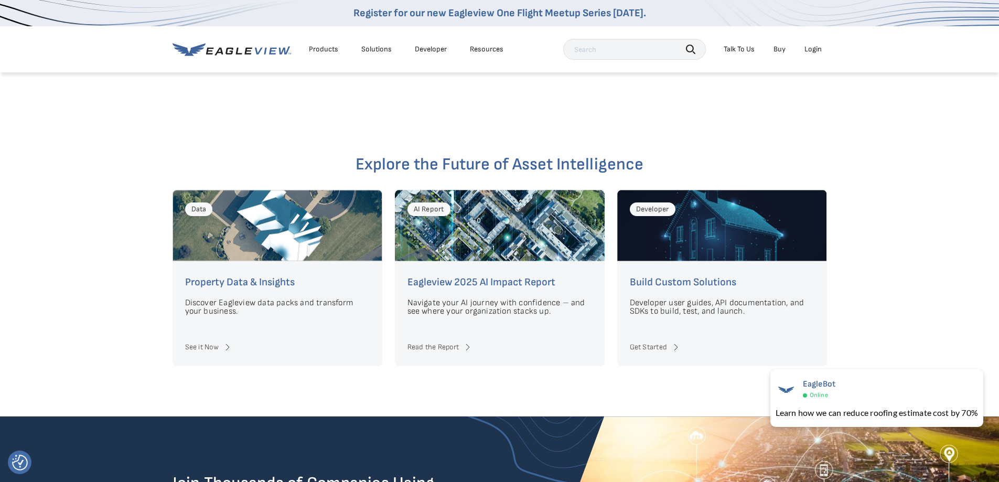
click at [904, 193] on div "Explore the Future of Asset Intelligence Data Property Data & Insights Discover…" at bounding box center [499, 270] width 999 height 294
click at [909, 205] on div "Explore the Future of Asset Intelligence Data Property Data & Insights Discover…" at bounding box center [499, 270] width 999 height 294
click at [906, 190] on div "Explore the Future of Asset Intelligence Data Property Data & Insights Discover…" at bounding box center [499, 270] width 999 height 294
click at [914, 209] on div "Explore the Future of Asset Intelligence Data Property Data & Insights Discover…" at bounding box center [499, 270] width 999 height 294
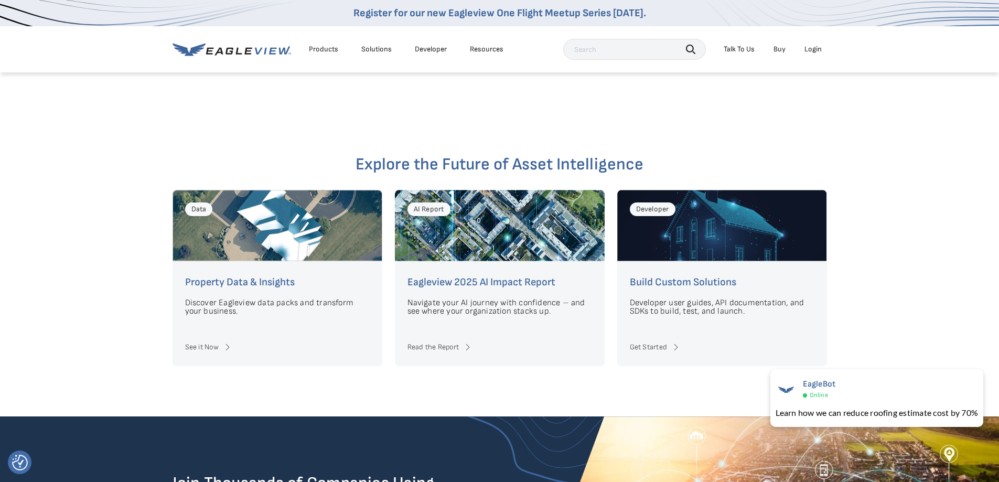
click at [914, 200] on div "Explore the Future of Asset Intelligence Data Property Data & Insights Discover…" at bounding box center [499, 270] width 999 height 294
click at [914, 208] on div "Explore the Future of Asset Intelligence Data Property Data & Insights Discover…" at bounding box center [499, 270] width 999 height 294
click at [914, 210] on div "Explore the Future of Asset Intelligence Data Property Data & Insights Discover…" at bounding box center [499, 270] width 999 height 294
click at [914, 213] on div "Explore the Future of Asset Intelligence Data Property Data & Insights Discover…" at bounding box center [499, 270] width 999 height 294
click at [914, 214] on div "Explore the Future of Asset Intelligence Data Property Data & Insights Discover…" at bounding box center [499, 270] width 999 height 294
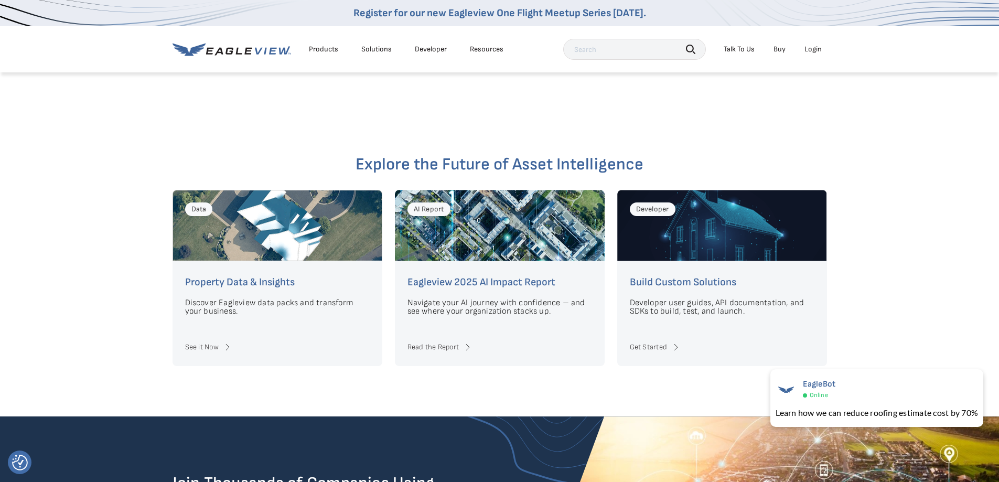
drag, startPoint x: 914, startPoint y: 217, endPoint x: 915, endPoint y: 223, distance: 6.8
click at [915, 219] on div "Explore the Future of Asset Intelligence Data Property Data & Insights Discover…" at bounding box center [499, 270] width 999 height 294
click at [913, 210] on div "Explore the Future of Asset Intelligence Data Property Data & Insights Discover…" at bounding box center [499, 270] width 999 height 294
click at [915, 219] on div "Explore the Future of Asset Intelligence Data Property Data & Insights Discover…" at bounding box center [499, 270] width 999 height 294
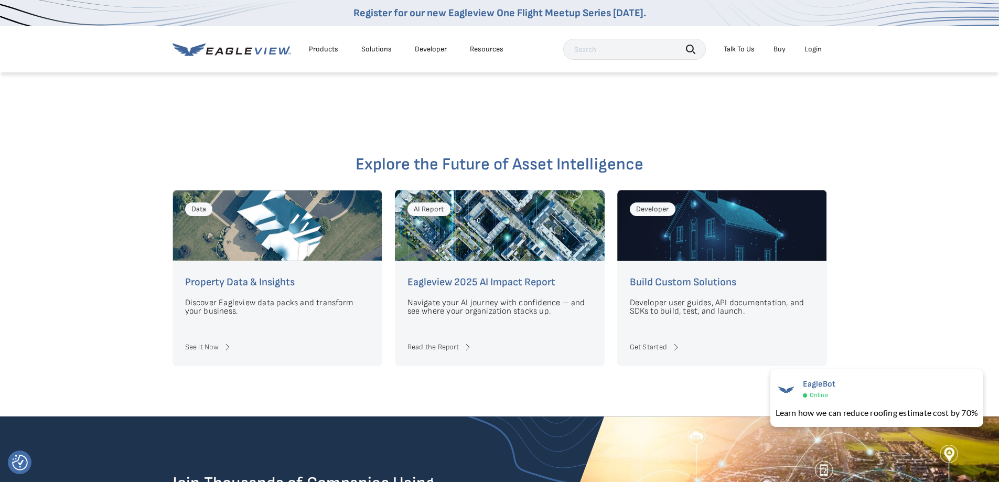
click at [915, 220] on div "Explore the Future of Asset Intelligence Data Property Data & Insights Discover…" at bounding box center [499, 270] width 999 height 294
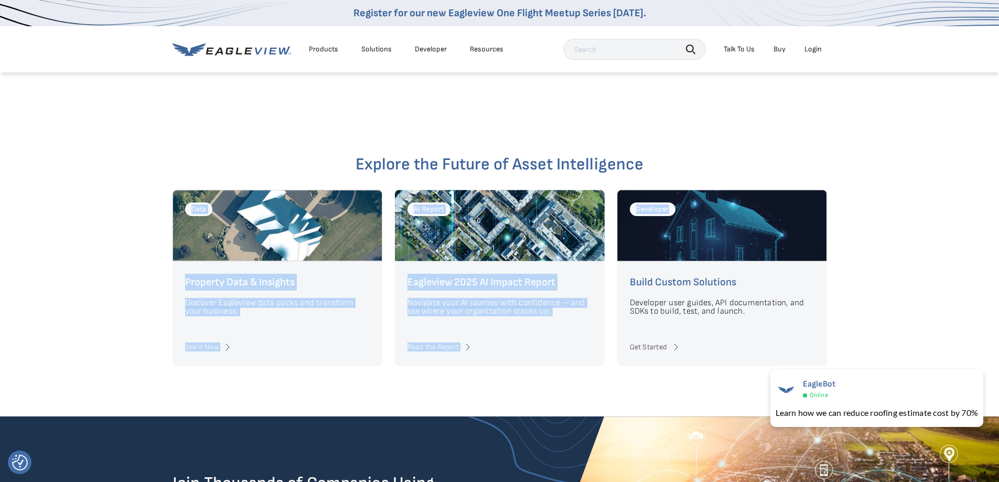
drag, startPoint x: 894, startPoint y: 164, endPoint x: 908, endPoint y: 210, distance: 48.3
click at [895, 167] on div "Explore the Future of Asset Intelligence Data Property Data & Insights Discover…" at bounding box center [499, 270] width 999 height 294
click at [914, 237] on div "Explore the Future of Asset Intelligence Data Property Data & Insights Discover…" at bounding box center [499, 270] width 999 height 294
click at [909, 215] on div "Explore the Future of Asset Intelligence Data Property Data & Insights Discover…" at bounding box center [499, 270] width 999 height 294
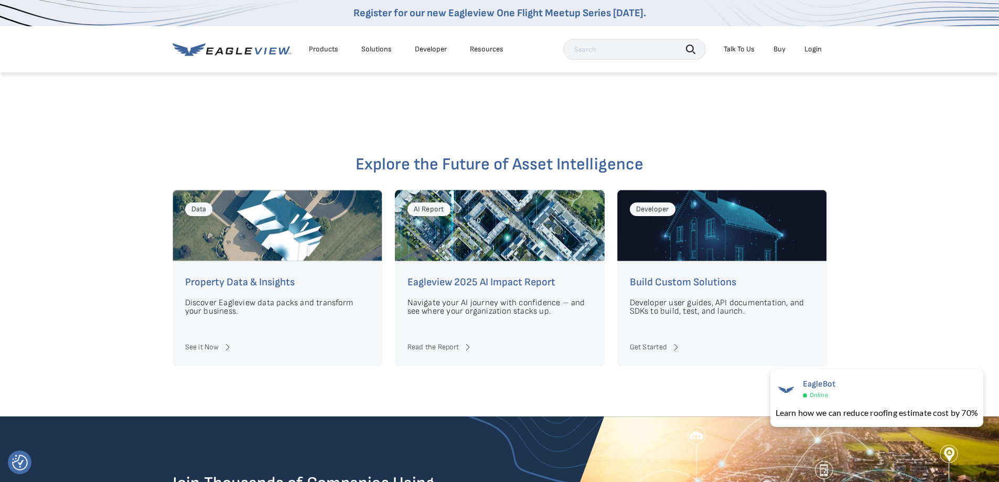
click at [909, 219] on div "Explore the Future of Asset Intelligence Data Property Data & Insights Discover…" at bounding box center [499, 270] width 999 height 294
click at [901, 263] on div "Explore the Future of Asset Intelligence Data Property Data & Insights Discover…" at bounding box center [499, 270] width 999 height 294
click at [898, 262] on div "Explore the Future of Asset Intelligence Data Property Data & Insights Discover…" at bounding box center [499, 270] width 999 height 294
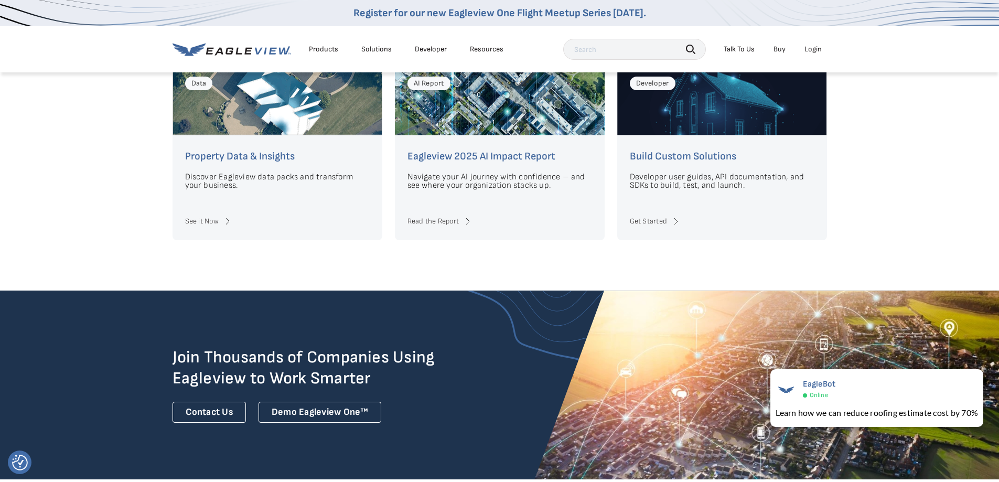
scroll to position [2461, 0]
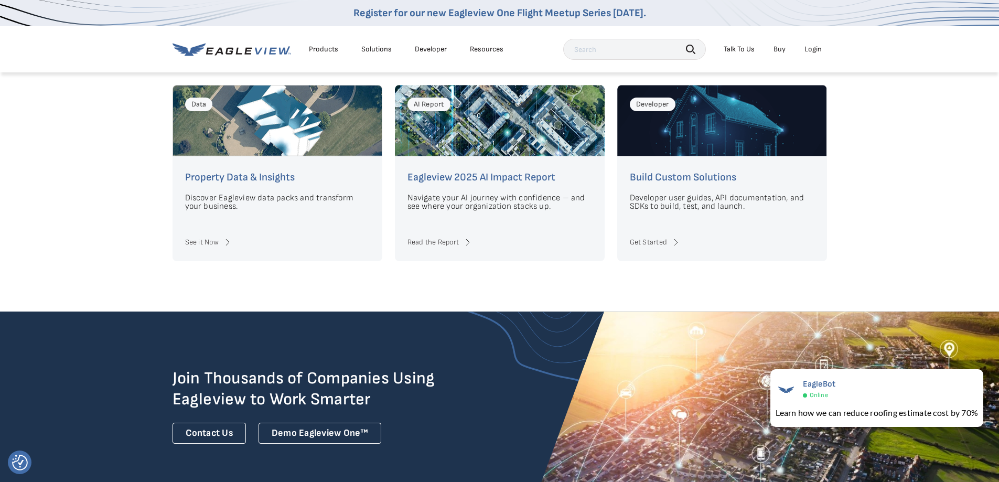
drag, startPoint x: 914, startPoint y: 248, endPoint x: 915, endPoint y: 234, distance: 14.2
click at [911, 239] on div "Explore the Future of Asset Intelligence Data Property Data & Insights Discover…" at bounding box center [499, 165] width 999 height 294
click at [915, 234] on div "Explore the Future of Asset Intelligence Data Property Data & Insights Discover…" at bounding box center [499, 165] width 999 height 294
drag, startPoint x: 915, startPoint y: 234, endPoint x: 923, endPoint y: 259, distance: 26.2
click at [919, 245] on div "Explore the Future of Asset Intelligence Data Property Data & Insights Discover…" at bounding box center [499, 165] width 999 height 294
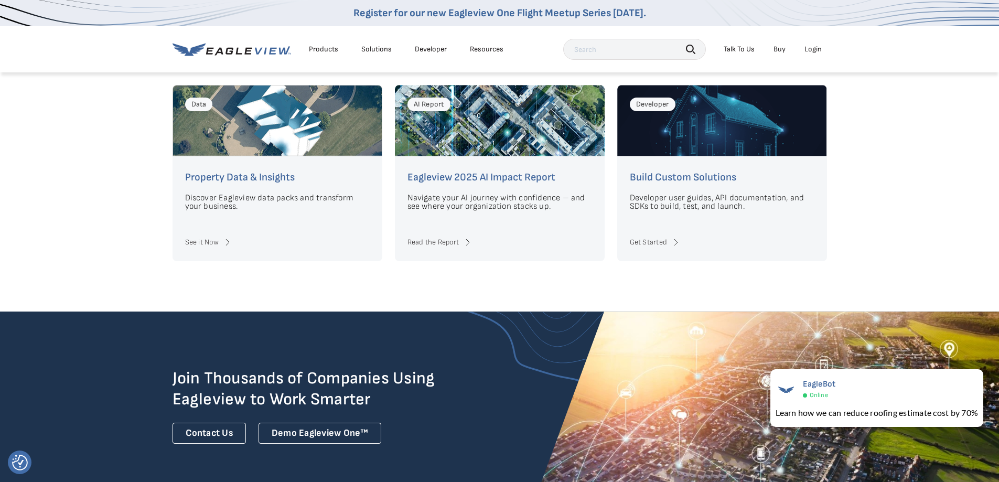
click at [923, 259] on div "Explore the Future of Asset Intelligence Data Property Data & Insights Discover…" at bounding box center [499, 165] width 999 height 294
click at [918, 231] on div "Explore the Future of Asset Intelligence Data Property Data & Insights Discover…" at bounding box center [499, 165] width 999 height 294
click at [915, 231] on div "Explore the Future of Asset Intelligence Data Property Data & Insights Discover…" at bounding box center [499, 165] width 999 height 294
drag, startPoint x: 906, startPoint y: 239, endPoint x: 894, endPoint y: 230, distance: 15.0
click at [904, 239] on div "Explore the Future of Asset Intelligence Data Property Data & Insights Discover…" at bounding box center [499, 165] width 999 height 294
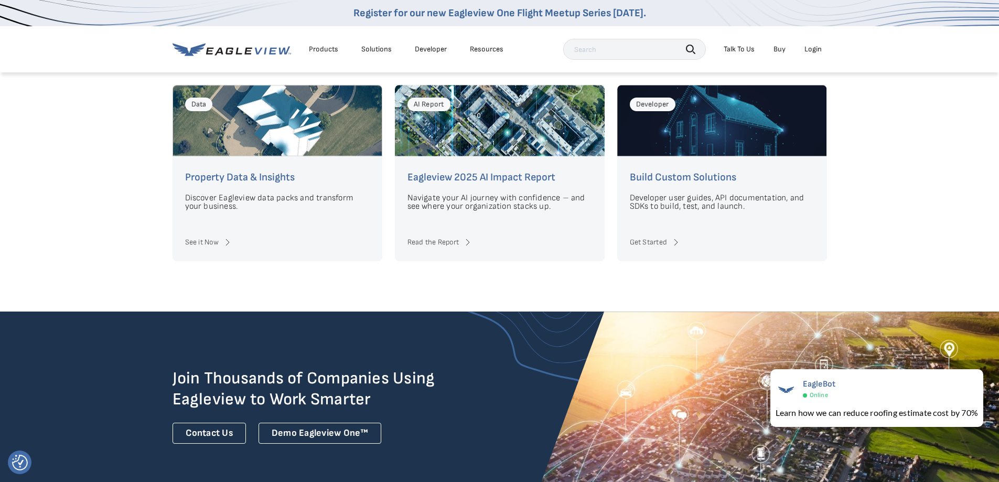
click at [898, 220] on div "Explore the Future of Asset Intelligence Data Property Data & Insights Discover…" at bounding box center [499, 165] width 999 height 294
click at [908, 229] on div "Explore the Future of Asset Intelligence Data Property Data & Insights Discover…" at bounding box center [499, 165] width 999 height 294
drag, startPoint x: 908, startPoint y: 230, endPoint x: 918, endPoint y: 230, distance: 10.0
click at [908, 230] on div "Explore the Future of Asset Intelligence Data Property Data & Insights Discover…" at bounding box center [499, 165] width 999 height 294
click at [918, 230] on div "Explore the Future of Asset Intelligence Data Property Data & Insights Discover…" at bounding box center [499, 165] width 999 height 294
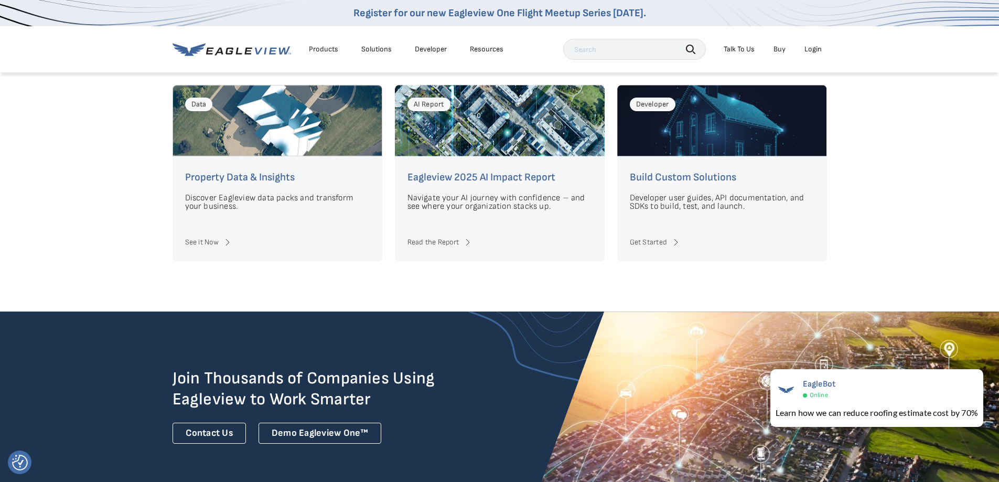
click at [925, 226] on div "Explore the Future of Asset Intelligence Data Property Data & Insights Discover…" at bounding box center [499, 165] width 999 height 294
click at [919, 209] on div "Explore the Future of Asset Intelligence Data Property Data & Insights Discover…" at bounding box center [499, 165] width 999 height 294
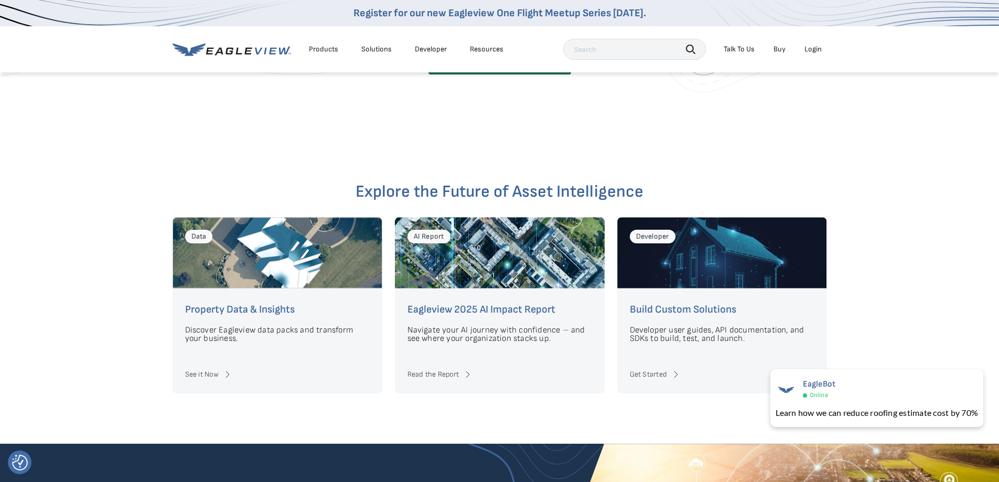
scroll to position [2189, 0]
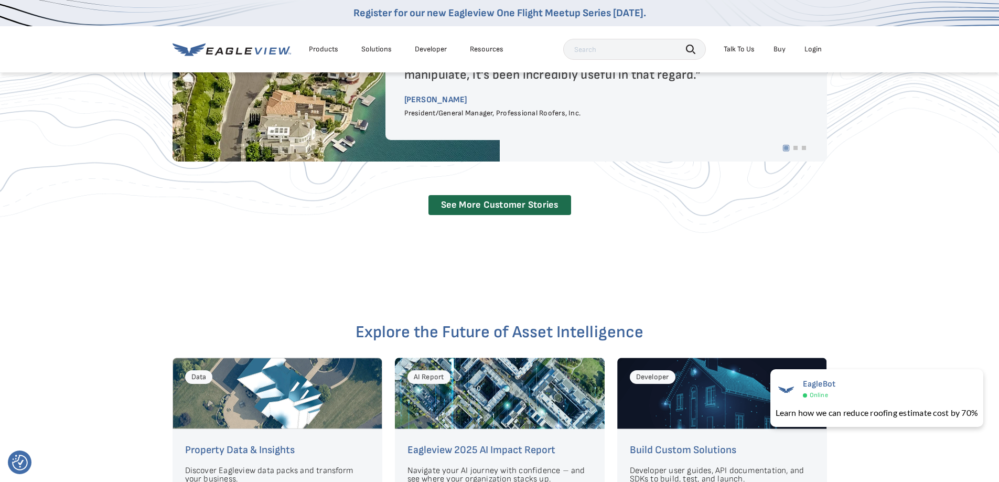
drag, startPoint x: 791, startPoint y: 222, endPoint x: 847, endPoint y: 216, distance: 56.5
click at [792, 221] on div "Trusted by Leaders in Every Industry The 3D Property Viewer is just incredibly …" at bounding box center [500, 65] width 655 height 352
click at [848, 215] on div "Trusted by Leaders in Every Industry The 3D Property Viewer is just incredibly …" at bounding box center [499, 65] width 999 height 352
click at [852, 216] on div "Trusted by Leaders in Every Industry The 3D Property Viewer is just incredibly …" at bounding box center [499, 65] width 999 height 352
click at [859, 221] on div "Trusted by Leaders in Every Industry The 3D Property Viewer is just incredibly …" at bounding box center [499, 65] width 999 height 352
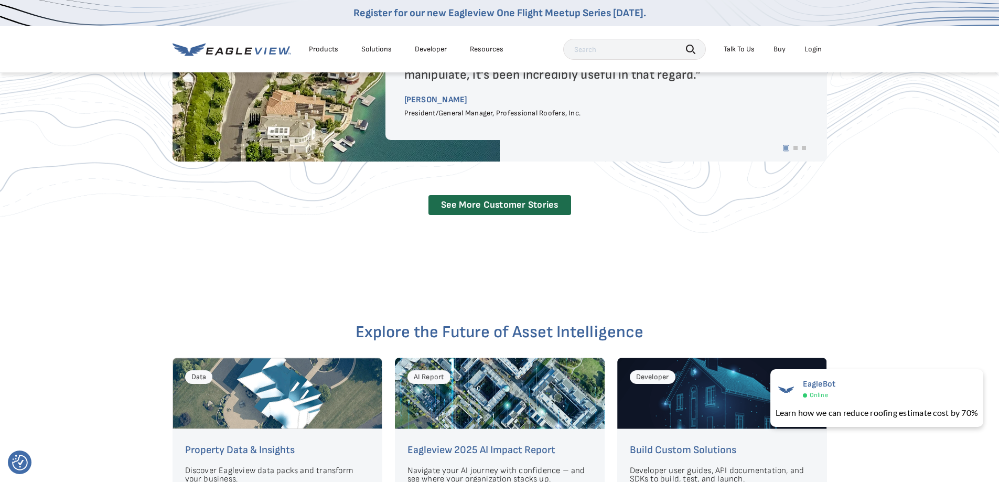
drag, startPoint x: 859, startPoint y: 221, endPoint x: 907, endPoint y: 280, distance: 75.7
click at [866, 228] on div "Trusted by Leaders in Every Industry The 3D Property Viewer is just incredibly …" at bounding box center [499, 65] width 999 height 352
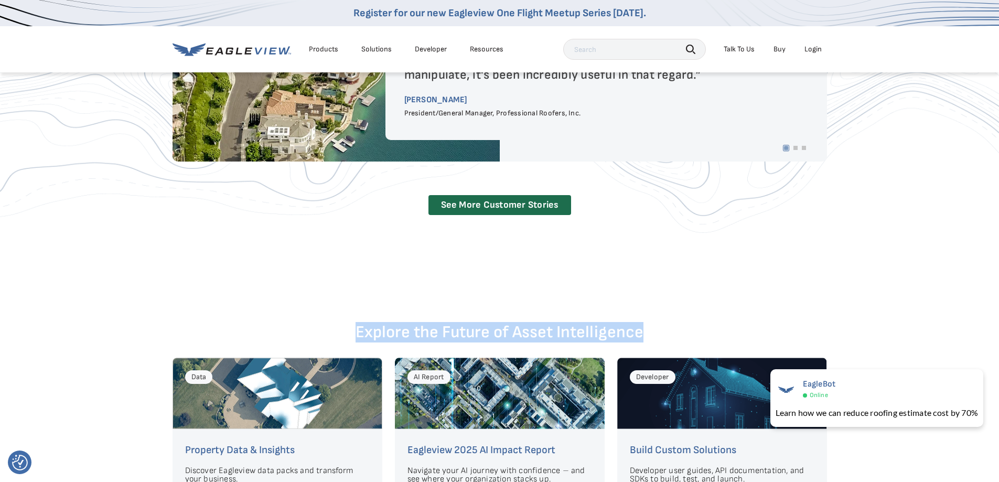
click at [858, 252] on div "Trusted by Leaders in Every Industry The 3D Property Viewer is just incredibly …" at bounding box center [499, 64] width 999 height 453
click at [861, 252] on div "Trusted by Leaders in Every Industry The 3D Property Viewer is just incredibly …" at bounding box center [499, 64] width 999 height 453
click at [848, 240] on div "Trusted by Leaders in Every Industry The 3D Property Viewer is just incredibly …" at bounding box center [499, 64] width 999 height 453
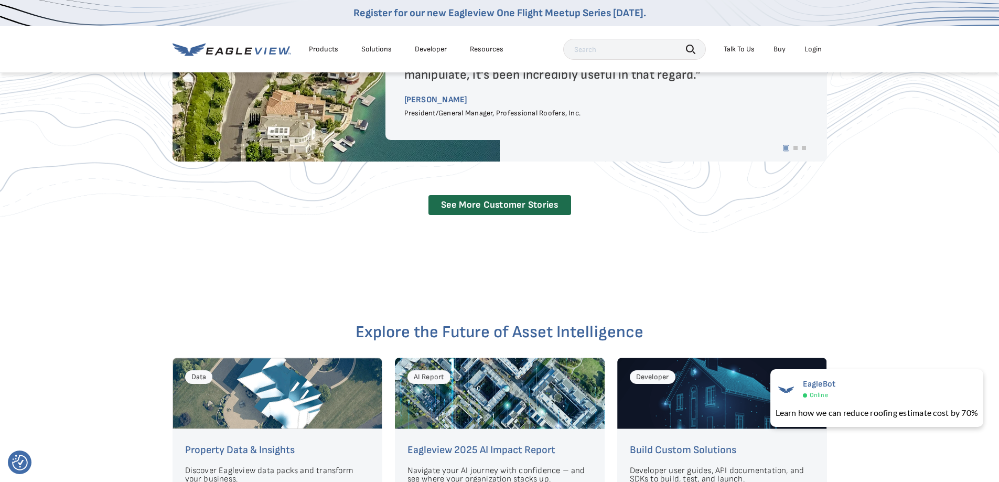
click at [892, 247] on div "Trusted by Leaders in Every Industry The 3D Property Viewer is just incredibly …" at bounding box center [499, 64] width 999 height 453
click at [883, 249] on div "Trusted by Leaders in Every Industry The 3D Property Viewer is just incredibly …" at bounding box center [499, 64] width 999 height 453
drag, startPoint x: 858, startPoint y: 246, endPoint x: 881, endPoint y: 258, distance: 26.3
click at [856, 246] on div "Trusted by Leaders in Every Industry The 3D Property Viewer is just incredibly …" at bounding box center [499, 64] width 999 height 453
drag, startPoint x: 881, startPoint y: 258, endPoint x: 859, endPoint y: 255, distance: 22.7
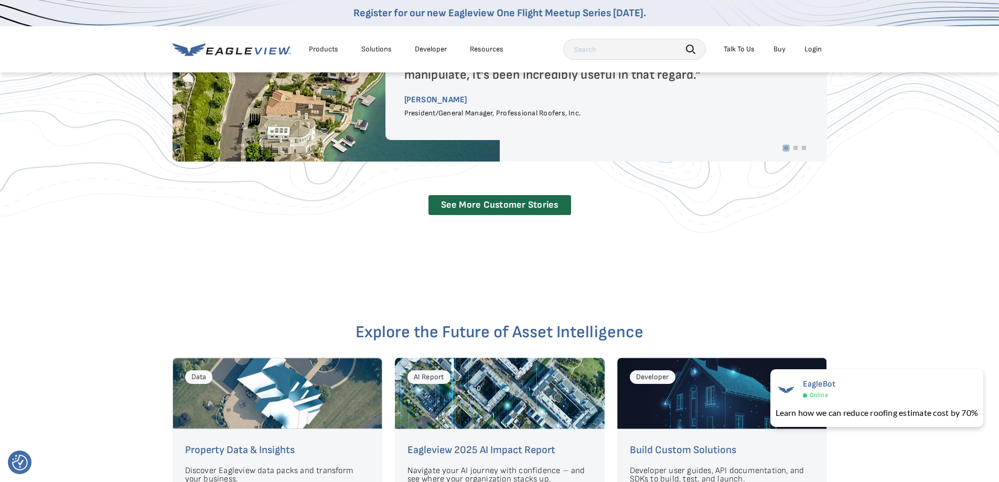
click at [883, 259] on div "Trusted by Leaders in Every Industry The 3D Property Viewer is just incredibly …" at bounding box center [499, 64] width 999 height 453
click at [860, 256] on div "Trusted by Leaders in Every Industry The 3D Property Viewer is just incredibly …" at bounding box center [499, 64] width 999 height 453
drag, startPoint x: 856, startPoint y: 253, endPoint x: 876, endPoint y: 248, distance: 20.8
click at [858, 252] on div "Trusted by Leaders in Every Industry The 3D Property Viewer is just incredibly …" at bounding box center [499, 64] width 999 height 453
click at [887, 244] on div "Trusted by Leaders in Every Industry The 3D Property Viewer is just incredibly …" at bounding box center [499, 64] width 999 height 453
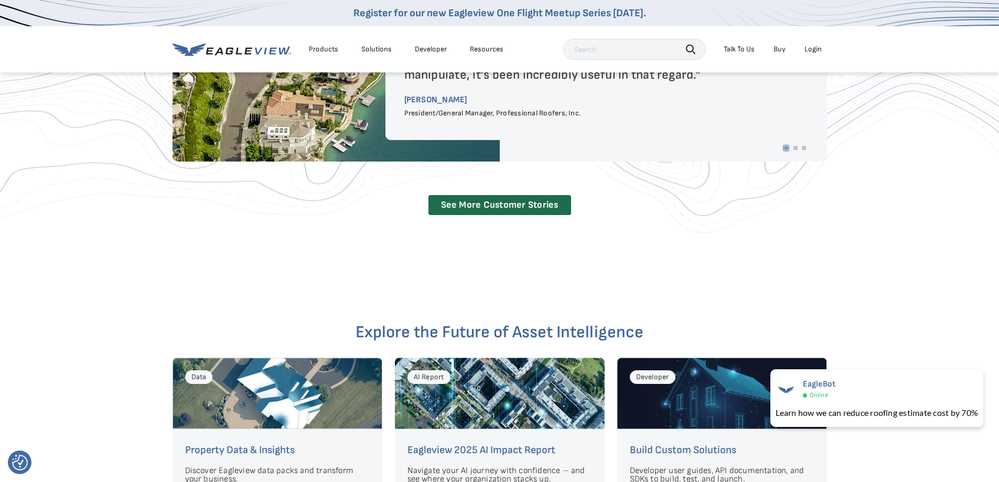
drag, startPoint x: 887, startPoint y: 244, endPoint x: 894, endPoint y: 251, distance: 10.0
click at [876, 248] on div "Trusted by Leaders in Every Industry The 3D Property Viewer is just incredibly …" at bounding box center [499, 64] width 999 height 453
drag, startPoint x: 882, startPoint y: 267, endPoint x: 862, endPoint y: 263, distance: 20.2
click at [880, 267] on div "Trusted by Leaders in Every Industry The 3D Property Viewer is just incredibly …" at bounding box center [499, 64] width 999 height 453
click at [813, 235] on div "Trusted by Leaders in Every Industry The 3D Property Viewer is just incredibly …" at bounding box center [499, 64] width 999 height 453
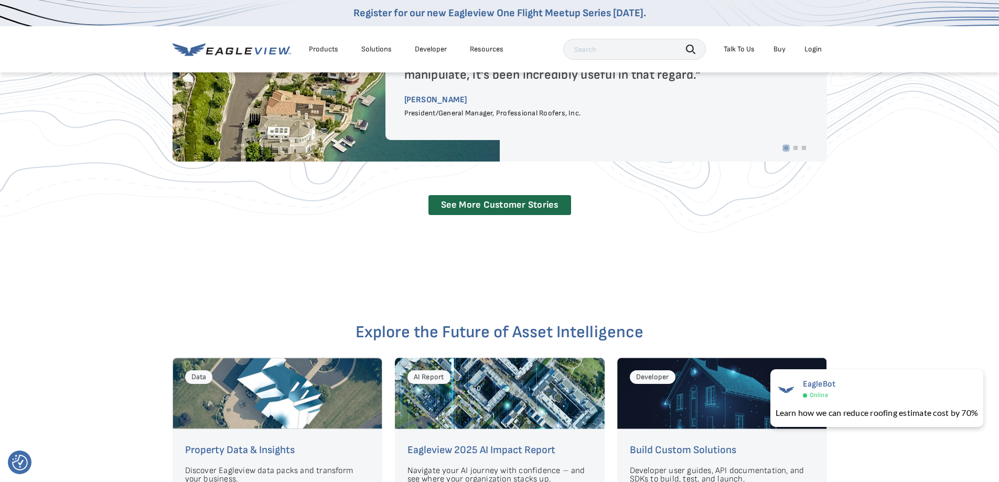
drag, startPoint x: 813, startPoint y: 234, endPoint x: 816, endPoint y: 243, distance: 9.5
click at [813, 236] on div "Trusted by Leaders in Every Industry The 3D Property Viewer is just incredibly …" at bounding box center [499, 64] width 999 height 453
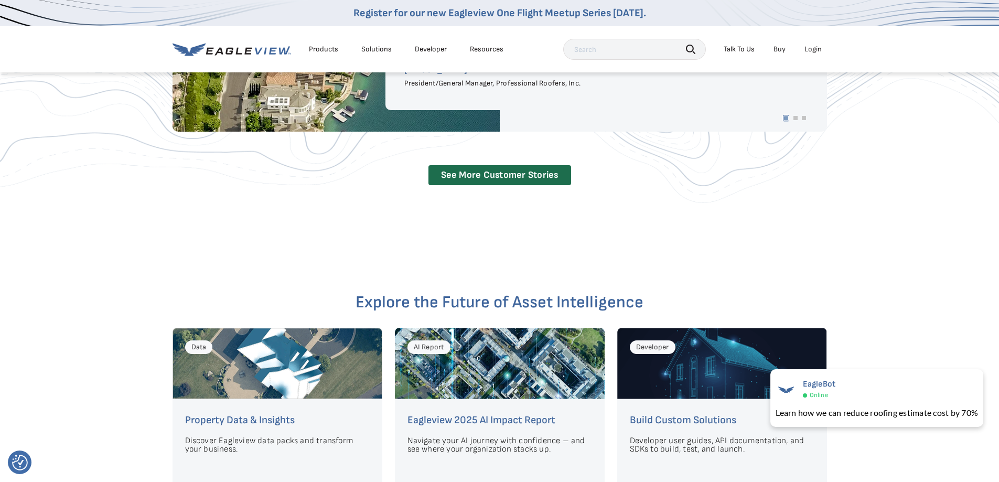
scroll to position [2210, 0]
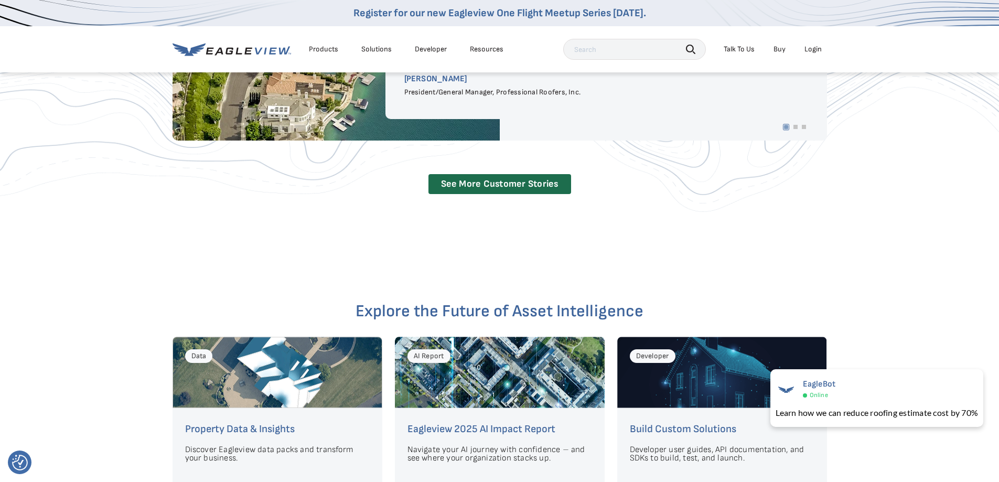
click at [739, 284] on div "Explore the Future of Asset Intelligence Data Property Data & Insights Discover…" at bounding box center [499, 417] width 999 height 294
click at [748, 272] on div "Explore the Future of Asset Intelligence Data Property Data & Insights Discover…" at bounding box center [499, 417] width 999 height 294
click at [759, 256] on div "Trusted by Leaders in Every Industry The 3D Property Viewer is just incredibly …" at bounding box center [499, 43] width 999 height 453
drag, startPoint x: 759, startPoint y: 255, endPoint x: 768, endPoint y: 262, distance: 11.2
click at [759, 255] on div "Trusted by Leaders in Every Industry The 3D Property Viewer is just incredibly …" at bounding box center [499, 43] width 999 height 453
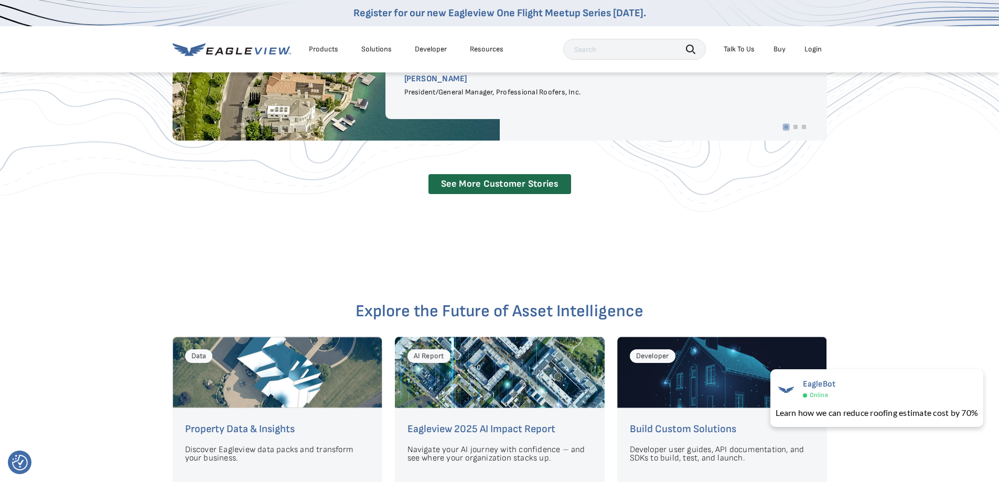
click at [768, 270] on div "Explore the Future of Asset Intelligence Data Property Data & Insights Discover…" at bounding box center [499, 417] width 999 height 294
click at [783, 253] on div "Trusted by Leaders in Every Industry The 3D Property Viewer is just incredibly …" at bounding box center [499, 43] width 999 height 453
click at [787, 246] on div "Trusted by Leaders in Every Industry The 3D Property Viewer is just incredibly …" at bounding box center [499, 43] width 999 height 453
click at [793, 244] on div "Trusted by Leaders in Every Industry The 3D Property Viewer is just incredibly …" at bounding box center [499, 43] width 999 height 453
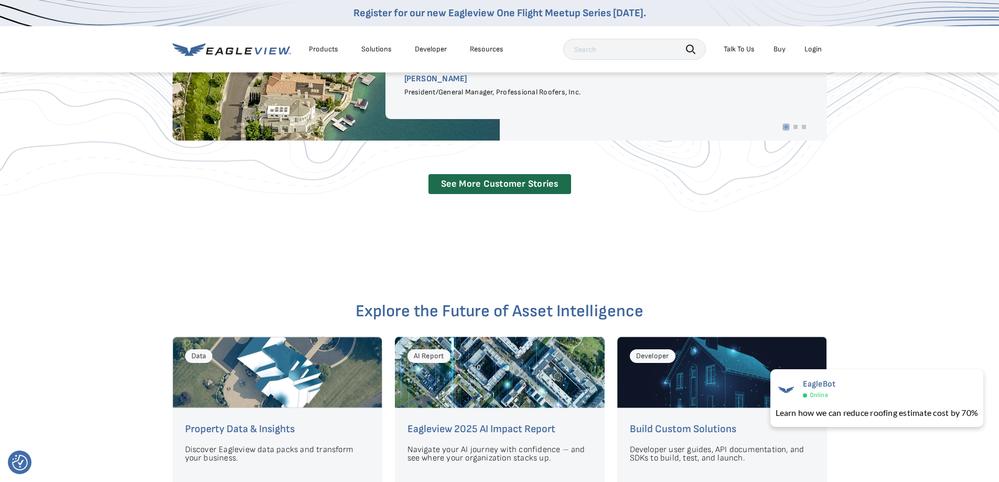
click at [796, 245] on div "Trusted by Leaders in Every Industry The 3D Property Viewer is just incredibly …" at bounding box center [499, 43] width 999 height 453
click at [821, 246] on div "Trusted by Leaders in Every Industry The 3D Property Viewer is just incredibly …" at bounding box center [499, 43] width 999 height 453
click at [819, 244] on div "Trusted by Leaders in Every Industry The 3D Property Viewer is just incredibly …" at bounding box center [499, 43] width 999 height 453
click at [818, 243] on div "Trusted by Leaders in Every Industry The 3D Property Viewer is just incredibly …" at bounding box center [499, 43] width 999 height 453
drag, startPoint x: 818, startPoint y: 242, endPoint x: 816, endPoint y: 235, distance: 7.1
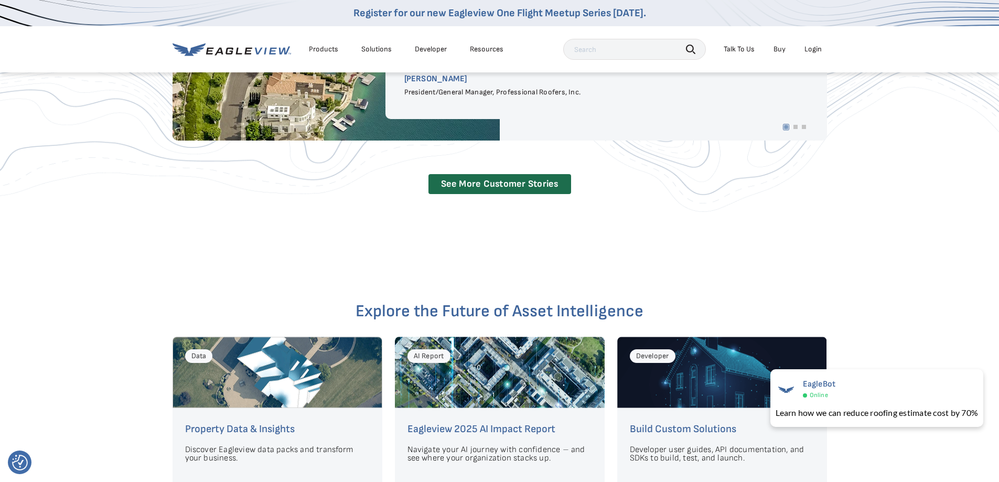
click at [817, 238] on div "Trusted by Leaders in Every Industry The 3D Property Viewer is just incredibly …" at bounding box center [499, 43] width 999 height 453
click at [814, 232] on div "Trusted by Leaders in Every Industry The 3D Property Viewer is just incredibly …" at bounding box center [499, 43] width 999 height 453
click at [809, 227] on div "Trusted by Leaders in Every Industry The 3D Property Viewer is just incredibly …" at bounding box center [499, 43] width 999 height 453
click at [808, 227] on div "Trusted by Leaders in Every Industry The 3D Property Viewer is just incredibly …" at bounding box center [499, 43] width 999 height 453
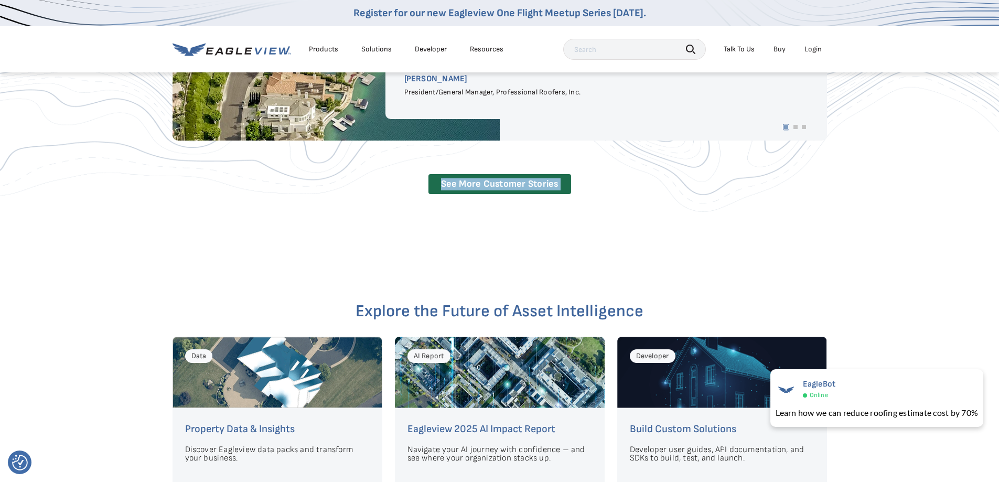
click at [808, 227] on div "Trusted by Leaders in Every Industry The 3D Property Viewer is just incredibly …" at bounding box center [499, 43] width 999 height 453
click at [807, 226] on div "Trusted by Leaders in Every Industry The 3D Property Viewer is just incredibly …" at bounding box center [499, 43] width 999 height 453
click at [806, 226] on div "Trusted by Leaders in Every Industry The 3D Property Viewer is just incredibly …" at bounding box center [499, 43] width 999 height 453
click at [805, 222] on div "Trusted by Leaders in Every Industry The 3D Property Viewer is just incredibly …" at bounding box center [499, 43] width 999 height 453
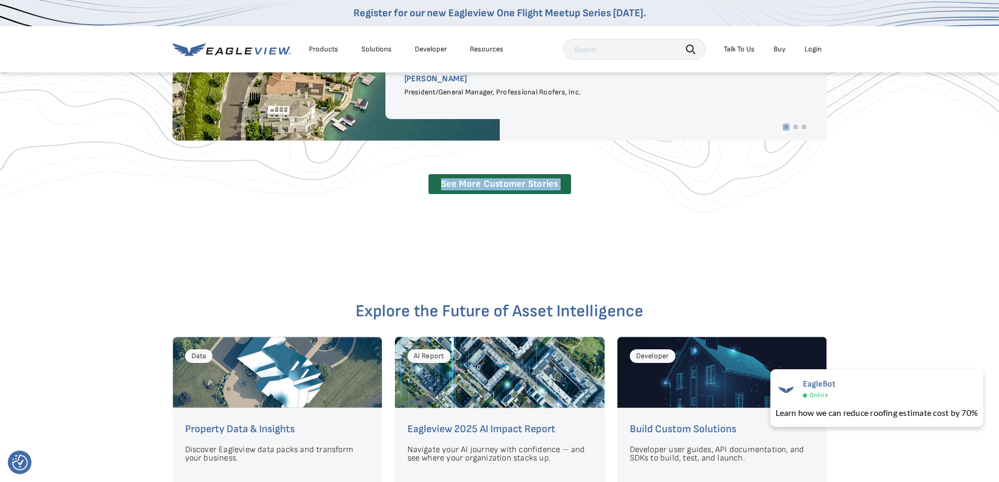
click at [805, 222] on div "Trusted by Leaders in Every Industry The 3D Property Viewer is just incredibly …" at bounding box center [499, 43] width 999 height 453
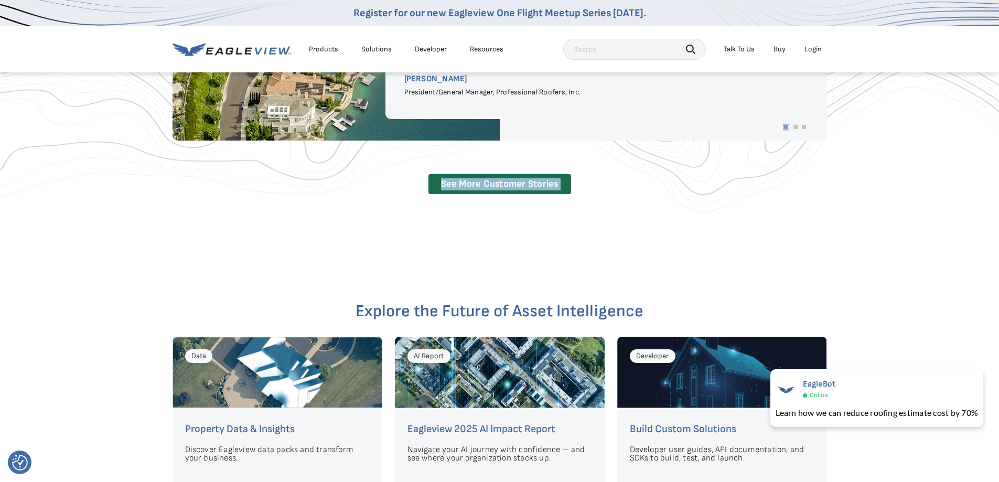
click at [805, 222] on div "Trusted by Leaders in Every Industry The 3D Property Viewer is just incredibly …" at bounding box center [499, 43] width 999 height 453
click at [802, 222] on div "Trusted by Leaders in Every Industry The 3D Property Viewer is just incredibly …" at bounding box center [499, 43] width 999 height 453
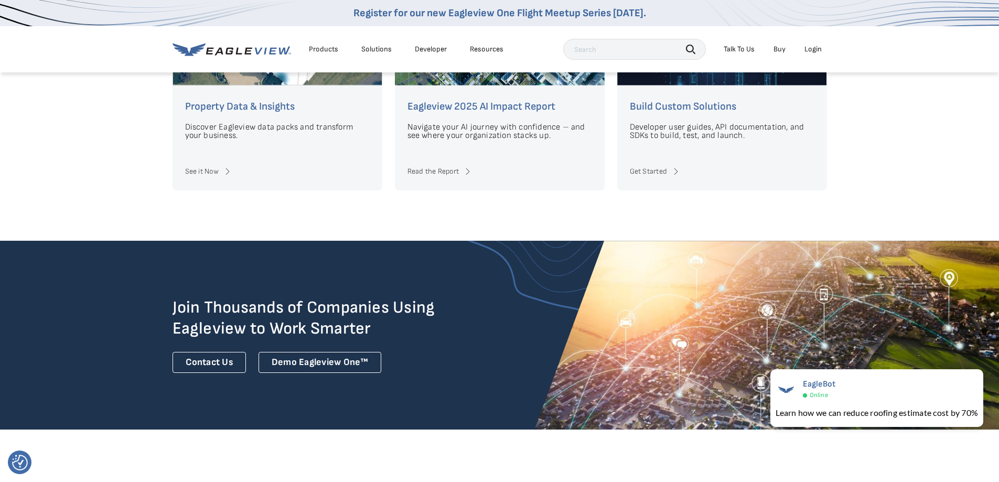
scroll to position [2545, 0]
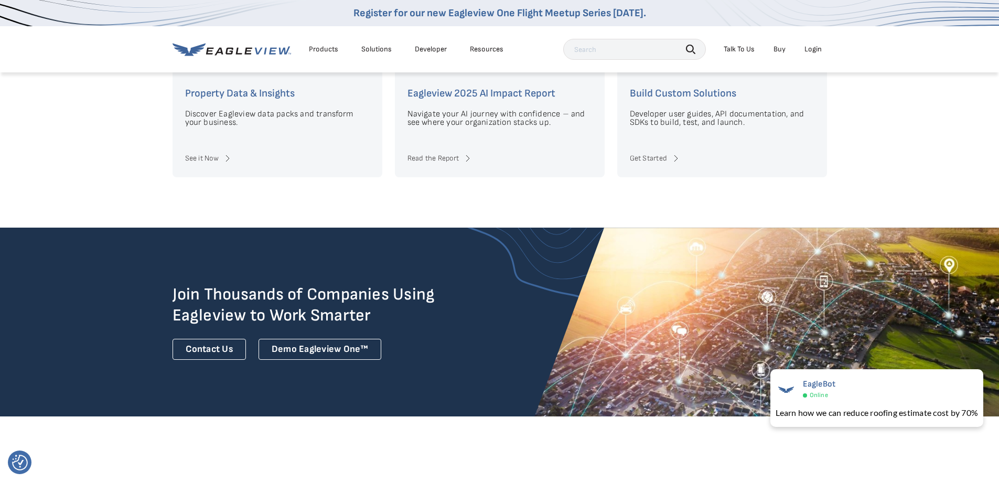
drag, startPoint x: 784, startPoint y: 222, endPoint x: 779, endPoint y: 200, distance: 23.2
click at [779, 199] on div "Explore the Future of Asset Intelligence Data Property Data & Insights Discover…" at bounding box center [499, 81] width 999 height 294
drag, startPoint x: 781, startPoint y: 198, endPoint x: 786, endPoint y: 196, distance: 6.1
click at [781, 198] on div "Explore the Future of Asset Intelligence Data Property Data & Insights Discover…" at bounding box center [499, 81] width 999 height 294
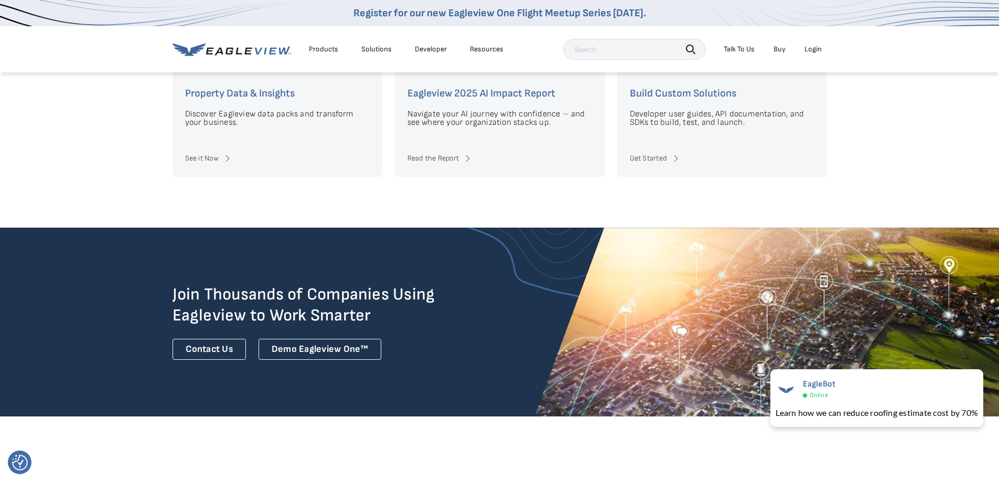
click at [803, 191] on div "Explore the Future of Asset Intelligence Data Property Data & Insights Discover…" at bounding box center [499, 81] width 999 height 294
click at [808, 189] on div "Explore the Future of Asset Intelligence Data Property Data & Insights Discover…" at bounding box center [499, 81] width 999 height 294
click at [828, 181] on div "Explore the Future of Asset Intelligence Data Property Data & Insights Discover…" at bounding box center [499, 81] width 999 height 294
click at [834, 180] on div "Explore the Future of Asset Intelligence Data Property Data & Insights Discover…" at bounding box center [499, 81] width 999 height 294
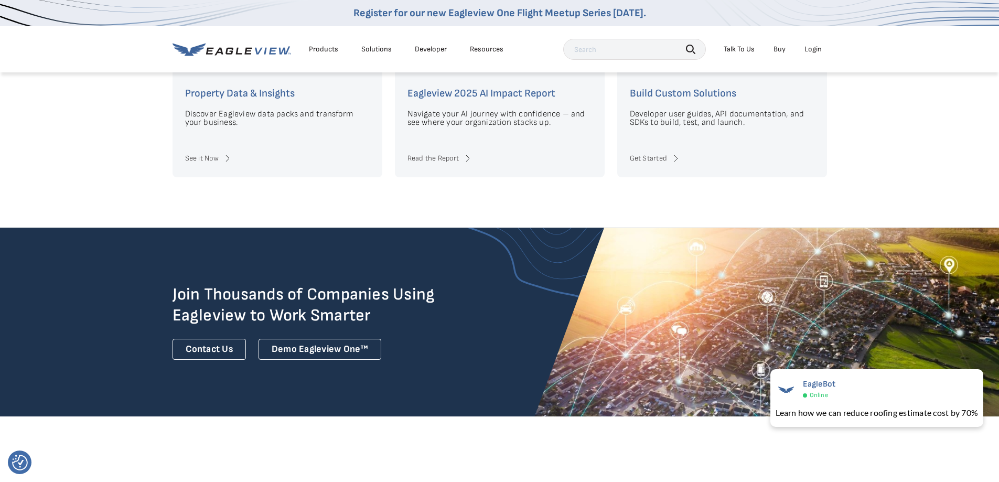
click at [834, 179] on div "Explore the Future of Asset Intelligence Data Property Data & Insights Discover…" at bounding box center [499, 81] width 999 height 294
click at [841, 179] on div "Explore the Future of Asset Intelligence Data Property Data & Insights Discover…" at bounding box center [499, 81] width 999 height 294
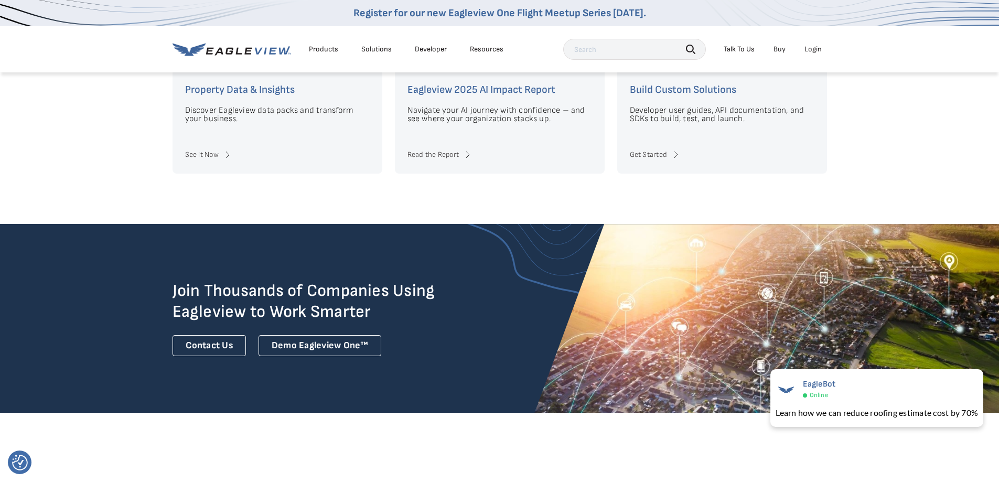
scroll to position [2312, 0]
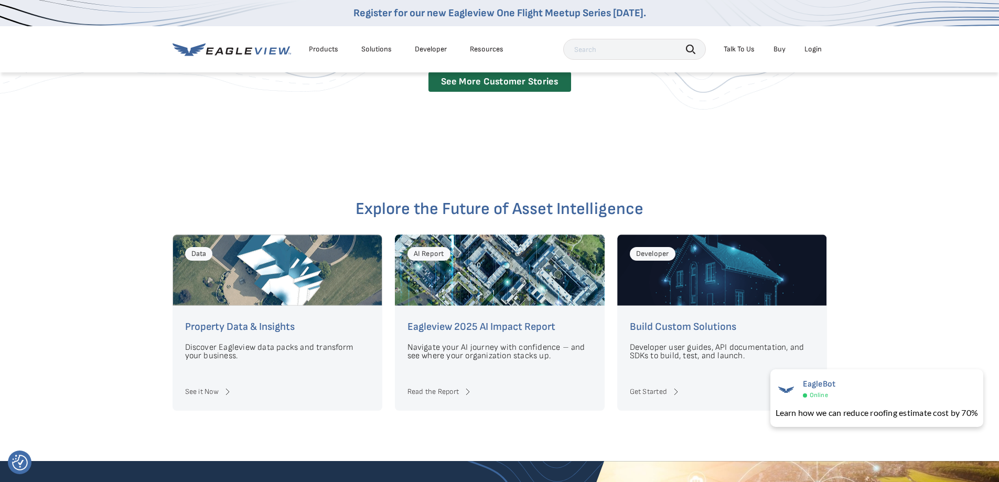
click at [846, 177] on div "Explore the Future of Asset Intelligence Data Property Data & Insights Discover…" at bounding box center [499, 314] width 999 height 294
click at [847, 177] on div "Explore the Future of Asset Intelligence Data Property Data & Insights Discover…" at bounding box center [499, 314] width 999 height 294
click at [853, 178] on div "Explore the Future of Asset Intelligence Data Property Data & Insights Discover…" at bounding box center [499, 314] width 999 height 294
click at [854, 179] on div "Explore the Future of Asset Intelligence Data Property Data & Insights Discover…" at bounding box center [499, 314] width 999 height 294
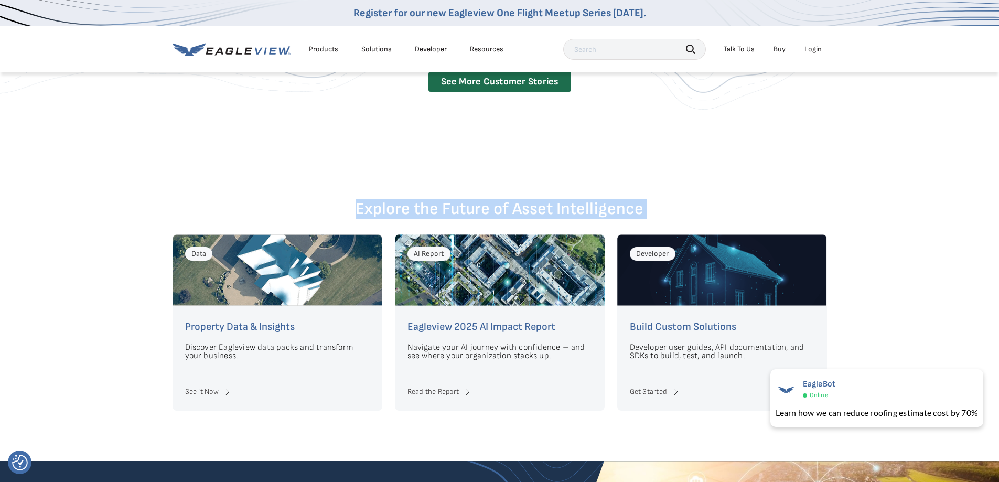
click at [854, 179] on div "Explore the Future of Asset Intelligence Data Property Data & Insights Discover…" at bounding box center [499, 314] width 999 height 294
click at [855, 179] on div "Explore the Future of Asset Intelligence Data Property Data & Insights Discover…" at bounding box center [499, 314] width 999 height 294
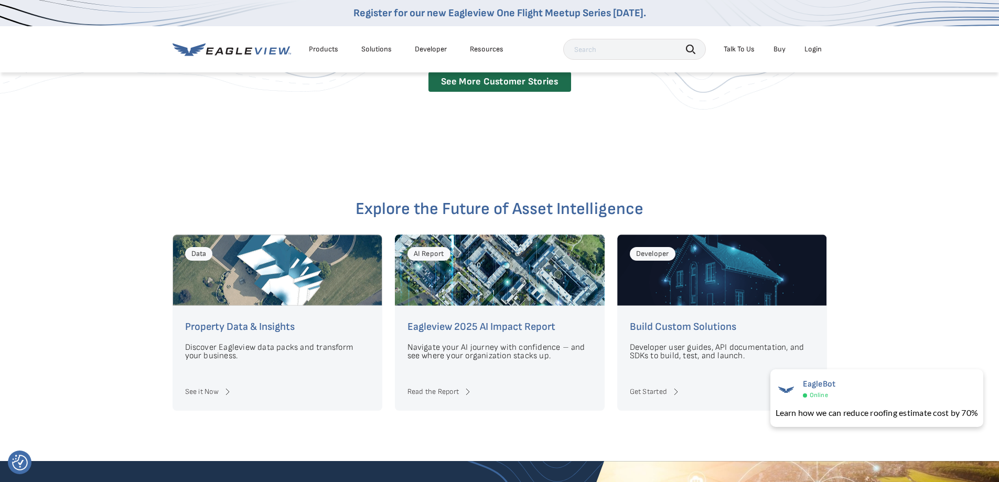
click at [858, 184] on div "Explore the Future of Asset Intelligence Data Property Data & Insights Discover…" at bounding box center [499, 314] width 999 height 294
click at [890, 223] on div "Explore the Future of Asset Intelligence Data Property Data & Insights Discover…" at bounding box center [499, 314] width 999 height 294
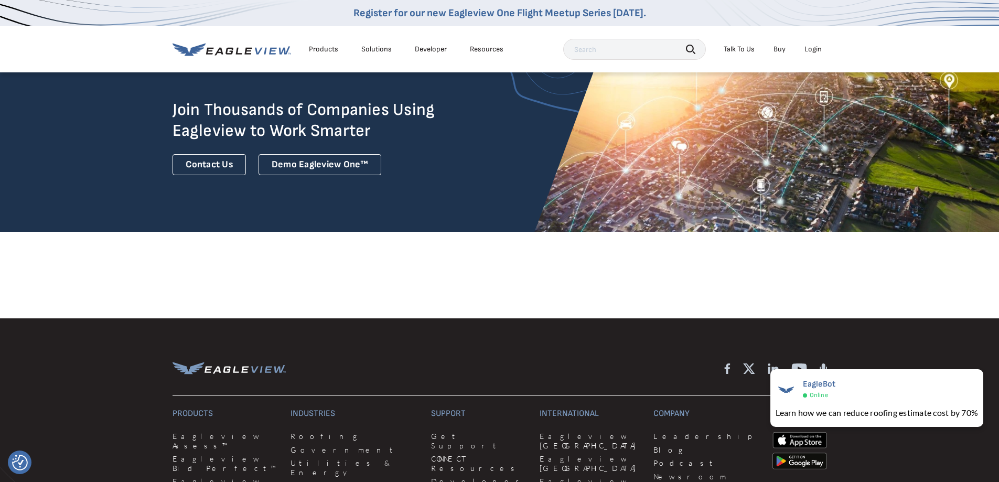
scroll to position [2732, 0]
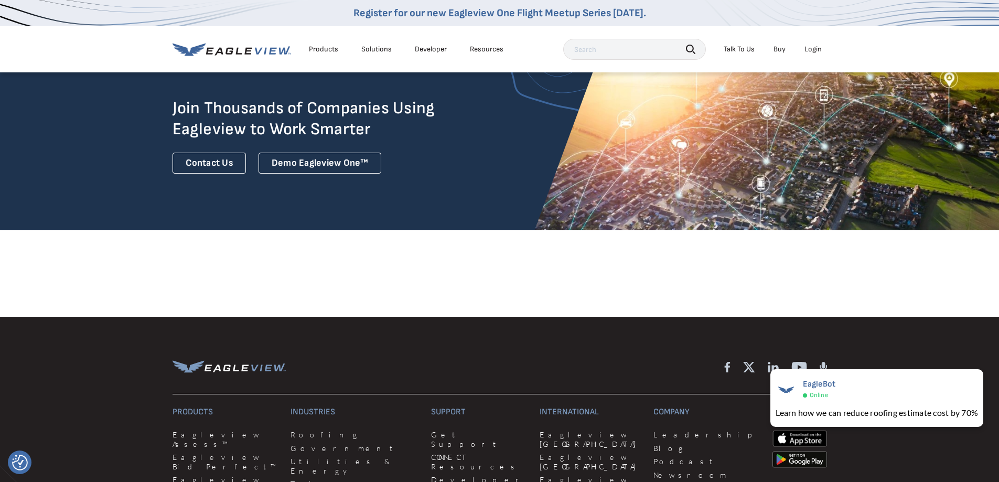
click at [526, 359] on div at bounding box center [500, 366] width 655 height 14
drag, startPoint x: 531, startPoint y: 264, endPoint x: 559, endPoint y: 245, distance: 33.6
click at [531, 359] on div at bounding box center [500, 366] width 655 height 14
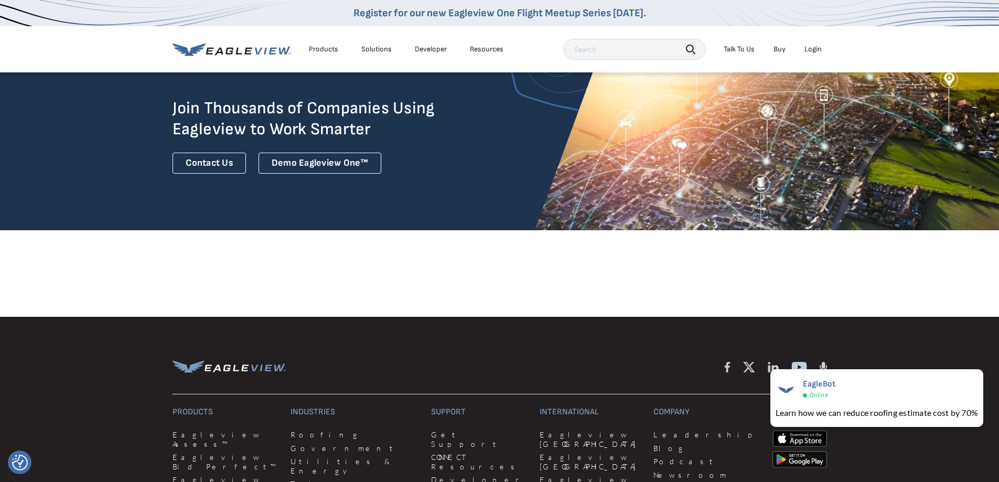
drag, startPoint x: 571, startPoint y: 252, endPoint x: 538, endPoint y: 252, distance: 33.1
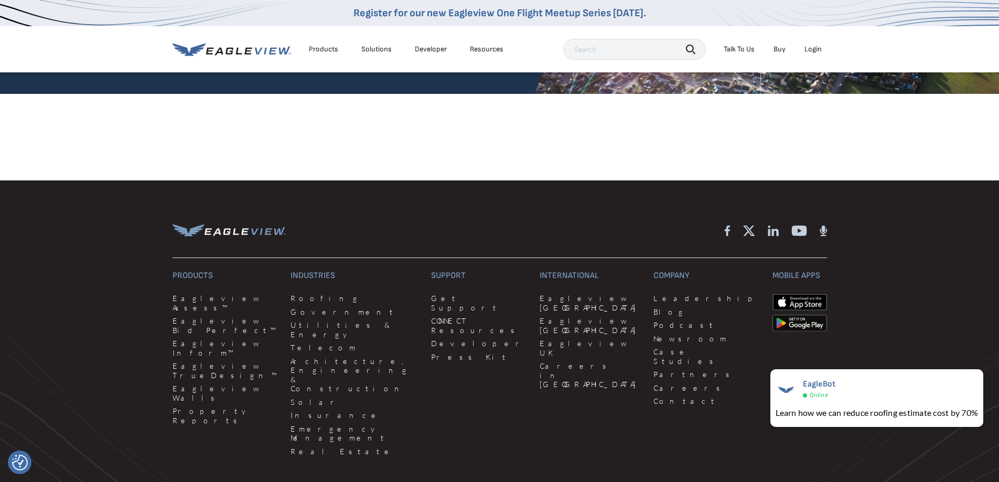
scroll to position [2867, 0]
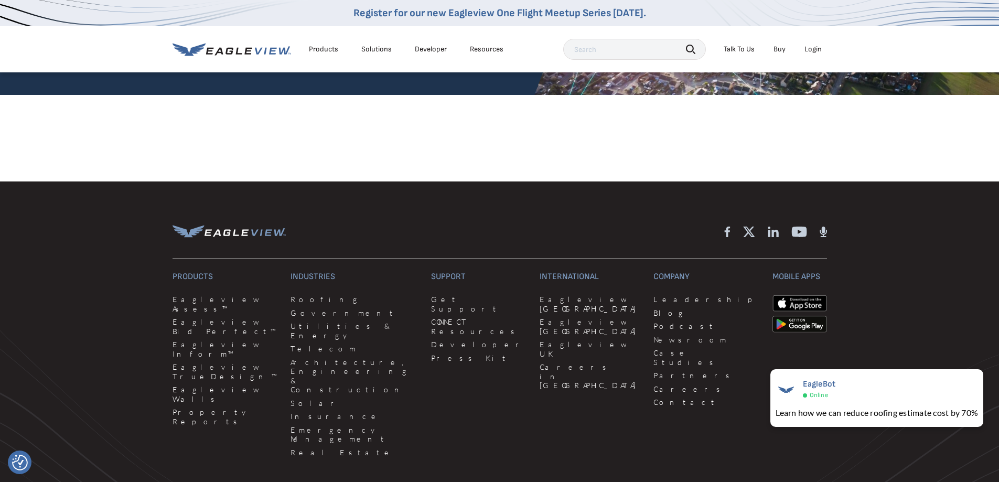
click at [431, 301] on div "Support Get Support CONNECT Resources Developer Press Kit" at bounding box center [479, 366] width 96 height 189
click at [439, 321] on div "Support Get Support CONNECT Resources Developer Press Kit" at bounding box center [479, 366] width 96 height 189
click at [451, 346] on div "Products Eagleview Assess™ Eagleview Bid Perfect™ Eagleview Inform™ Eagleview T…" at bounding box center [500, 388] width 655 height 330
click at [454, 337] on div "Products Eagleview Assess™ Eagleview Bid Perfect™ Eagleview Inform™ Eagleview T…" at bounding box center [500, 388] width 655 height 330
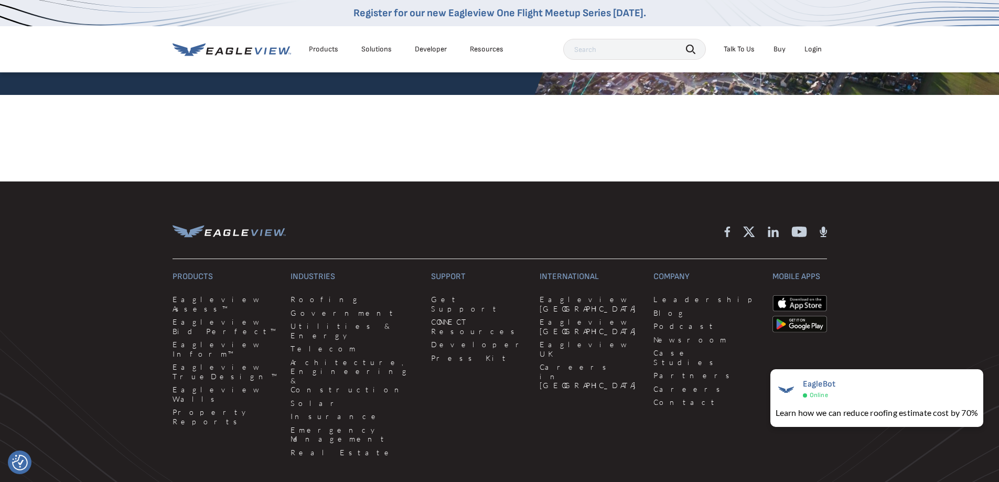
click at [455, 335] on div "Products Eagleview Assess™ Eagleview Bid Perfect™ Eagleview Inform™ Eagleview T…" at bounding box center [500, 388] width 655 height 330
click at [457, 336] on div "Products Eagleview Assess™ Eagleview Bid Perfect™ Eagleview Inform™ Eagleview T…" at bounding box center [500, 388] width 655 height 330
click at [457, 337] on div "Products Eagleview Assess™ Eagleview Bid Perfect™ Eagleview Inform™ Eagleview T…" at bounding box center [500, 388] width 655 height 330
click at [427, 350] on div "Products Eagleview Assess™ Eagleview Bid Perfect™ Eagleview Inform™ Eagleview T…" at bounding box center [500, 388] width 655 height 330
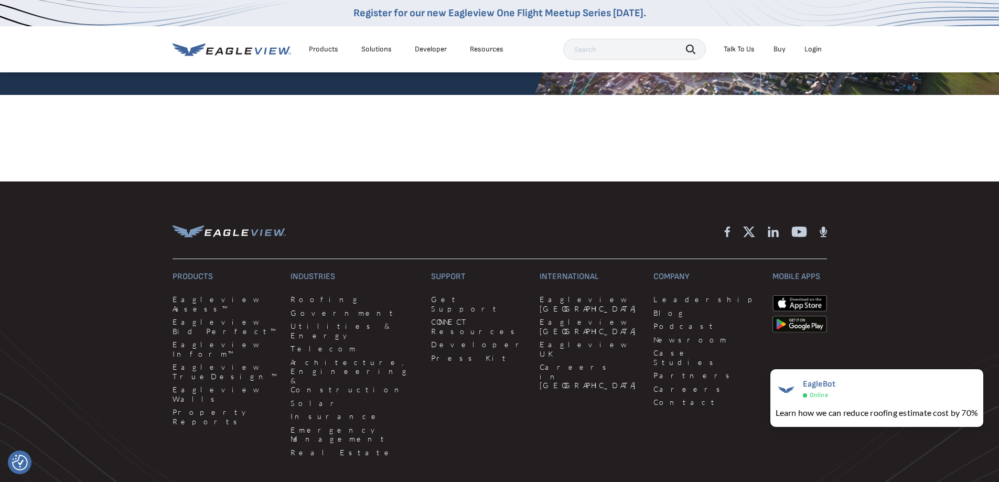
click at [427, 349] on div "Products Eagleview Assess™ Eagleview Bid Perfect™ Eagleview Inform™ Eagleview T…" at bounding box center [500, 388] width 655 height 330
click at [426, 348] on div "Products Eagleview Assess™ Eagleview Bid Perfect™ Eagleview Inform™ Eagleview T…" at bounding box center [500, 388] width 655 height 330
click at [421, 350] on div "Products Eagleview Assess™ Eagleview Bid Perfect™ Eagleview Inform™ Eagleview T…" at bounding box center [500, 388] width 655 height 330
drag, startPoint x: 356, startPoint y: 346, endPoint x: 346, endPoint y: 343, distance: 10.6
click at [347, 343] on div "Products Eagleview Assess™ Eagleview Bid Perfect™ Eagleview Inform™ Eagleview T…" at bounding box center [500, 388] width 655 height 330
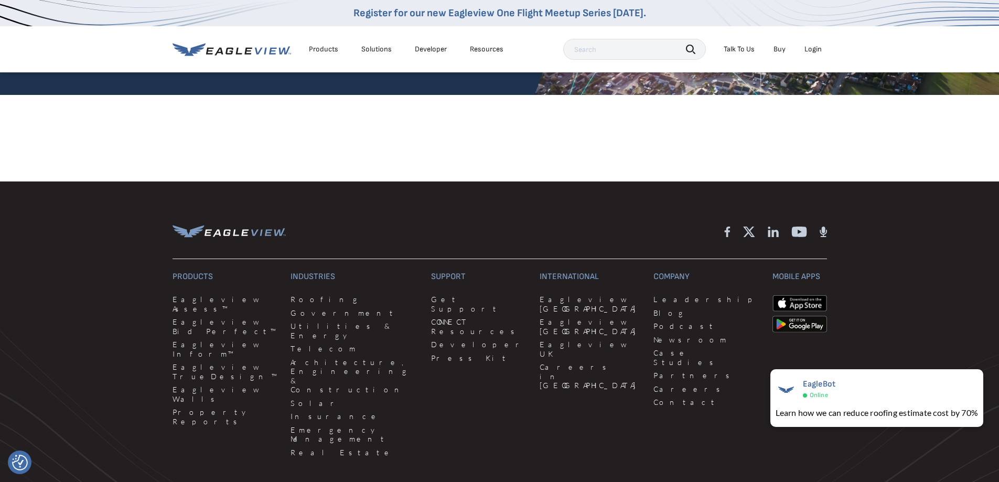
click at [345, 343] on div "Products Eagleview Assess™ Eagleview Bid Perfect™ Eagleview Inform™ Eagleview T…" at bounding box center [500, 388] width 655 height 330
drag, startPoint x: 345, startPoint y: 343, endPoint x: 296, endPoint y: 346, distance: 48.9
click at [338, 343] on div "Products Eagleview Assess™ Eagleview Bid Perfect™ Eagleview Inform™ Eagleview T…" at bounding box center [500, 388] width 655 height 330
click at [296, 346] on div "Products Eagleview Assess™ Eagleview Bid Perfect™ Eagleview Inform™ Eagleview T…" at bounding box center [500, 388] width 655 height 330
click at [302, 346] on div "Products Eagleview Assess™ Eagleview Bid Perfect™ Eagleview Inform™ Eagleview T…" at bounding box center [500, 388] width 655 height 330
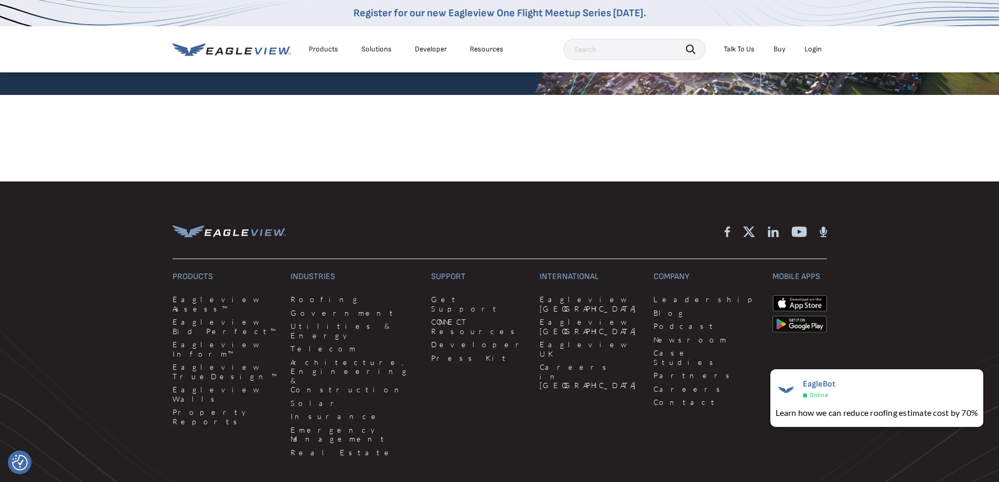
click at [308, 348] on div "Products Eagleview Assess™ Eagleview Bid Perfect™ Eagleview Inform™ Eagleview T…" at bounding box center [500, 388] width 655 height 330
click at [307, 346] on div "Products Eagleview Assess™ Eagleview Bid Perfect™ Eagleview Inform™ Eagleview T…" at bounding box center [500, 388] width 655 height 330
click at [306, 345] on div "Products Eagleview Assess™ Eagleview Bid Perfect™ Eagleview Inform™ Eagleview T…" at bounding box center [500, 388] width 655 height 330
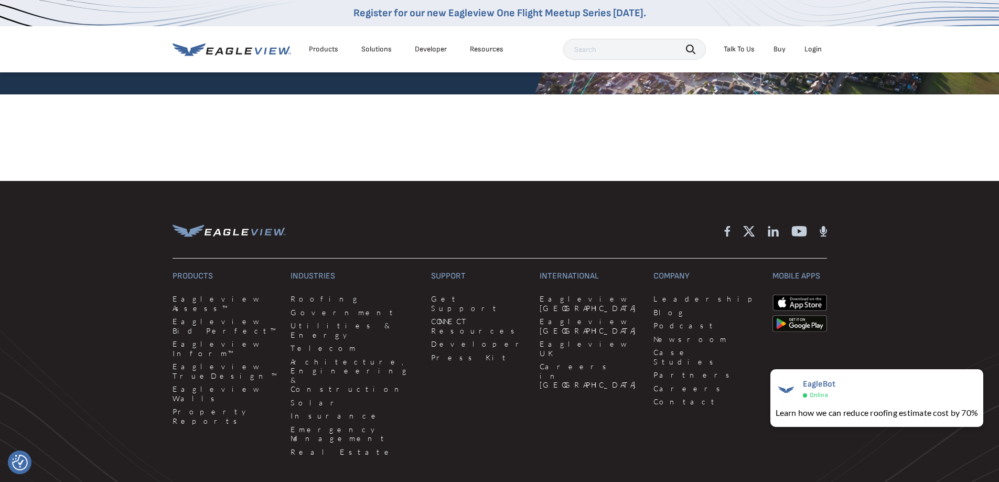
scroll to position [2888, 0]
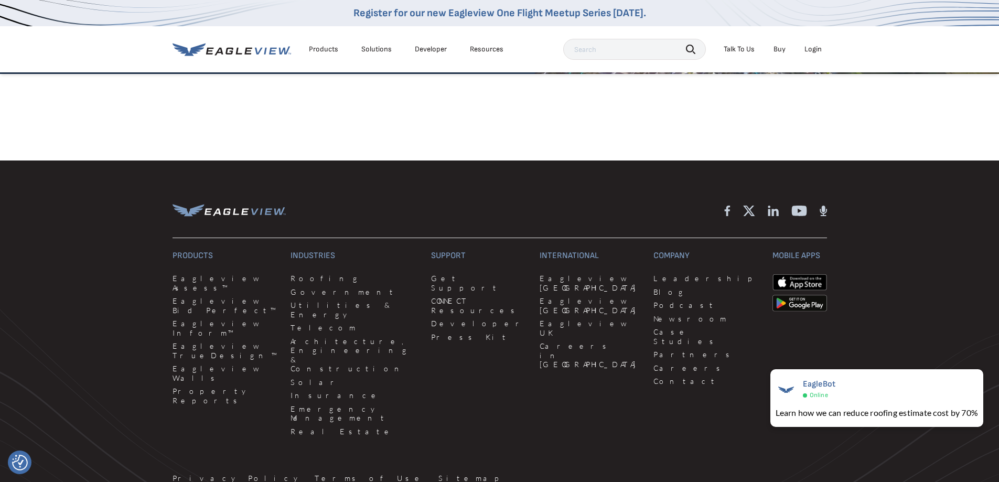
click at [437, 325] on div "Products Eagleview Assess™ Eagleview Bid Perfect™ Eagleview Inform™ Eagleview T…" at bounding box center [500, 367] width 655 height 330
click at [815, 40] on div "Search Talk To Us Buy Login" at bounding box center [695, 49] width 264 height 21
click at [813, 59] on div "Search Talk To Us Buy Login" at bounding box center [695, 49] width 264 height 21
click at [815, 49] on div "Login" at bounding box center [813, 49] width 17 height 9
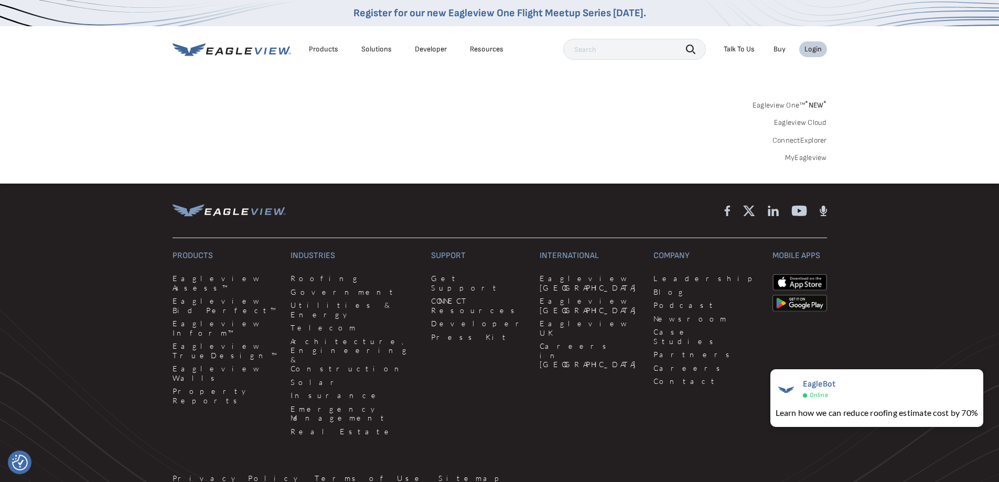
click at [794, 162] on link "MyEagleview" at bounding box center [806, 157] width 42 height 9
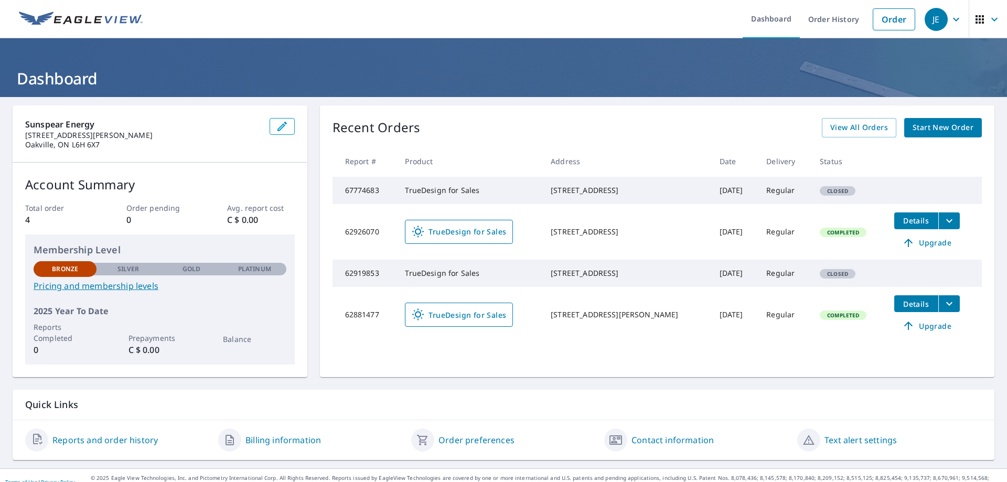
click at [494, 109] on div "Recent Orders View All Orders Start New Order Report # Product Address Date Del…" at bounding box center [657, 241] width 675 height 272
click at [374, 195] on td "67774683" at bounding box center [365, 190] width 65 height 27
drag, startPoint x: 378, startPoint y: 196, endPoint x: 335, endPoint y: 195, distance: 43.5
click at [335, 195] on td "67774683" at bounding box center [365, 190] width 65 height 27
click at [443, 199] on td "TrueDesign for Sales" at bounding box center [470, 190] width 146 height 27
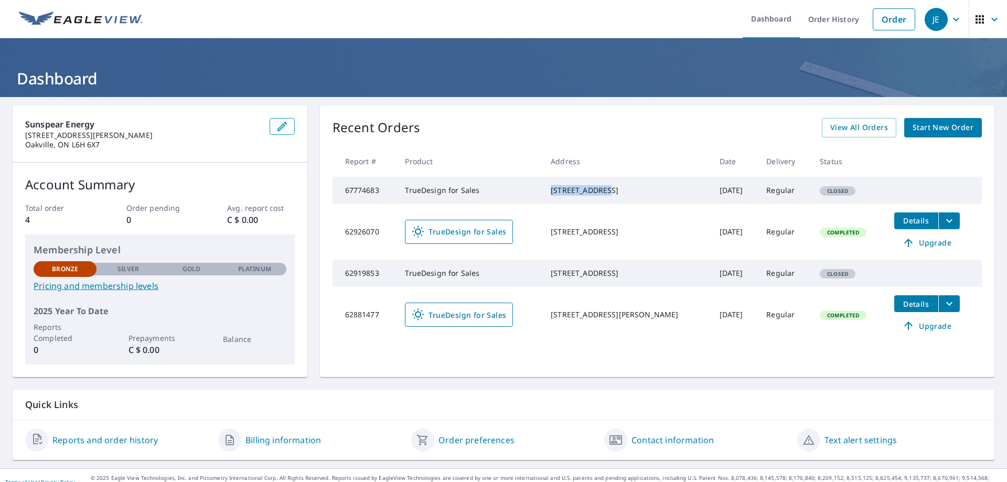
drag, startPoint x: 609, startPoint y: 190, endPoint x: 550, endPoint y: 194, distance: 58.9
click at [550, 194] on td "7260 Nohili St Honolulu, HI 96825" at bounding box center [626, 190] width 168 height 27
click at [608, 190] on div "7260 Nohili St Honolulu, HI 96825" at bounding box center [627, 190] width 152 height 10
click at [599, 189] on div "7260 Nohili St Honolulu, HI 96825" at bounding box center [627, 190] width 152 height 10
drag, startPoint x: 607, startPoint y: 189, endPoint x: 560, endPoint y: 189, distance: 46.7
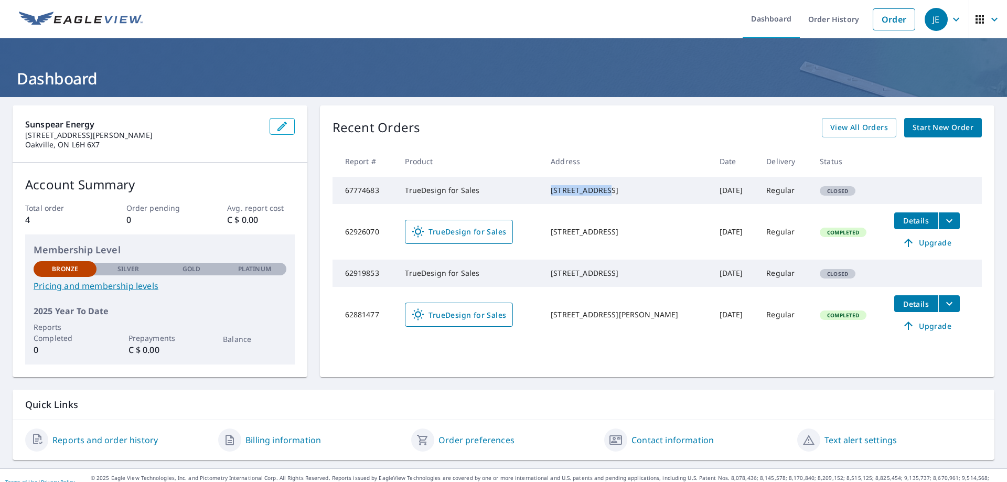
click at [560, 189] on div "7260 Nohili St Honolulu, HI 96825" at bounding box center [627, 190] width 152 height 10
copy div "7260 Nohili St"
click at [934, 129] on span "Start New Order" at bounding box center [943, 127] width 61 height 13
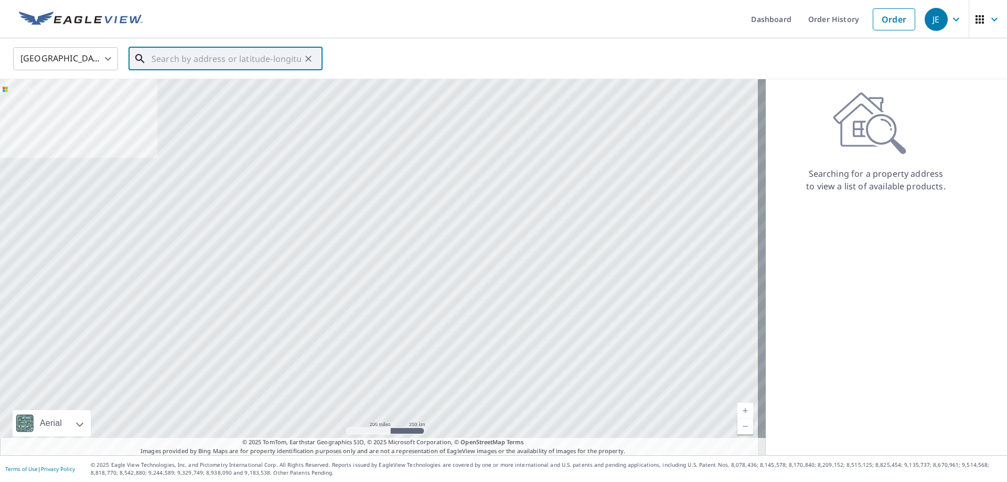
click at [185, 56] on input "text" at bounding box center [227, 58] width 150 height 29
paste input "7260 Nohili St"
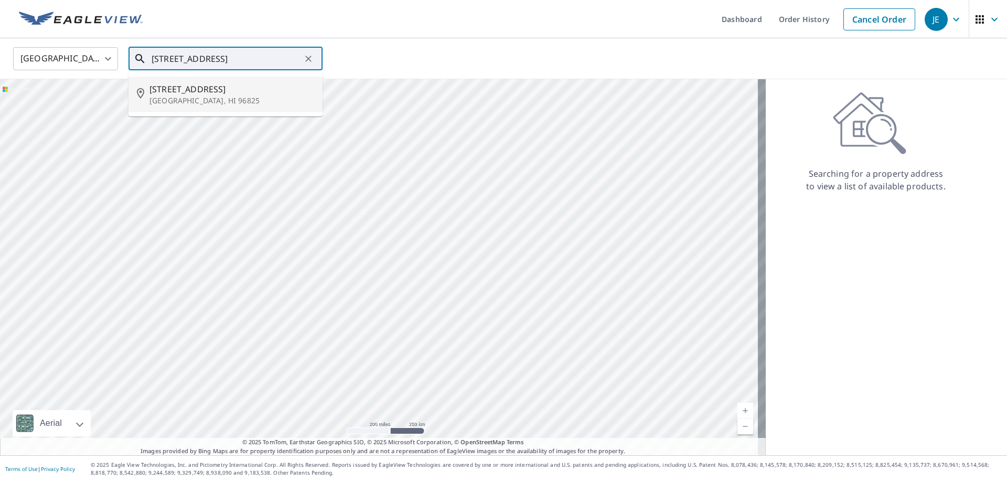
click at [201, 93] on span "7260 Nohili St" at bounding box center [232, 89] width 165 height 13
type input "7260 Nohili St Honolulu, HI 96825"
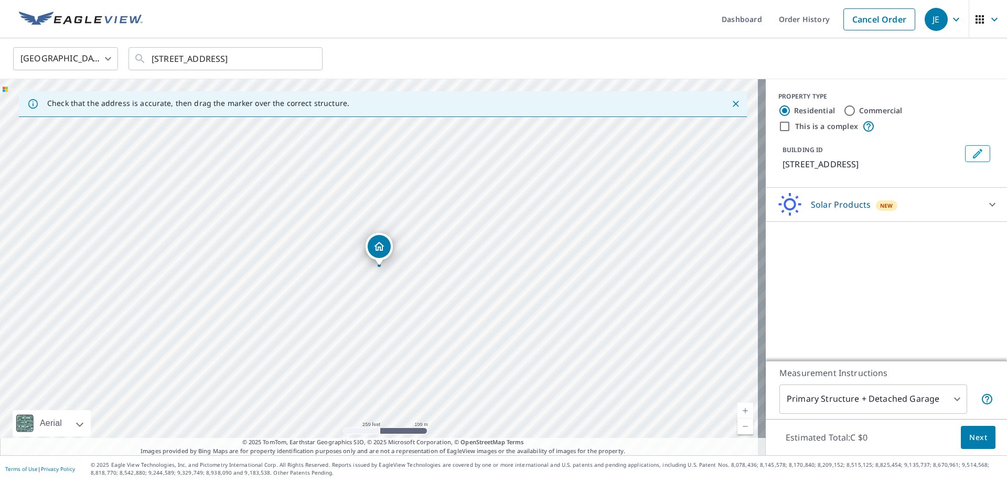
click at [904, 403] on body "JE JE Dashboard Order History Cancel Order JE United States US ​ 7260 Nohili St…" at bounding box center [503, 283] width 1007 height 566
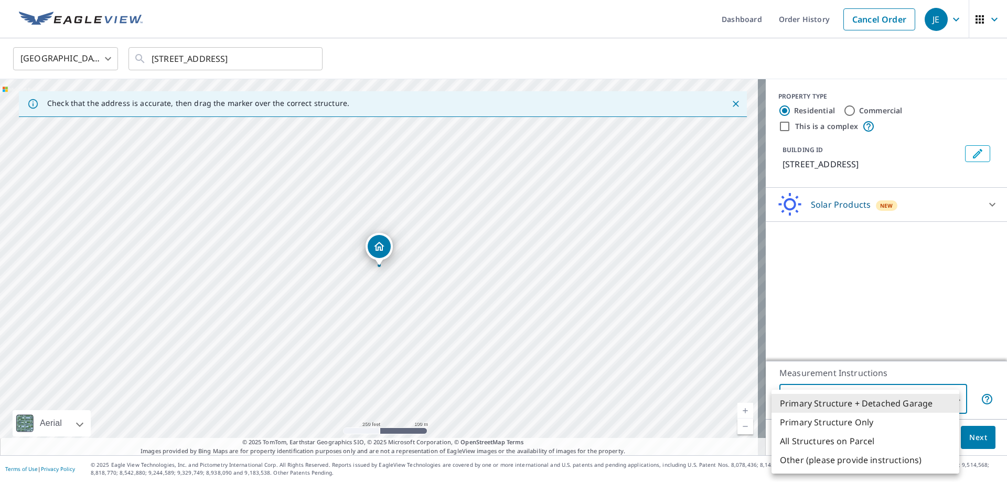
click at [905, 400] on li "Primary Structure + Detached Garage" at bounding box center [866, 403] width 188 height 19
click at [903, 398] on body "JE JE Dashboard Order History Cancel Order JE United States US ​ 7260 Nohili St…" at bounding box center [503, 283] width 1007 height 566
click at [883, 424] on li "Primary Structure Only" at bounding box center [866, 422] width 188 height 19
type input "2"
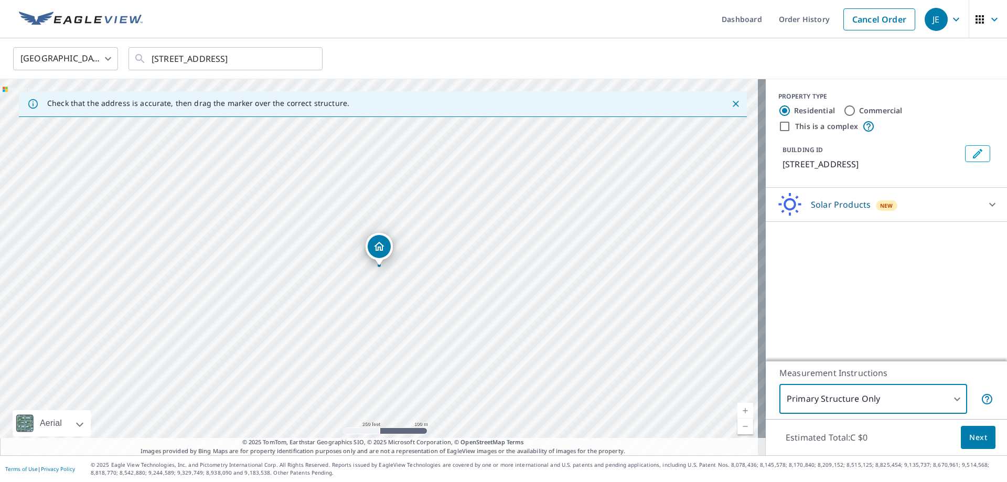
click at [819, 211] on div "Solar Products New" at bounding box center [877, 205] width 206 height 25
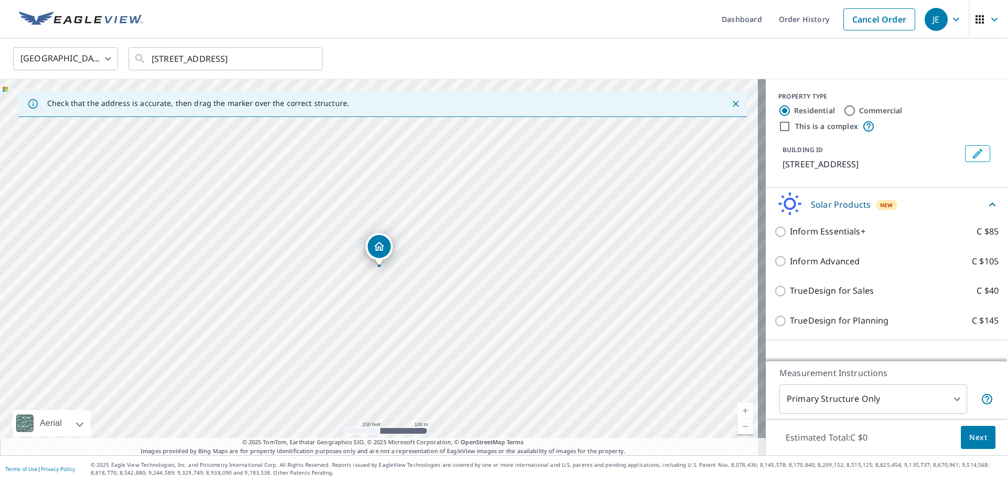
click at [839, 283] on div "TrueDesign for Sales C $40" at bounding box center [886, 291] width 225 height 30
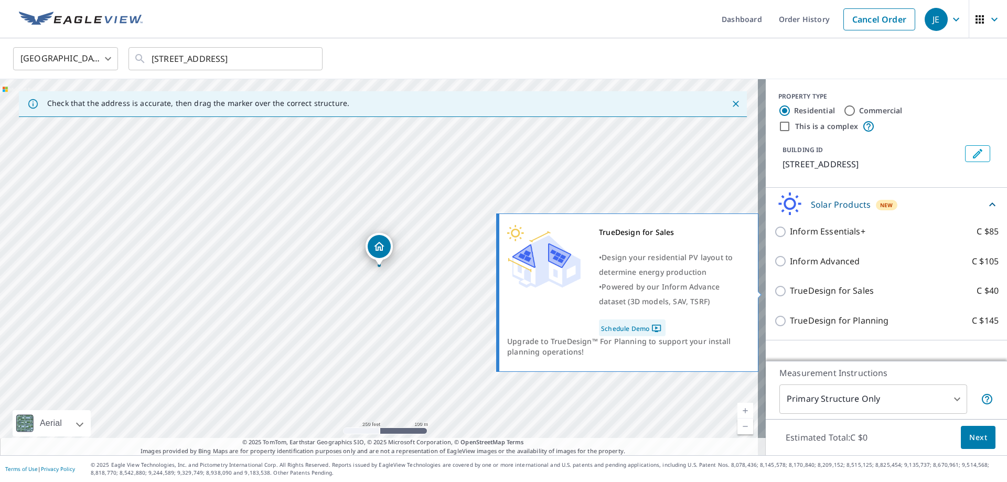
click at [832, 290] on p "TrueDesign for Sales" at bounding box center [832, 290] width 84 height 13
click at [790, 290] on input "TrueDesign for Sales C $40" at bounding box center [782, 291] width 16 height 13
checkbox input "true"
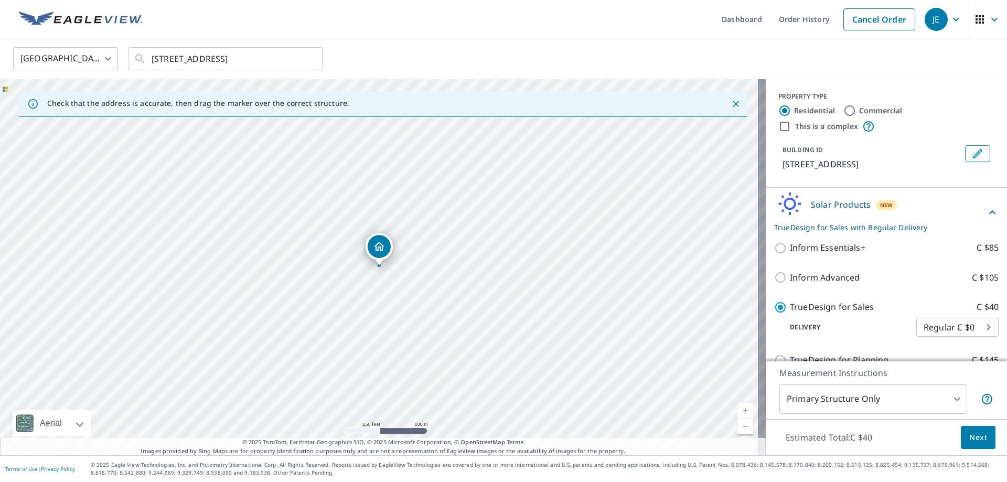
click at [657, 67] on div "United States US ​ 7260 Nohili St Honolulu, HI 96825 ​" at bounding box center [499, 58] width 989 height 25
click at [654, 56] on div "United States US ​ 7260 Nohili St Honolulu, HI 96825 ​" at bounding box center [499, 58] width 989 height 25
click at [653, 55] on div "United States US ​ 7260 Nohili St Honolulu, HI 96825 ​" at bounding box center [499, 58] width 989 height 25
click at [655, 55] on div "United States US ​ 7260 Nohili St Honolulu, HI 96825 ​" at bounding box center [499, 58] width 989 height 25
click at [657, 53] on div "United States US ​ 7260 Nohili St Honolulu, HI 96825 ​" at bounding box center [499, 58] width 989 height 25
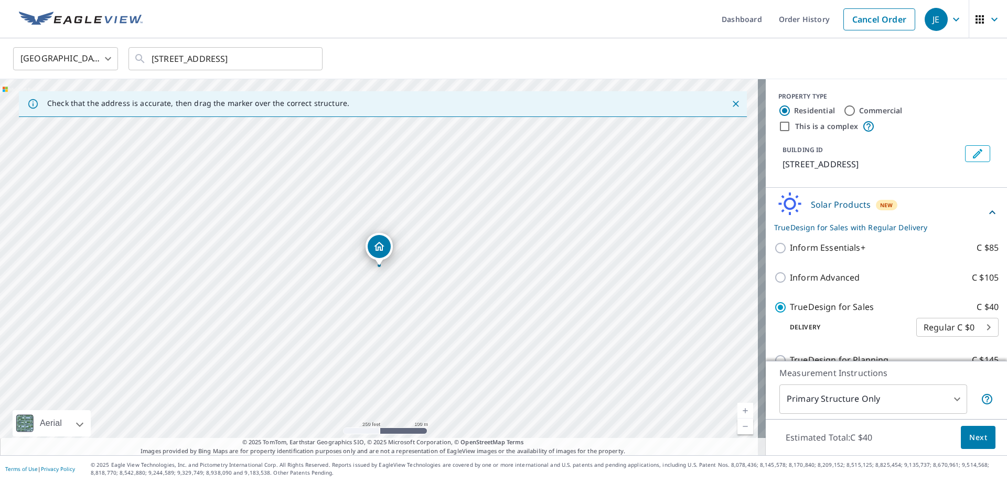
click at [658, 53] on div "United States US ​ 7260 Nohili St Honolulu, HI 96825 ​" at bounding box center [499, 58] width 989 height 25
click at [656, 31] on ul "Dashboard Order History Cancel Order" at bounding box center [535, 19] width 772 height 38
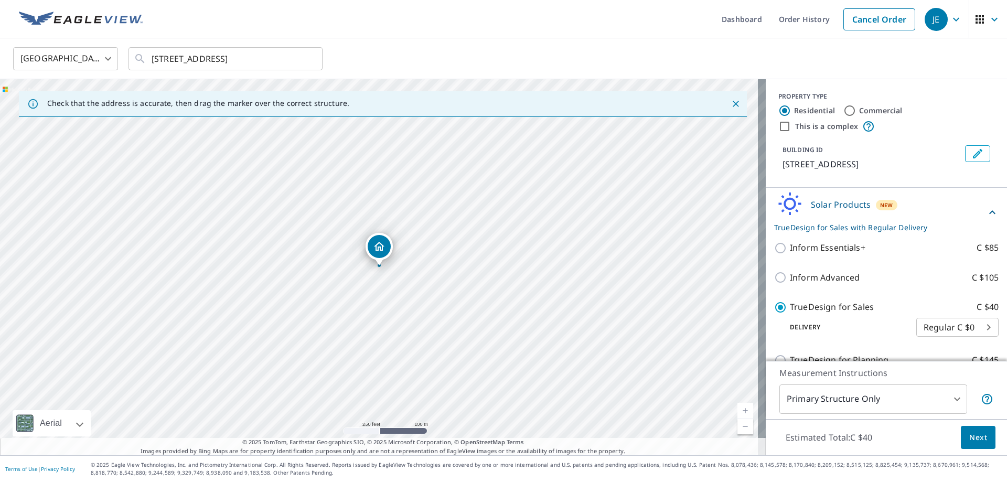
click at [607, 50] on div "United States US ​ 7260 Nohili St Honolulu, HI 96825 ​" at bounding box center [499, 58] width 989 height 25
click at [615, 42] on div "United States US ​ 7260 Nohili St Honolulu, HI 96825 ​" at bounding box center [503, 58] width 1007 height 41
click at [616, 37] on ul "Dashboard Order History Cancel Order" at bounding box center [535, 19] width 772 height 38
click at [615, 39] on div "United States US ​ 7260 Nohili St Honolulu, HI 96825 ​" at bounding box center [503, 58] width 1007 height 41
click at [615, 41] on div "United States US ​ 7260 Nohili St Honolulu, HI 96825 ​" at bounding box center [503, 58] width 1007 height 41
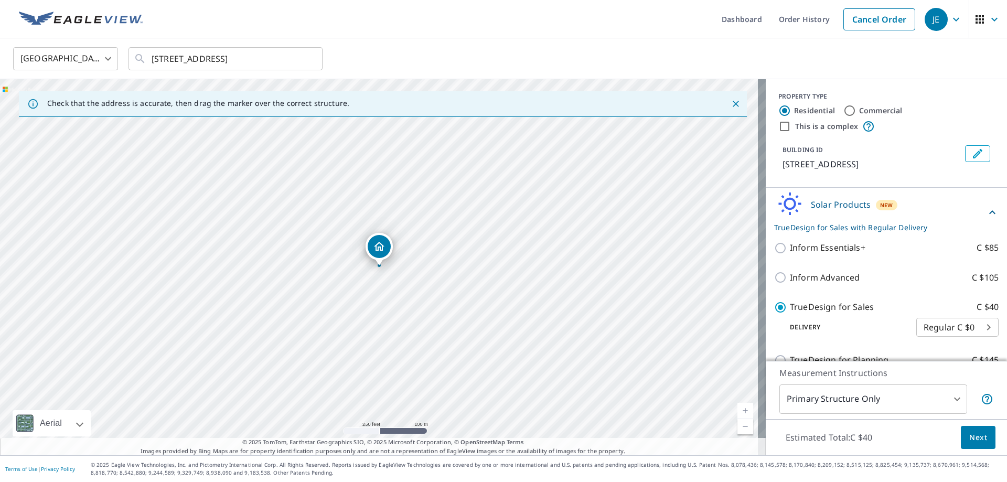
click at [614, 43] on div "United States US ​ 7260 Nohili St Honolulu, HI 96825 ​" at bounding box center [503, 58] width 1007 height 41
click at [619, 39] on div "United States US ​ 7260 Nohili St Honolulu, HI 96825 ​" at bounding box center [503, 58] width 1007 height 41
click at [621, 39] on div "United States US ​ 7260 Nohili St Honolulu, HI 96825 ​" at bounding box center [503, 58] width 1007 height 41
click at [625, 39] on div "United States US ​ 7260 Nohili St Honolulu, HI 96825 ​" at bounding box center [503, 58] width 1007 height 41
click at [629, 47] on div "United States US ​ 7260 Nohili St Honolulu, HI 96825 ​" at bounding box center [499, 58] width 989 height 25
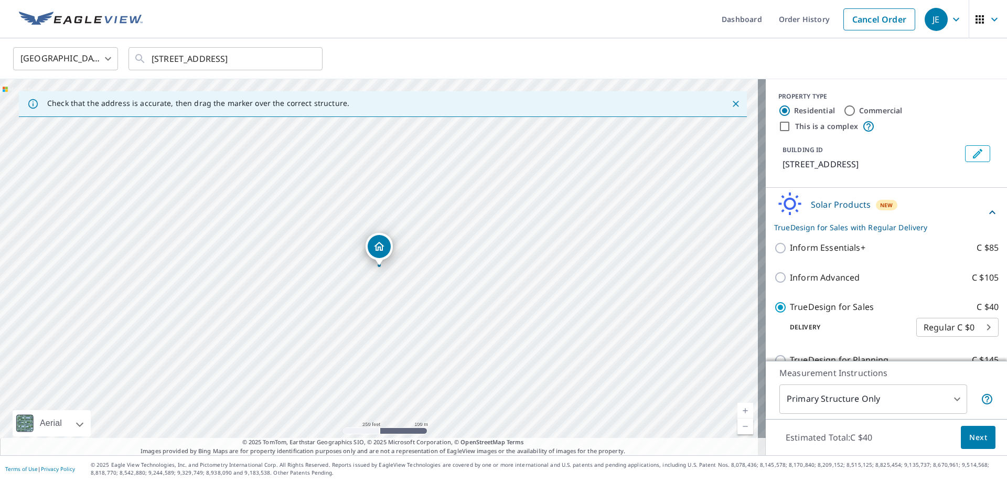
click at [631, 64] on div "United States US ​ 7260 Nohili St Honolulu, HI 96825 ​" at bounding box center [499, 58] width 989 height 25
click at [623, 38] on div "United States US ​ 7260 Nohili St Honolulu, HI 96825 ​" at bounding box center [503, 58] width 1007 height 41
click at [615, 51] on div "United States US ​ 7260 Nohili St Honolulu, HI 96825 ​" at bounding box center [499, 58] width 989 height 25
click at [612, 54] on div "United States US ​ 7260 Nohili St Honolulu, HI 96825 ​" at bounding box center [499, 58] width 989 height 25
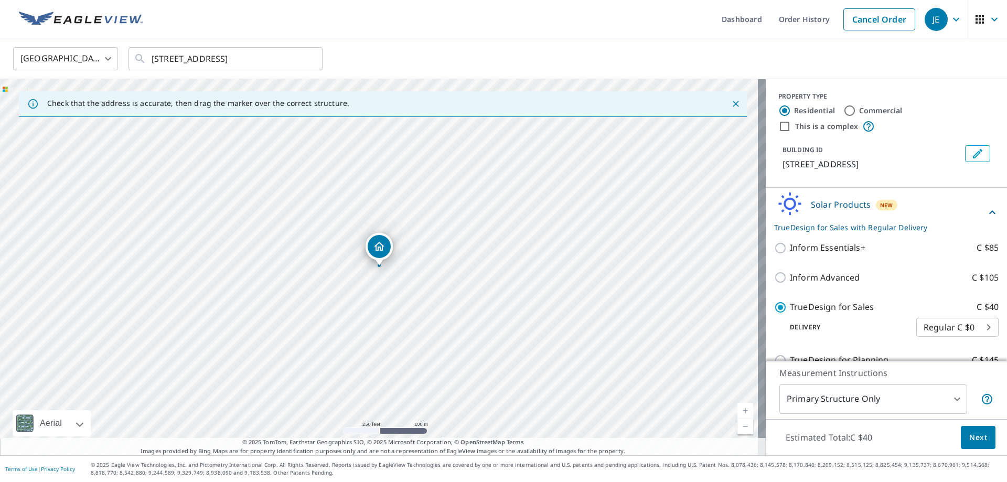
click at [610, 58] on div "United States US ​ 7260 Nohili St Honolulu, HI 96825 ​" at bounding box center [499, 58] width 989 height 25
click at [610, 38] on div "United States US ​ 7260 Nohili St Honolulu, HI 96825 ​" at bounding box center [503, 58] width 1007 height 41
click at [606, 54] on div "United States US ​ 7260 Nohili St Honolulu, HI 96825 ​" at bounding box center [499, 58] width 989 height 25
click at [603, 41] on div "United States US ​ 7260 Nohili St Honolulu, HI 96825 ​" at bounding box center [503, 58] width 1007 height 41
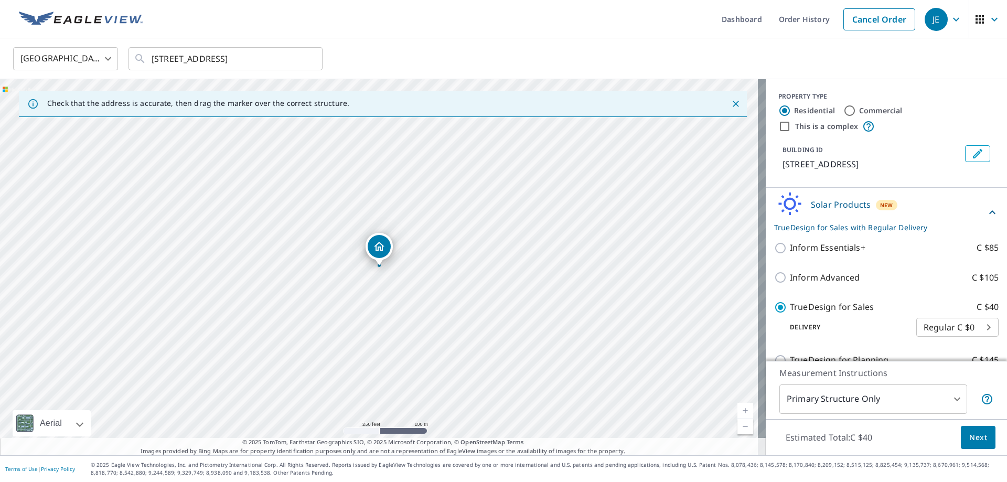
click at [601, 60] on div "United States US ​ 7260 Nohili St Honolulu, HI 96825 ​" at bounding box center [499, 58] width 989 height 25
click at [598, 42] on div "United States US ​ 7260 Nohili St Honolulu, HI 96825 ​" at bounding box center [503, 58] width 1007 height 41
click at [598, 47] on div "United States US ​ 7260 Nohili St Honolulu, HI 96825 ​" at bounding box center [499, 58] width 989 height 25
click at [597, 34] on ul "Dashboard Order History Cancel Order" at bounding box center [535, 19] width 772 height 38
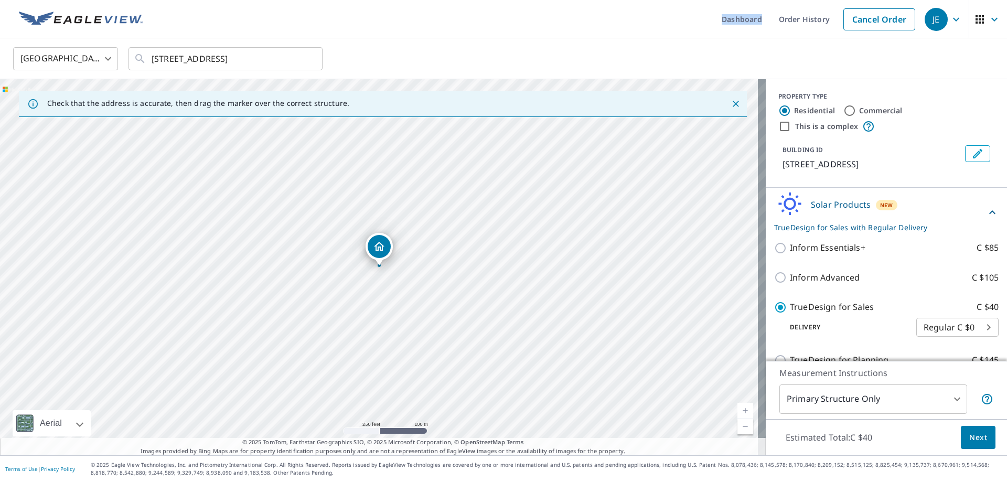
click at [597, 34] on ul "Dashboard Order History Cancel Order" at bounding box center [535, 19] width 772 height 38
click at [592, 48] on div "United States US ​ 7260 Nohili St Honolulu, HI 96825 ​" at bounding box center [499, 58] width 989 height 25
click at [594, 32] on ul "Dashboard Order History Cancel Order" at bounding box center [535, 19] width 772 height 38
click at [585, 50] on div "United States US ​ 7260 Nohili St Honolulu, HI 96825 ​" at bounding box center [499, 58] width 989 height 25
click at [582, 52] on div "United States US ​ 7260 Nohili St Honolulu, HI 96825 ​" at bounding box center [499, 58] width 989 height 25
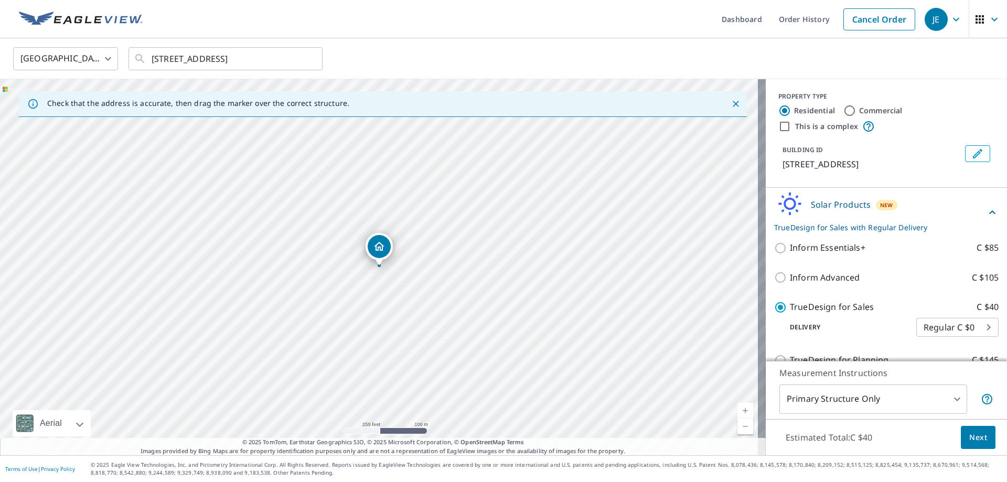
click at [582, 37] on ul "Dashboard Order History Cancel Order" at bounding box center [535, 19] width 772 height 38
click at [579, 48] on div "United States US ​ 7260 Nohili St Honolulu, HI 96825 ​" at bounding box center [499, 58] width 989 height 25
click at [573, 59] on div "United States US ​ 7260 Nohili St Honolulu, HI 96825 ​" at bounding box center [499, 58] width 989 height 25
click at [572, 61] on div "United States US ​ 7260 Nohili St Honolulu, HI 96825 ​" at bounding box center [499, 58] width 989 height 25
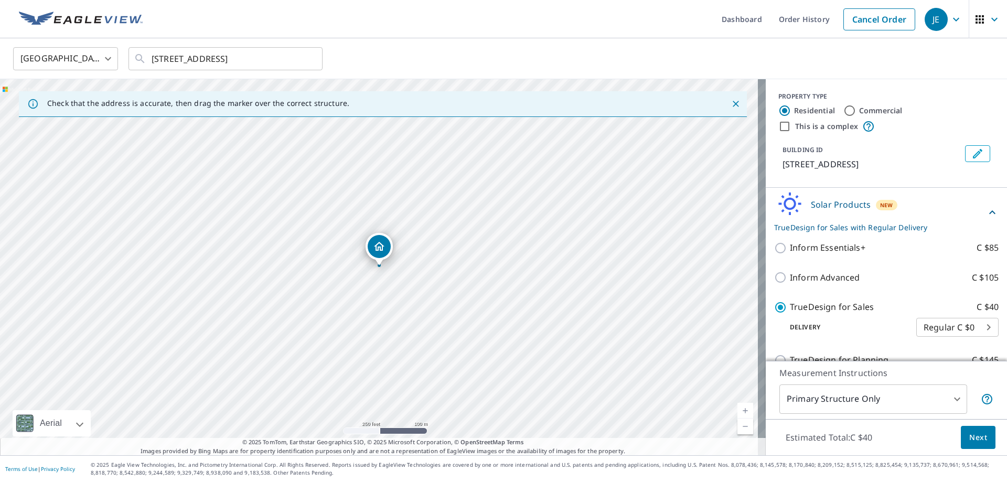
click at [573, 43] on div "United States US ​ 7260 Nohili St Honolulu, HI 96825 ​" at bounding box center [503, 58] width 1007 height 41
click at [558, 60] on div "United States US ​ 7260 Nohili St Honolulu, HI 96825 ​" at bounding box center [499, 58] width 989 height 25
click at [568, 47] on div "United States US ​ 7260 Nohili St Honolulu, HI 96825 ​" at bounding box center [499, 58] width 989 height 25
click at [561, 56] on div "United States US ​ 7260 Nohili St Honolulu, HI 96825 ​" at bounding box center [499, 58] width 989 height 25
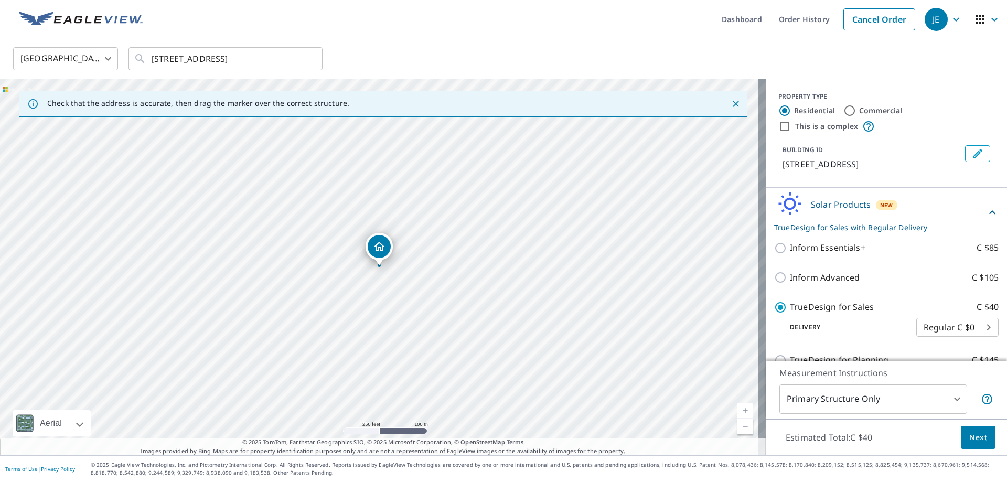
click at [564, 46] on div "United States US ​ 7260 Nohili St Honolulu, HI 96825 ​" at bounding box center [503, 58] width 1007 height 41
click at [561, 49] on div "United States US ​ 7260 Nohili St Honolulu, HI 96825 ​" at bounding box center [499, 58] width 989 height 25
click at [554, 53] on div "United States US ​ 7260 Nohili St Honolulu, HI 96825 ​" at bounding box center [499, 58] width 989 height 25
click at [564, 44] on div "United States US ​ 7260 Nohili St Honolulu, HI 96825 ​" at bounding box center [503, 58] width 1007 height 41
click at [555, 49] on div "United States US ​ 7260 Nohili St Honolulu, HI 96825 ​" at bounding box center [499, 58] width 989 height 25
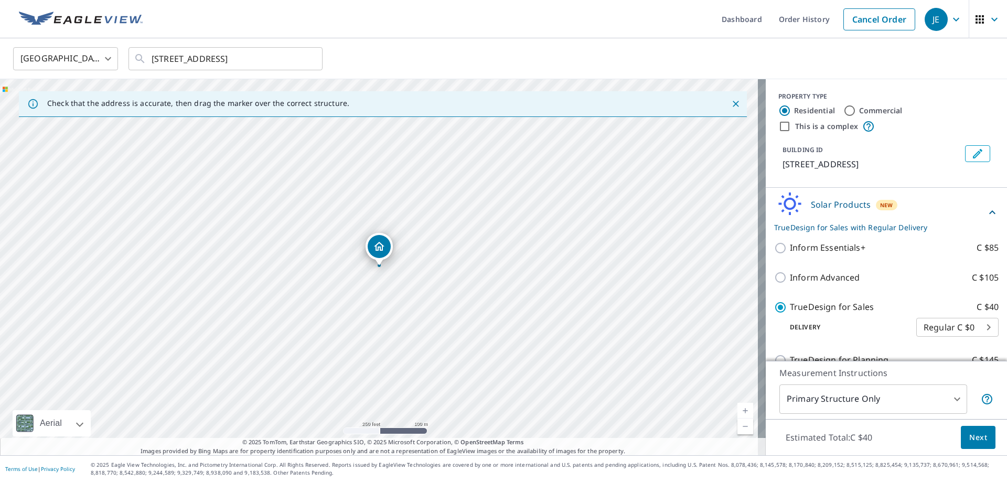
click at [564, 44] on div "United States US ​ 7260 Nohili St Honolulu, HI 96825 ​" at bounding box center [503, 58] width 1007 height 41
click at [551, 51] on div "United States US ​ 7260 Nohili St Honolulu, HI 96825 ​" at bounding box center [499, 58] width 989 height 25
click at [572, 35] on ul "Dashboard Order History Cancel Order" at bounding box center [535, 19] width 772 height 38
click at [556, 42] on div "United States US ​ 7260 Nohili St Honolulu, HI 96825 ​" at bounding box center [503, 58] width 1007 height 41
click at [572, 32] on ul "Dashboard Order History Cancel Order" at bounding box center [535, 19] width 772 height 38
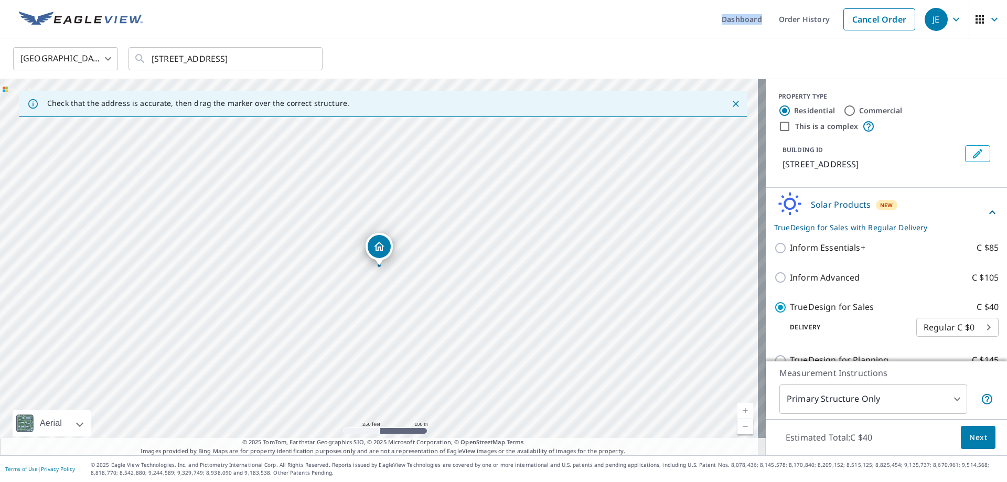
click at [572, 32] on ul "Dashboard Order History Cancel Order" at bounding box center [535, 19] width 772 height 38
click at [549, 50] on div "United States US ​ 7260 Nohili St Honolulu, HI 96825 ​" at bounding box center [499, 58] width 989 height 25
click at [553, 36] on ul "Dashboard Order History Cancel Order" at bounding box center [535, 19] width 772 height 38
